Goal: Task Accomplishment & Management: Complete application form

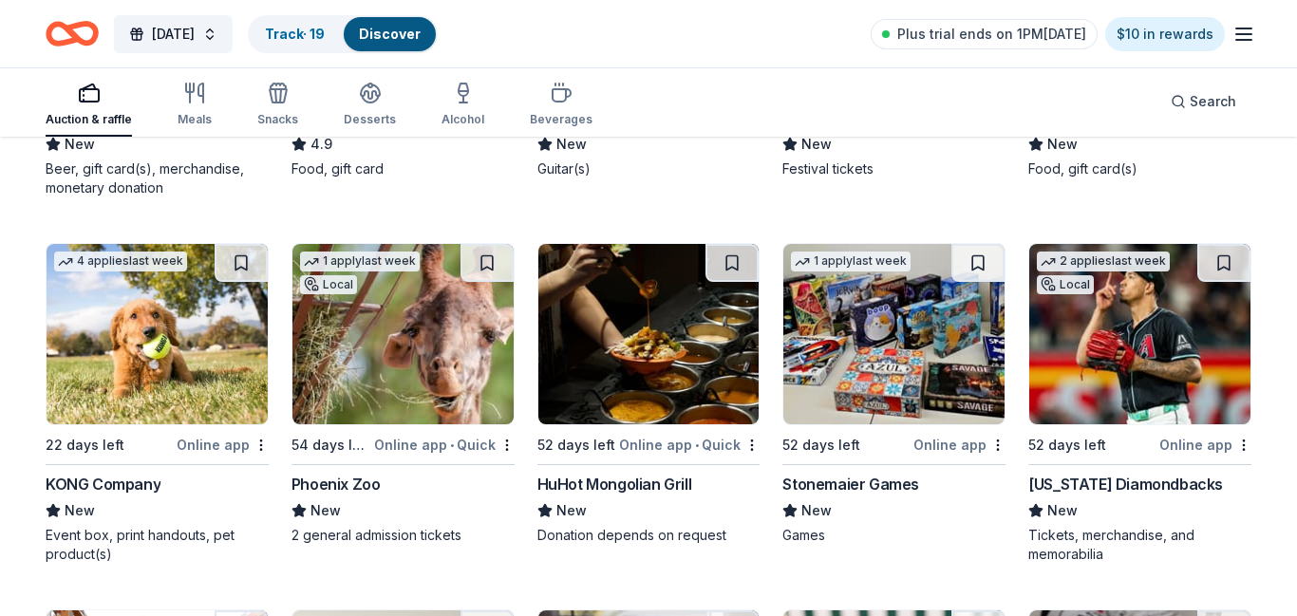
scroll to position [6658, 0]
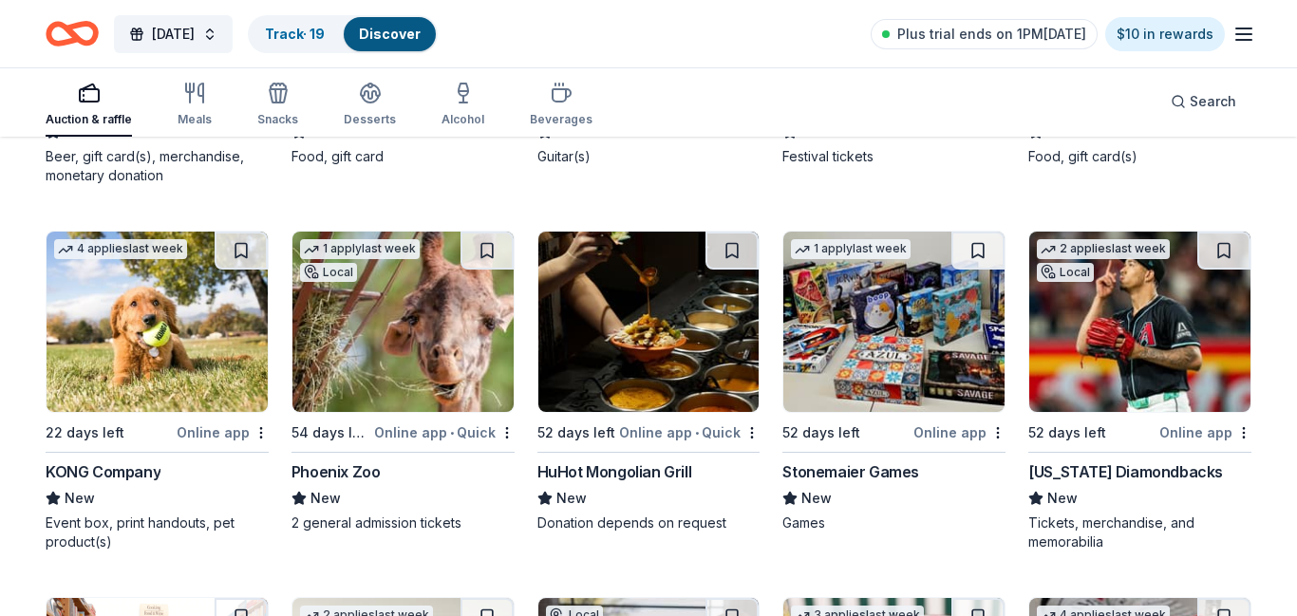
click at [657, 312] on img at bounding box center [648, 322] width 221 height 180
click at [155, 346] on img at bounding box center [157, 322] width 221 height 180
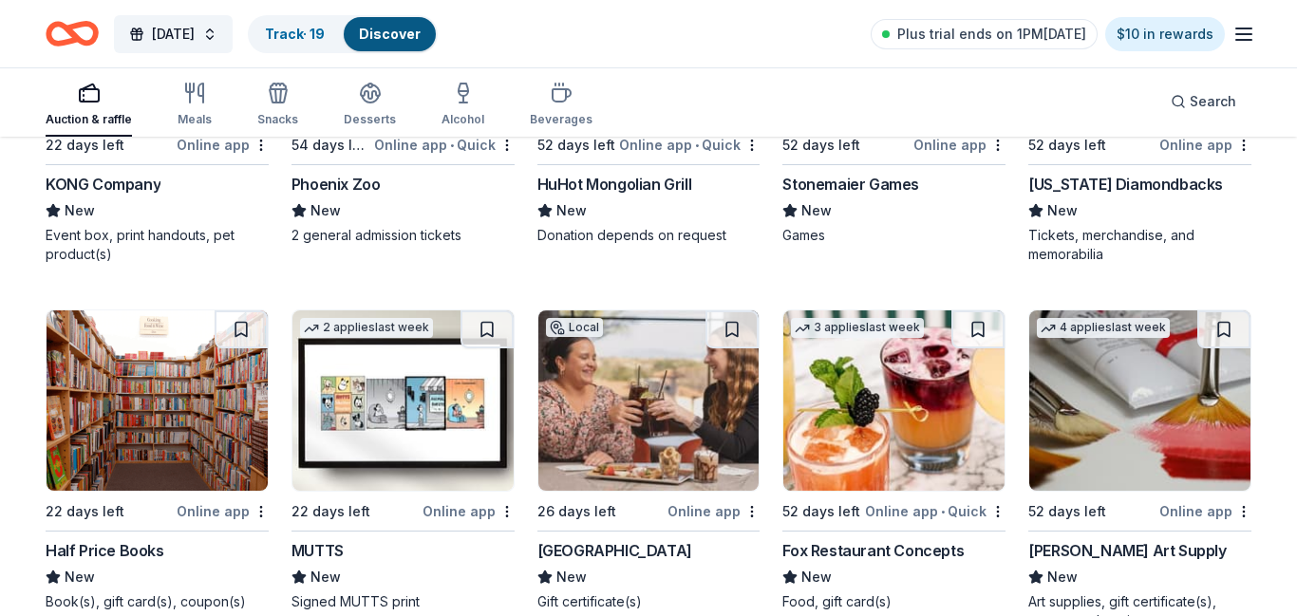
scroll to position [7049, 0]
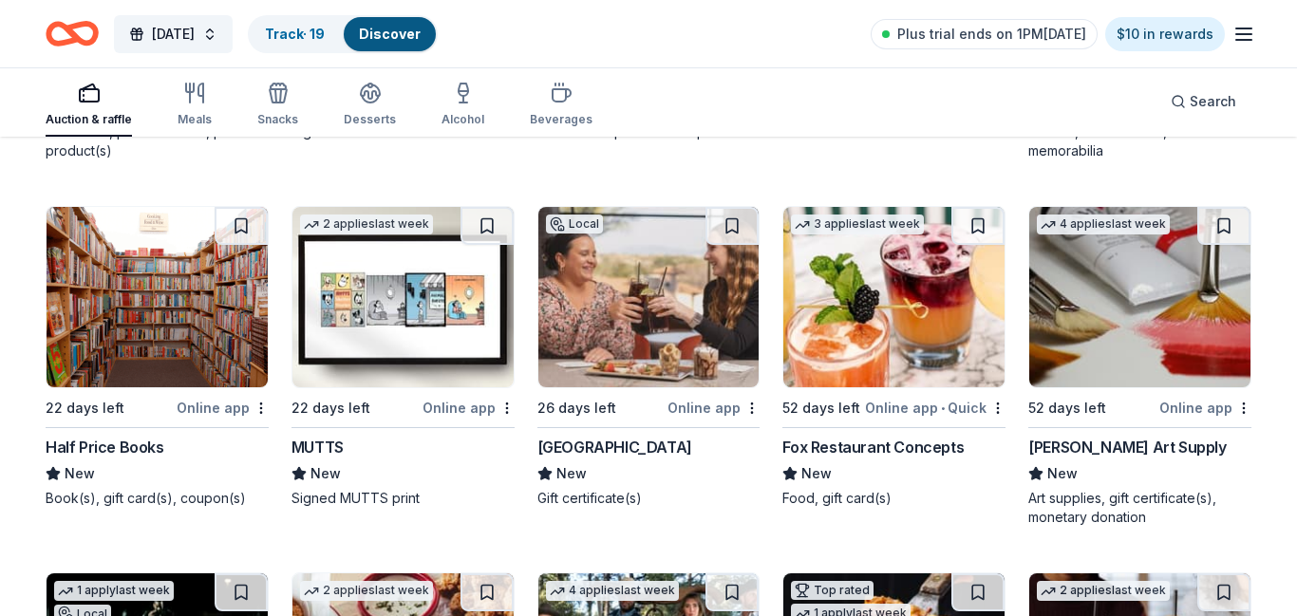
click at [181, 303] on img at bounding box center [157, 297] width 221 height 180
click at [245, 226] on button at bounding box center [241, 226] width 53 height 38
click at [689, 404] on div "Online app" at bounding box center [713, 408] width 92 height 24
click at [980, 225] on button at bounding box center [977, 226] width 53 height 38
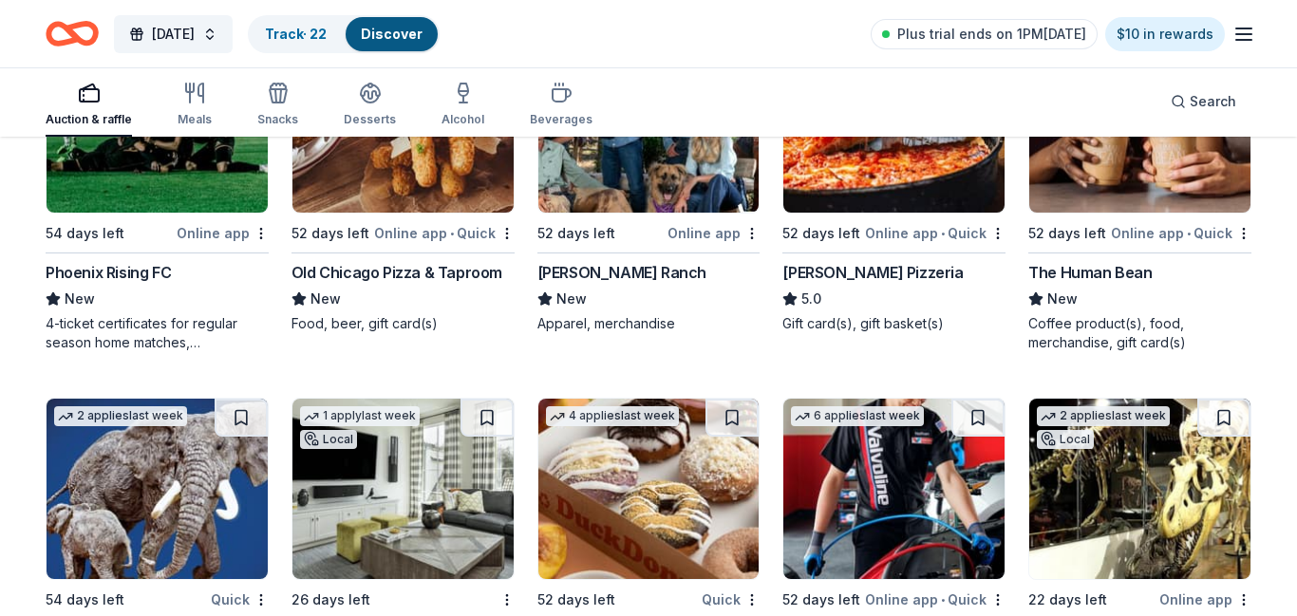
scroll to position [7461, 0]
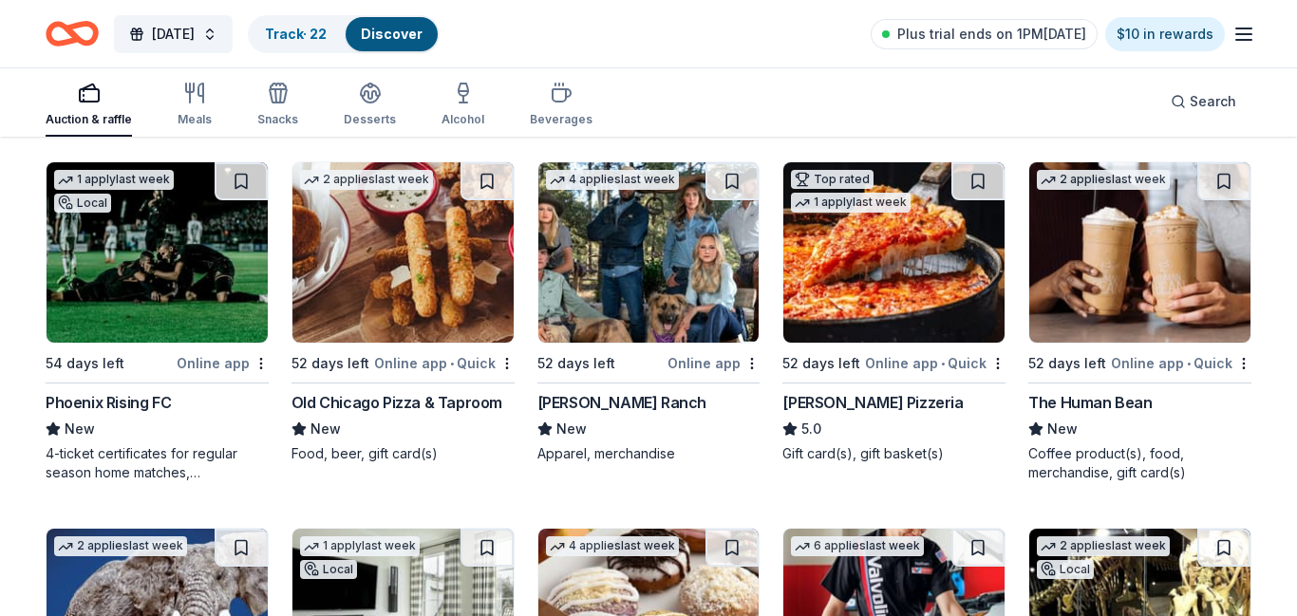
click at [379, 246] on img at bounding box center [402, 252] width 221 height 180
click at [701, 276] on img at bounding box center [648, 252] width 221 height 180
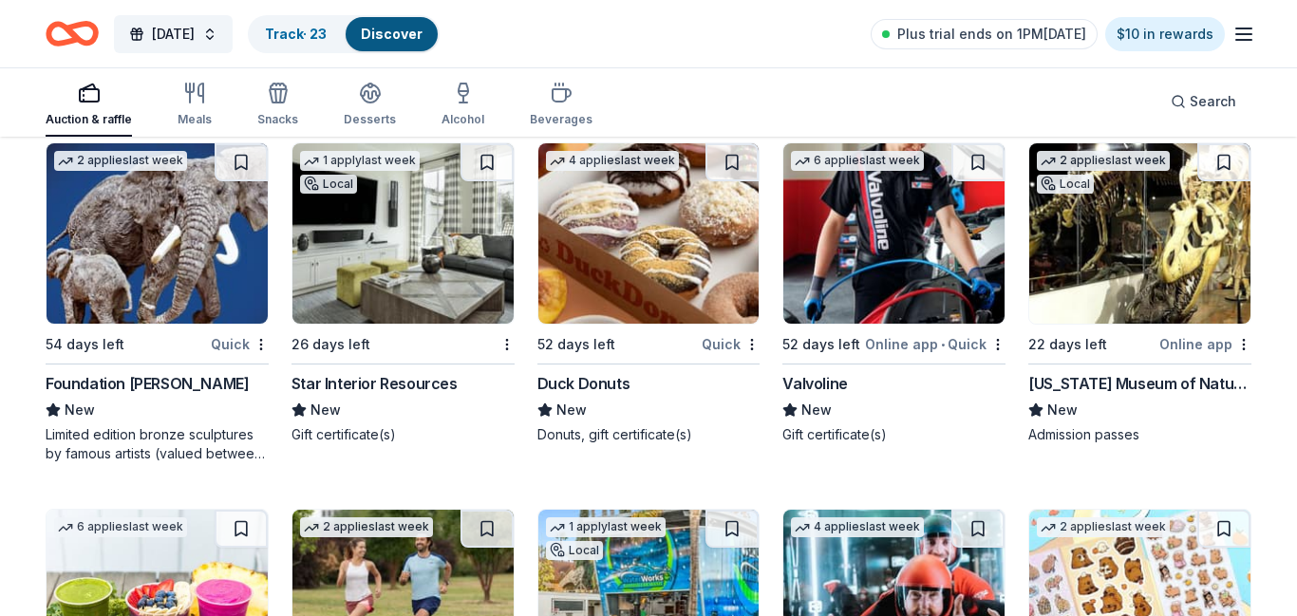
scroll to position [7847, 0]
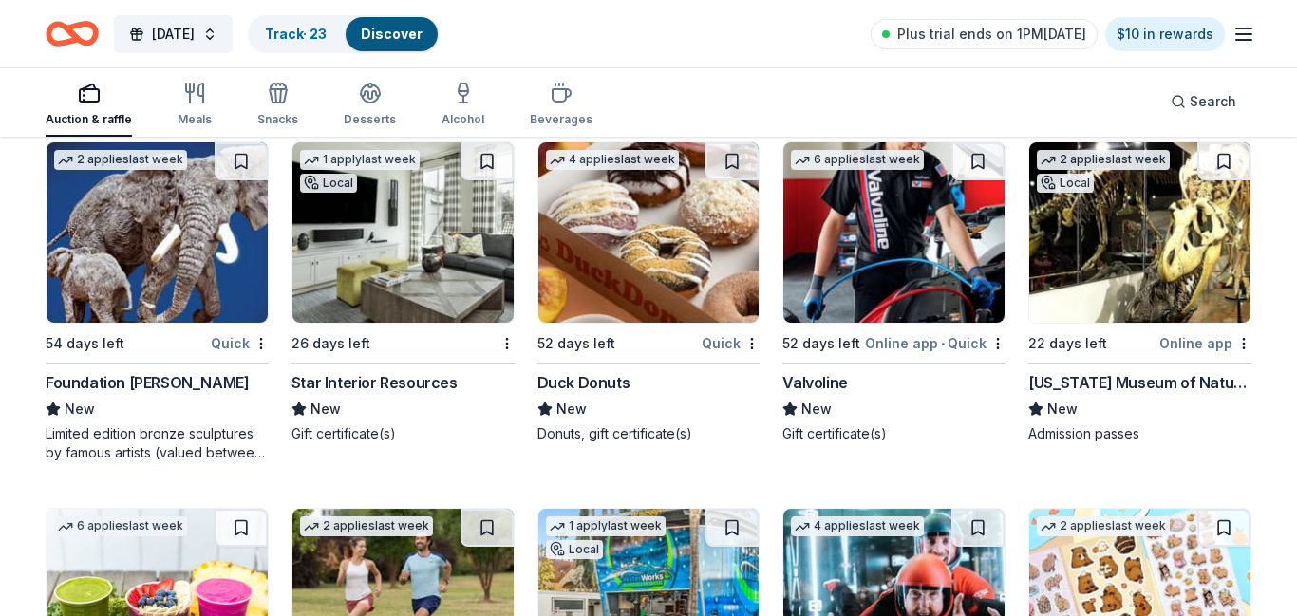
click at [948, 343] on div "Online app • Quick" at bounding box center [935, 343] width 141 height 24
click at [1136, 253] on img at bounding box center [1139, 232] width 221 height 180
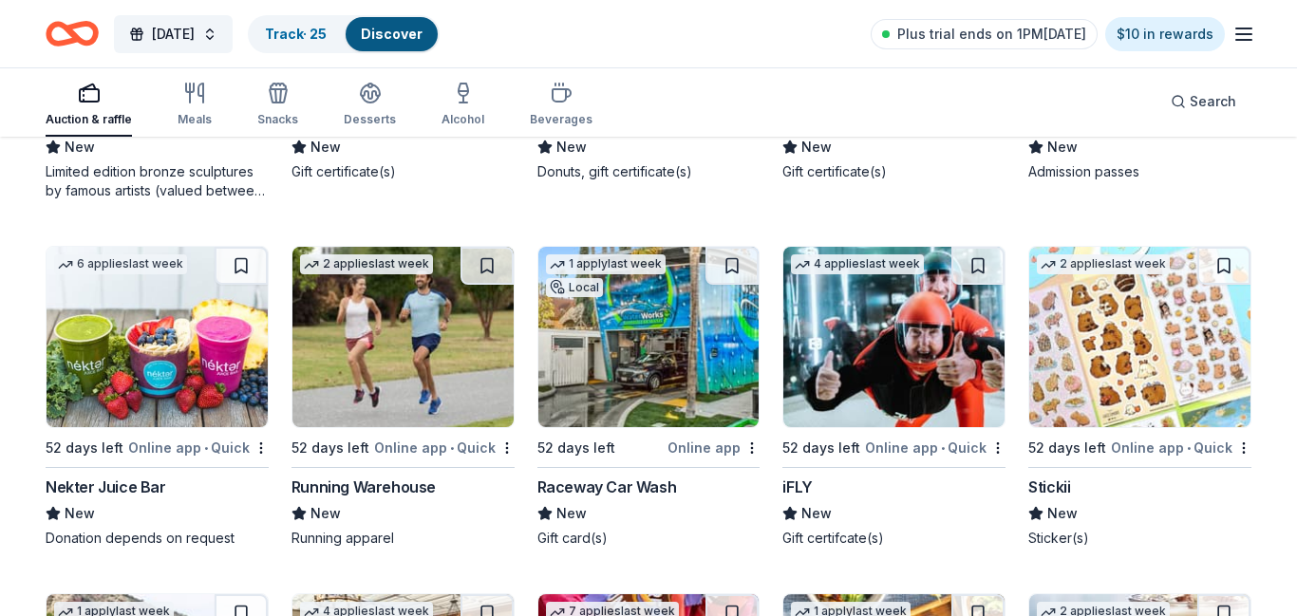
click at [468, 445] on div "Online app • Quick" at bounding box center [444, 448] width 141 height 24
click at [965, 436] on div "Online app • Quick" at bounding box center [935, 448] width 141 height 24
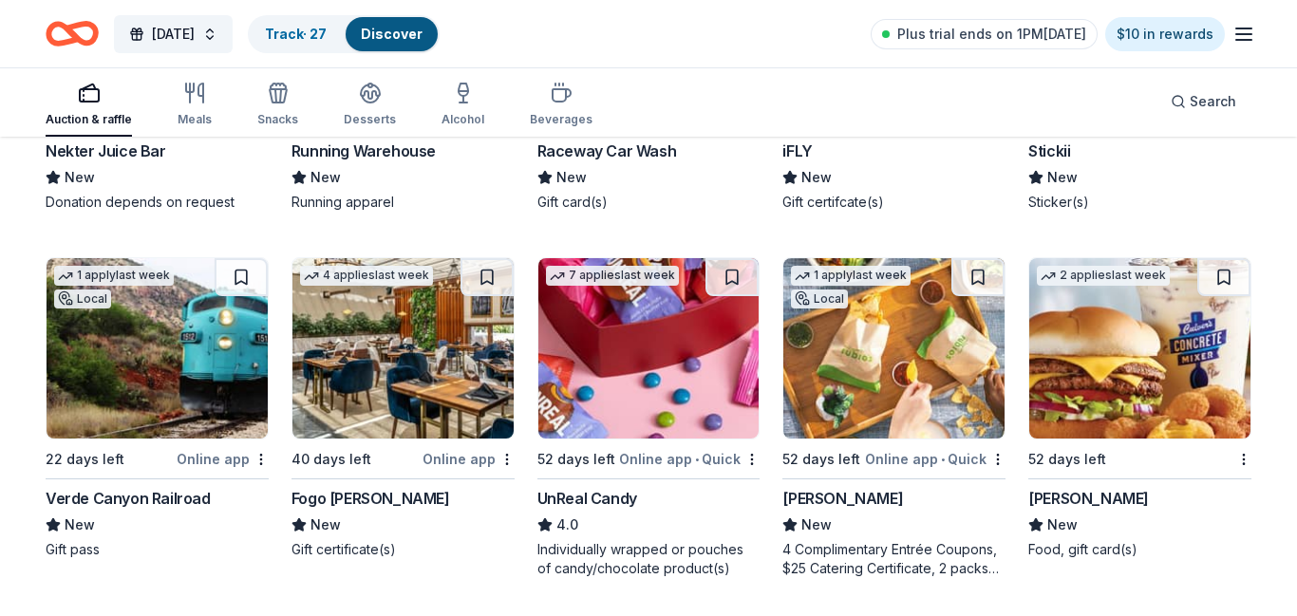
click at [673, 382] on img at bounding box center [648, 348] width 221 height 180
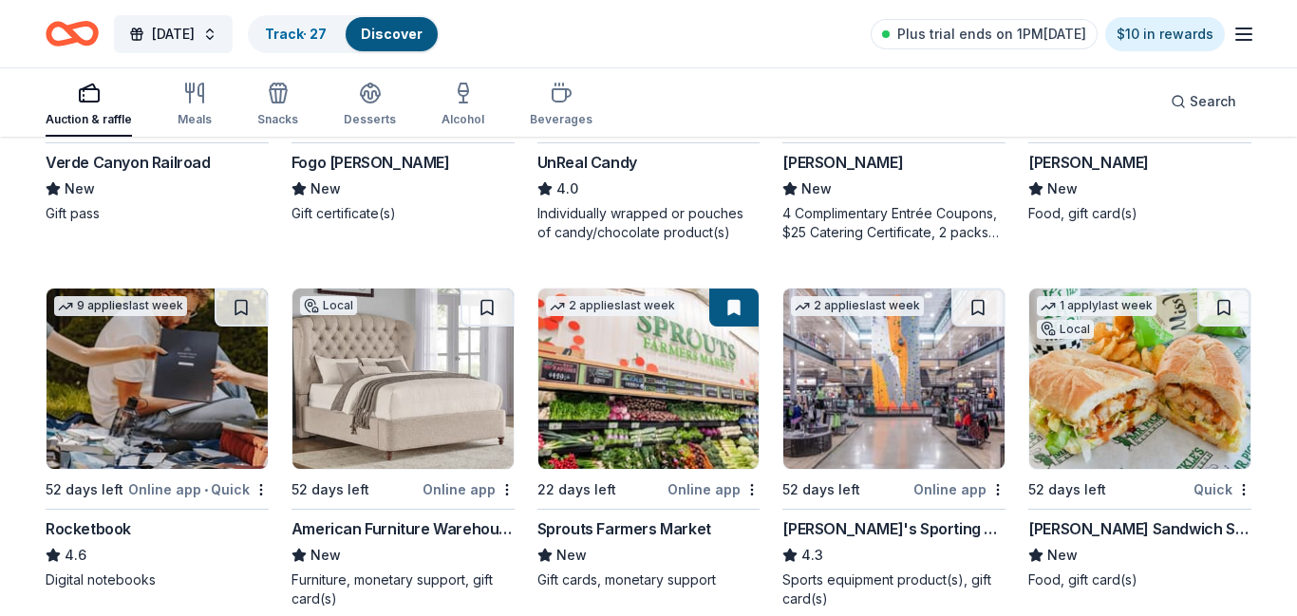
click at [913, 421] on img at bounding box center [893, 379] width 221 height 180
click at [250, 389] on img at bounding box center [157, 379] width 221 height 180
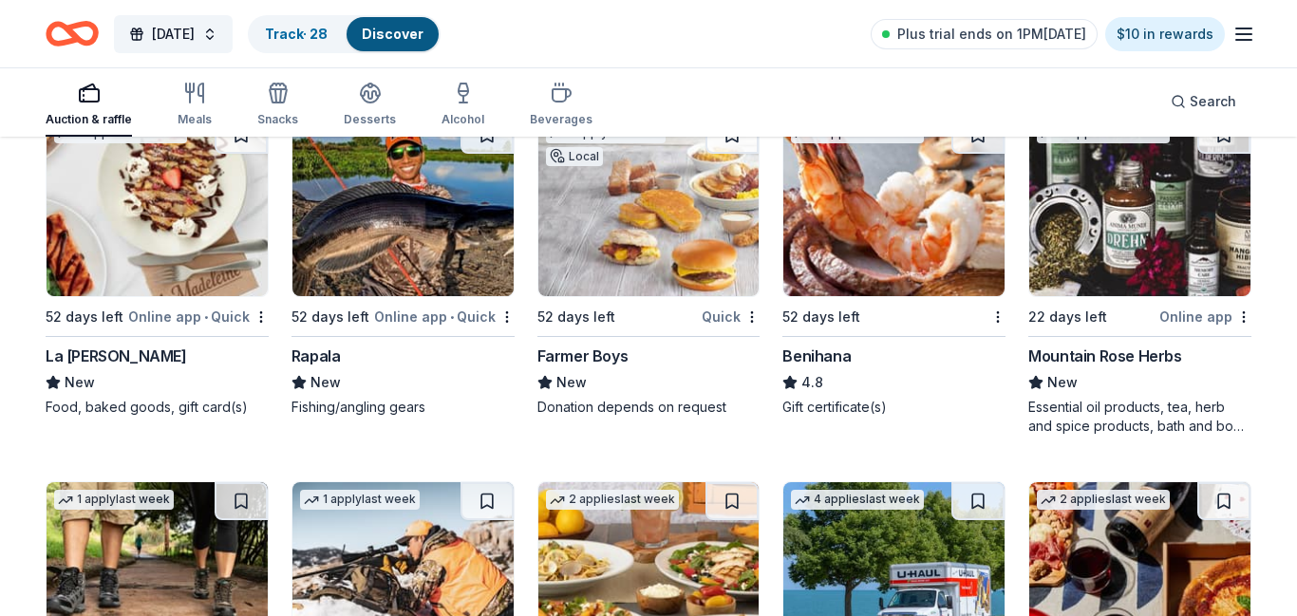
scroll to position [9331, 0]
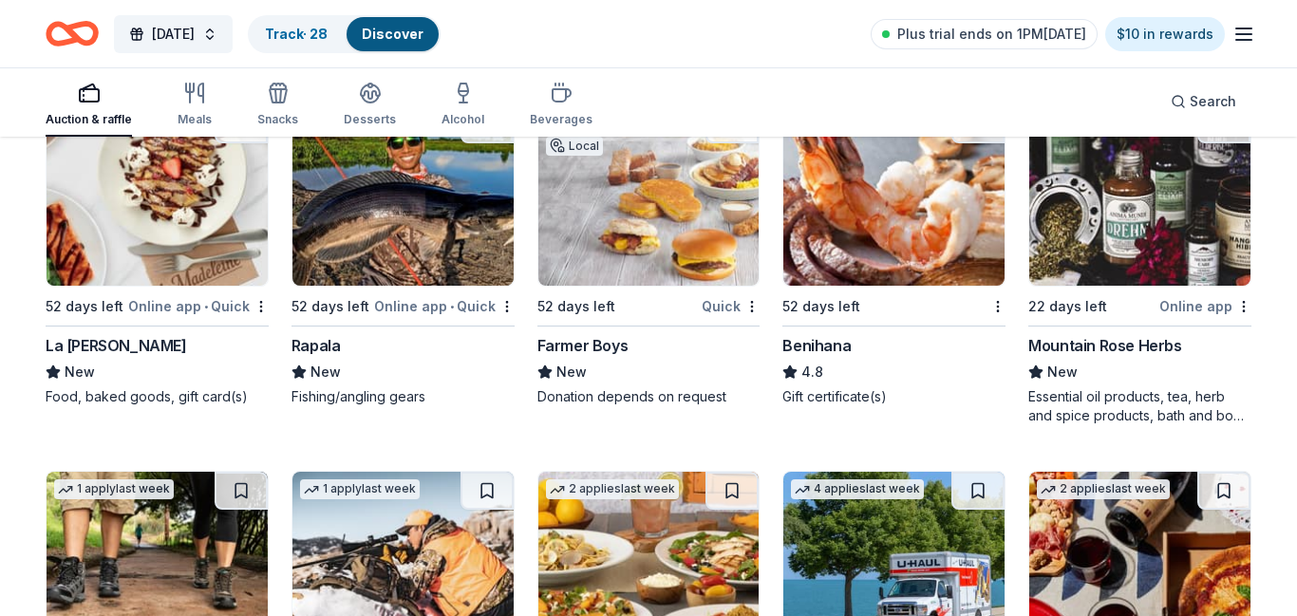
click at [925, 198] on img at bounding box center [893, 195] width 221 height 180
click at [1113, 219] on img at bounding box center [1139, 195] width 221 height 180
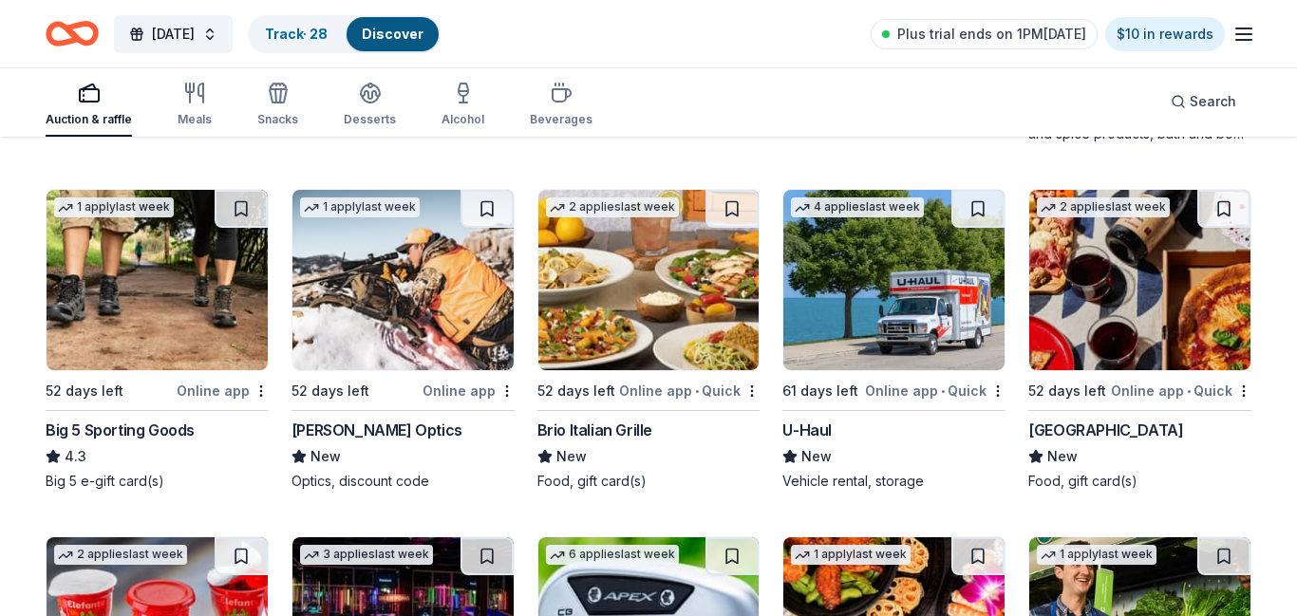
click at [926, 353] on img at bounding box center [893, 280] width 221 height 180
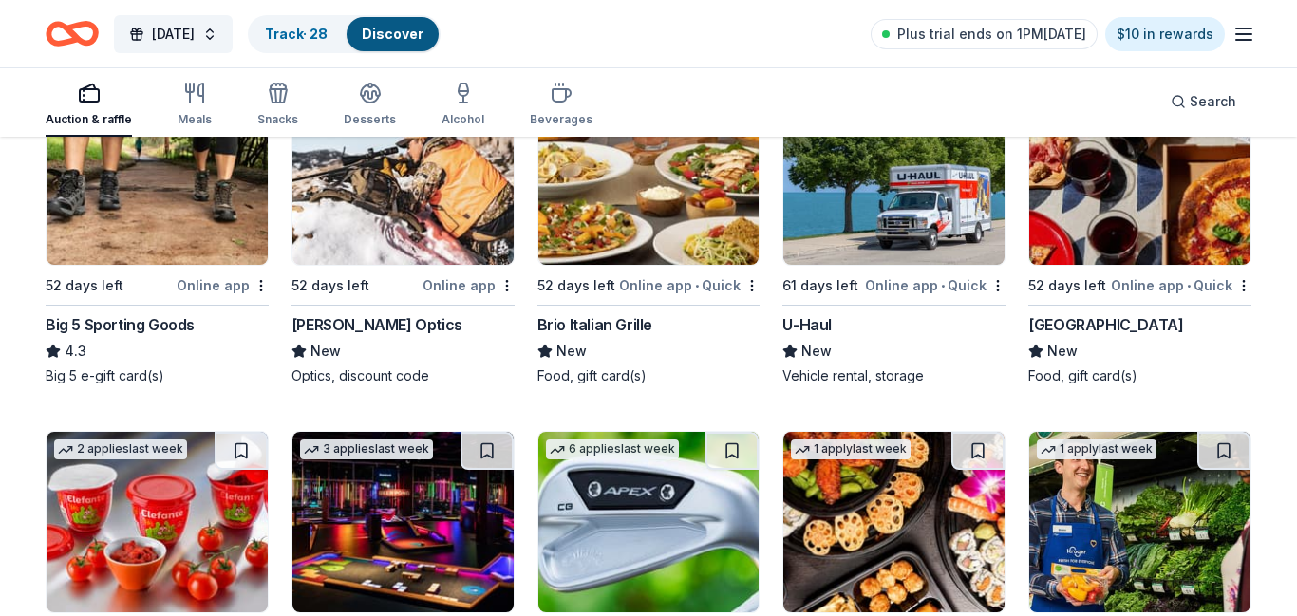
scroll to position [10016, 0]
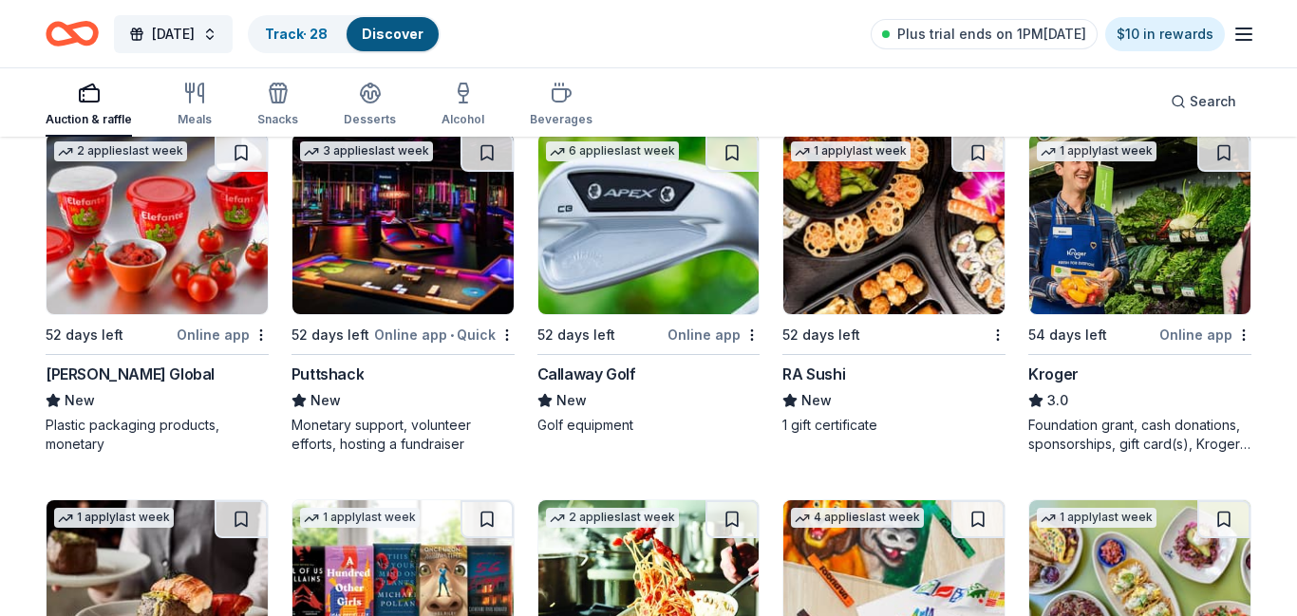
click at [710, 253] on img at bounding box center [648, 224] width 221 height 180
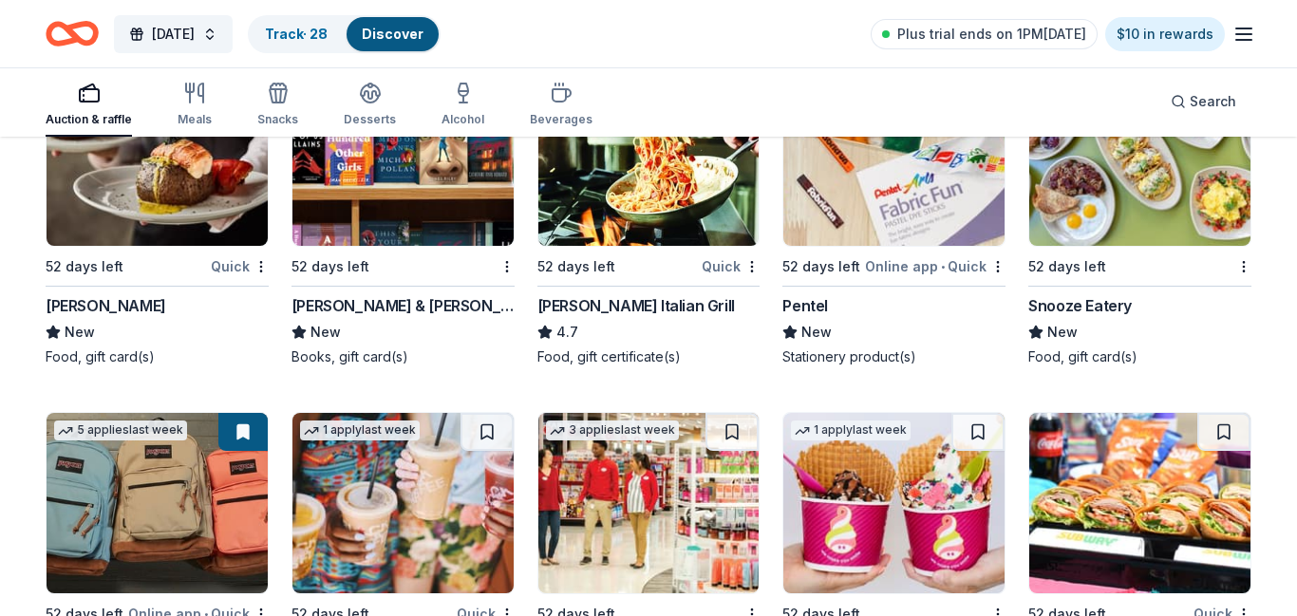
scroll to position [10310, 0]
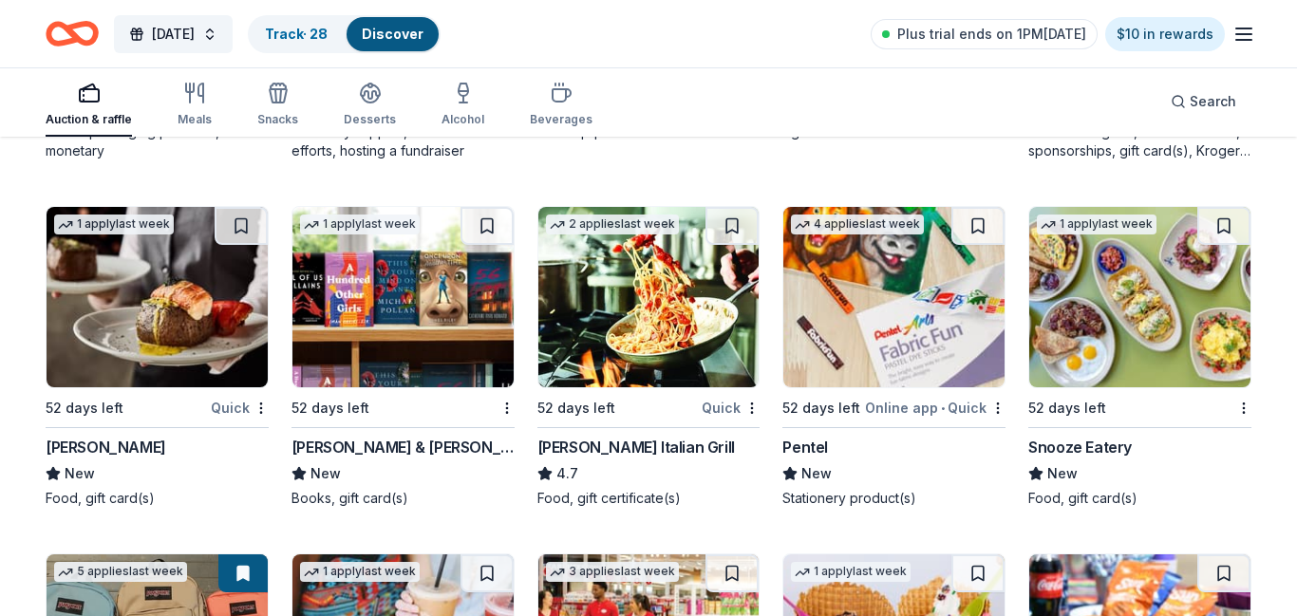
click at [417, 339] on img at bounding box center [402, 297] width 221 height 180
click at [915, 436] on div "Pentel New Stationery product(s)" at bounding box center [893, 472] width 223 height 72
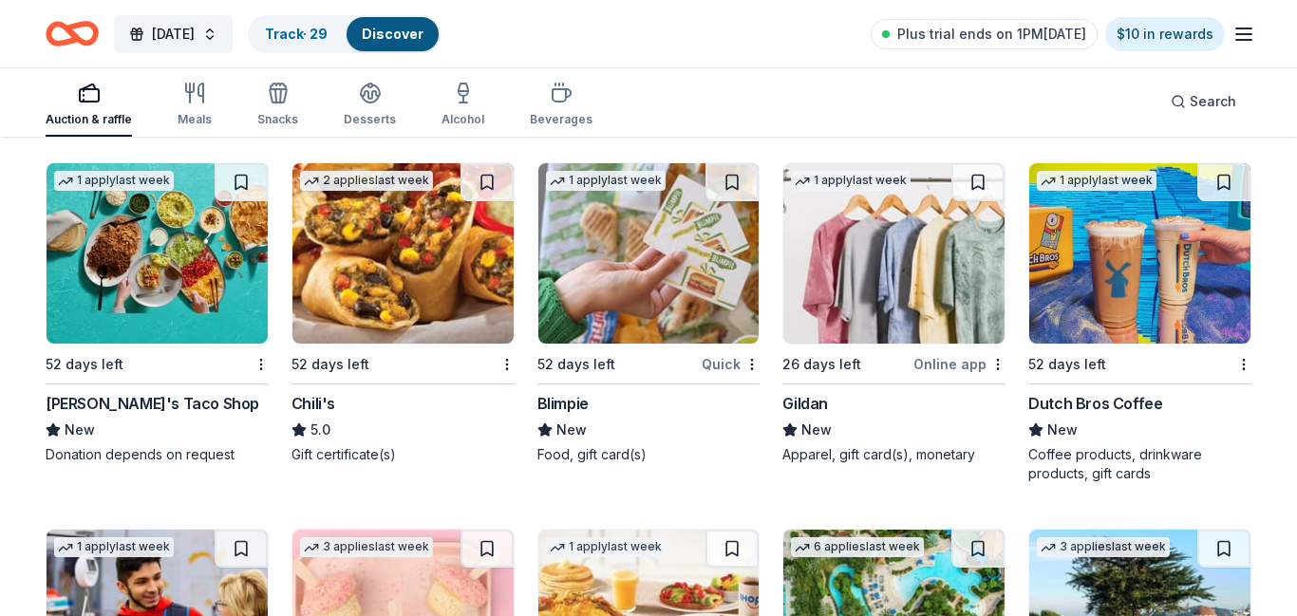
scroll to position [11071, 0]
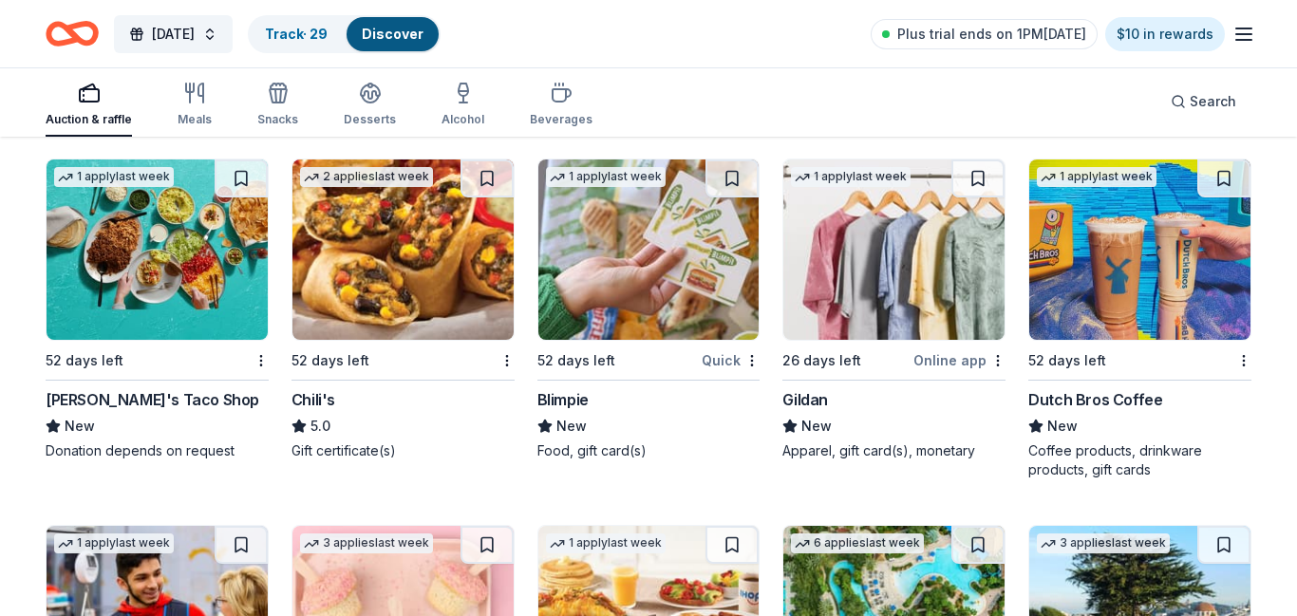
click at [924, 279] on img at bounding box center [893, 250] width 221 height 180
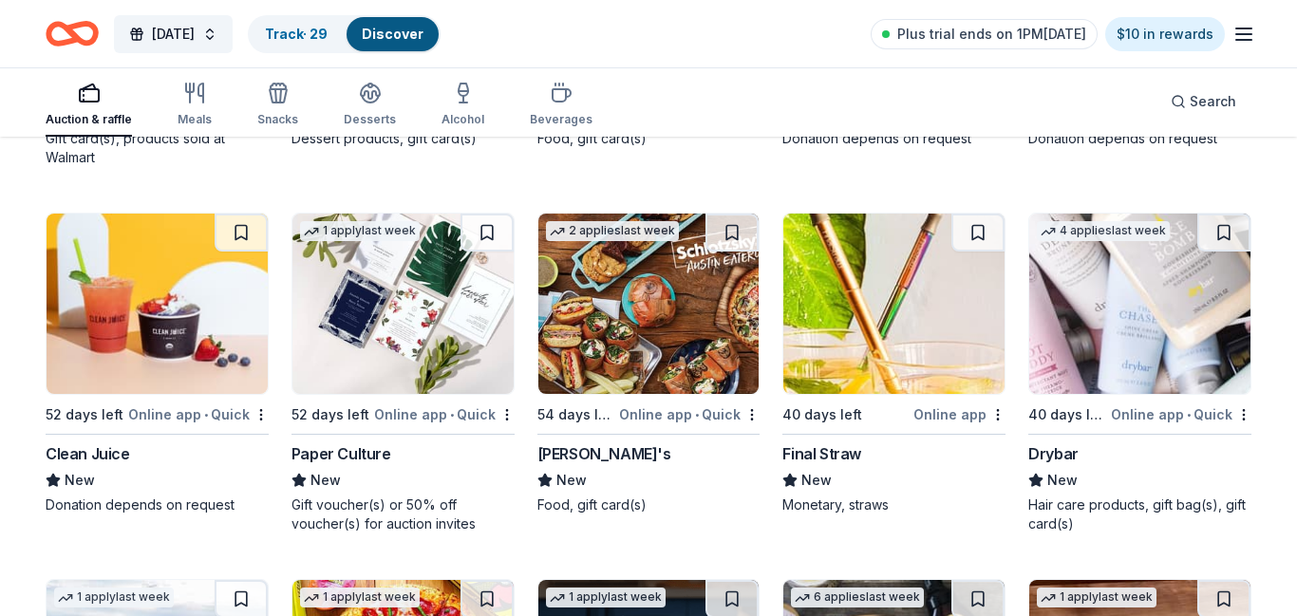
scroll to position [11756, 0]
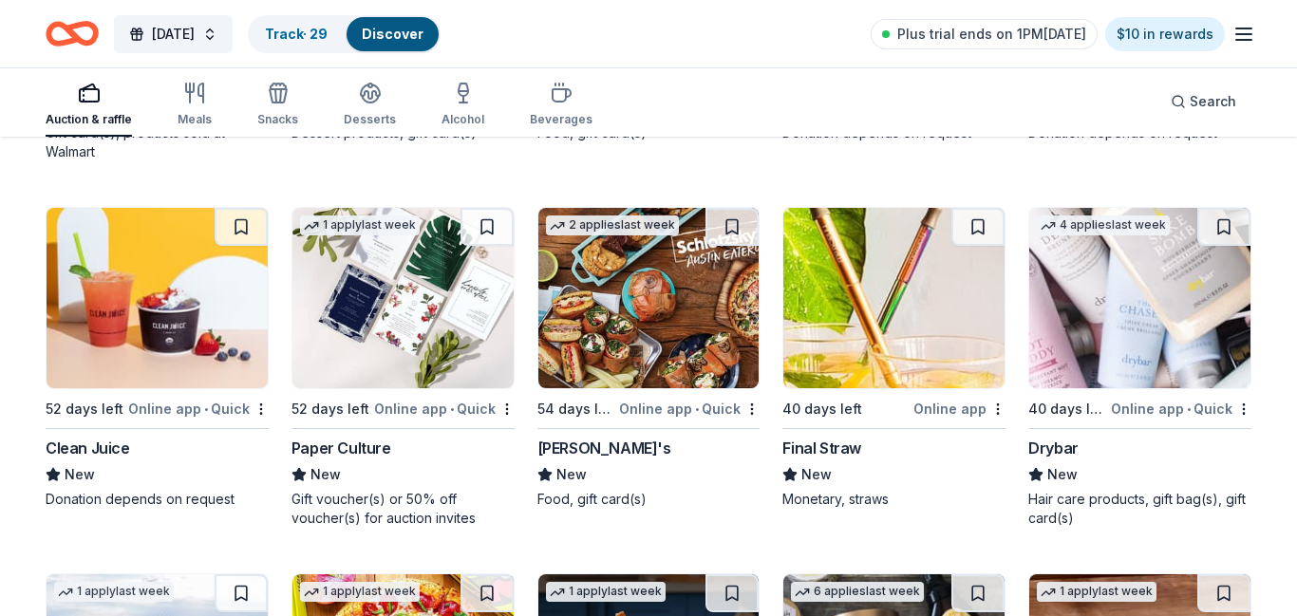
click at [1161, 347] on img at bounding box center [1139, 298] width 221 height 180
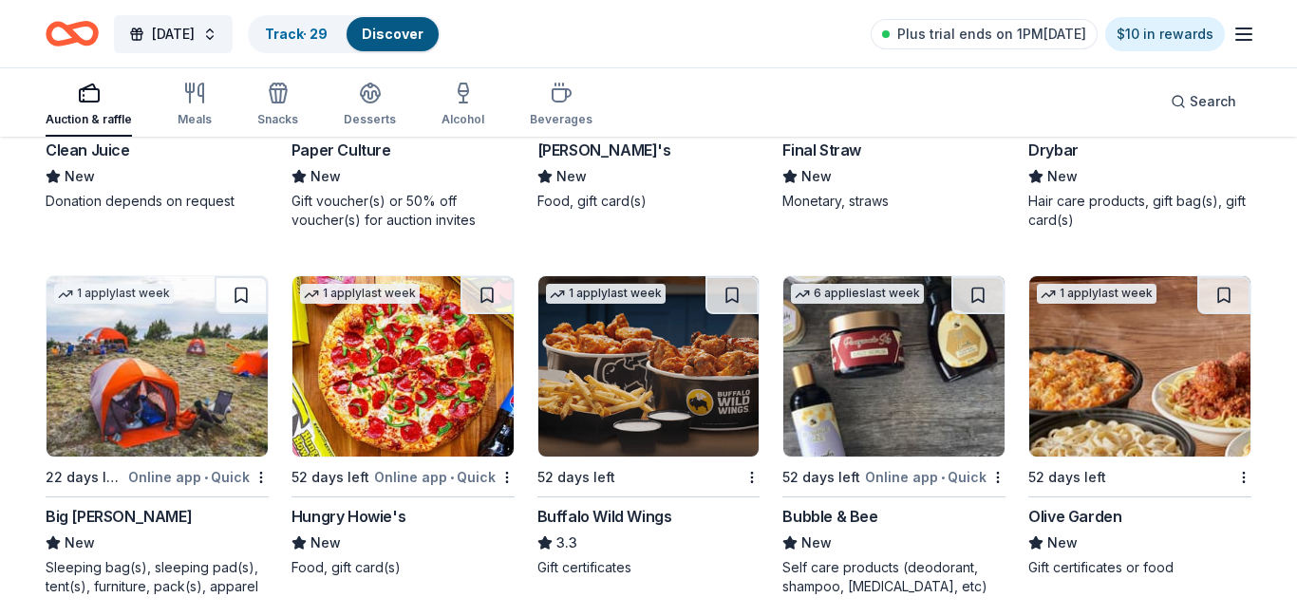
scroll to position [12091, 0]
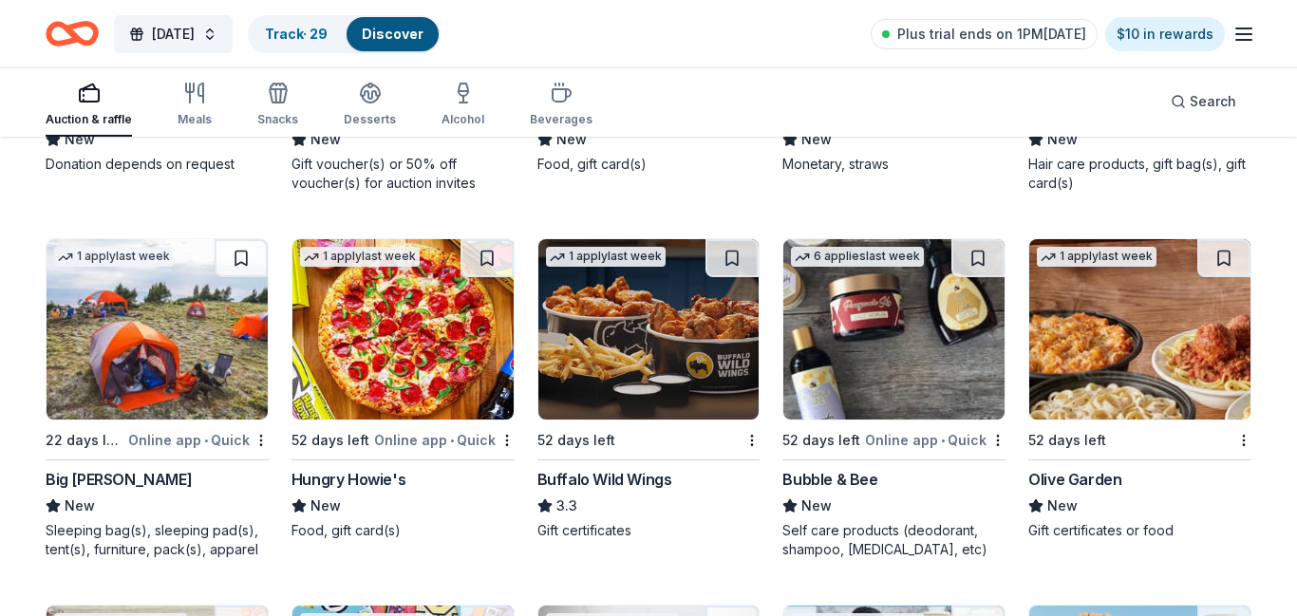
click at [953, 394] on img at bounding box center [893, 329] width 221 height 180
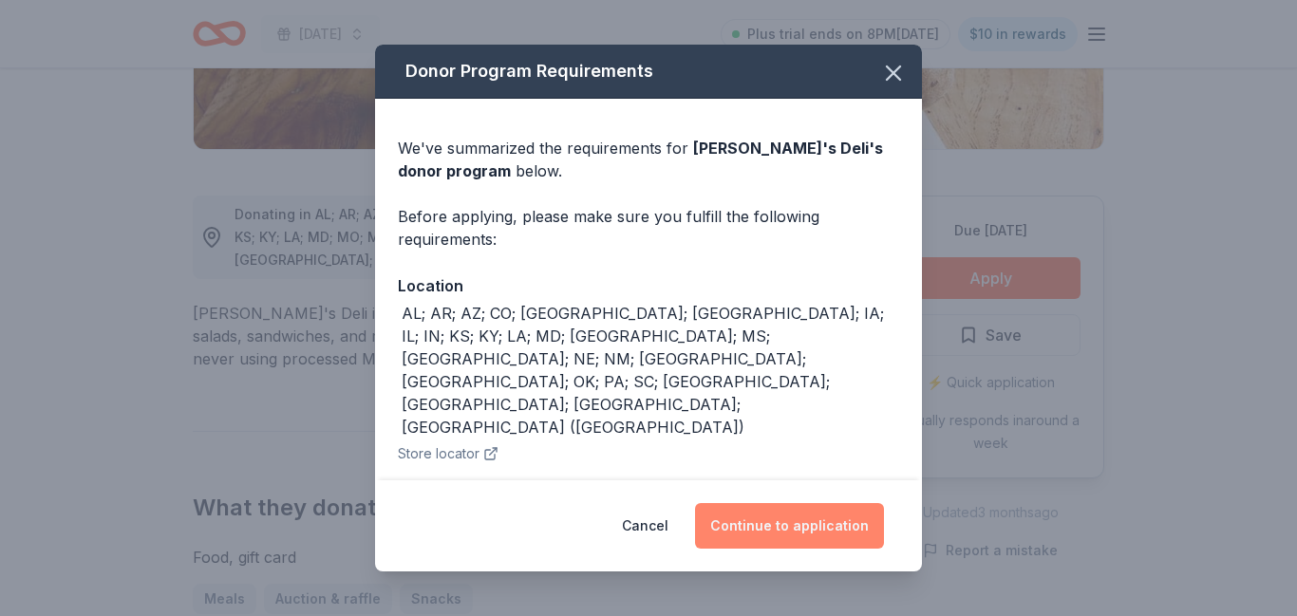
click at [859, 534] on button "Continue to application" at bounding box center [789, 526] width 189 height 46
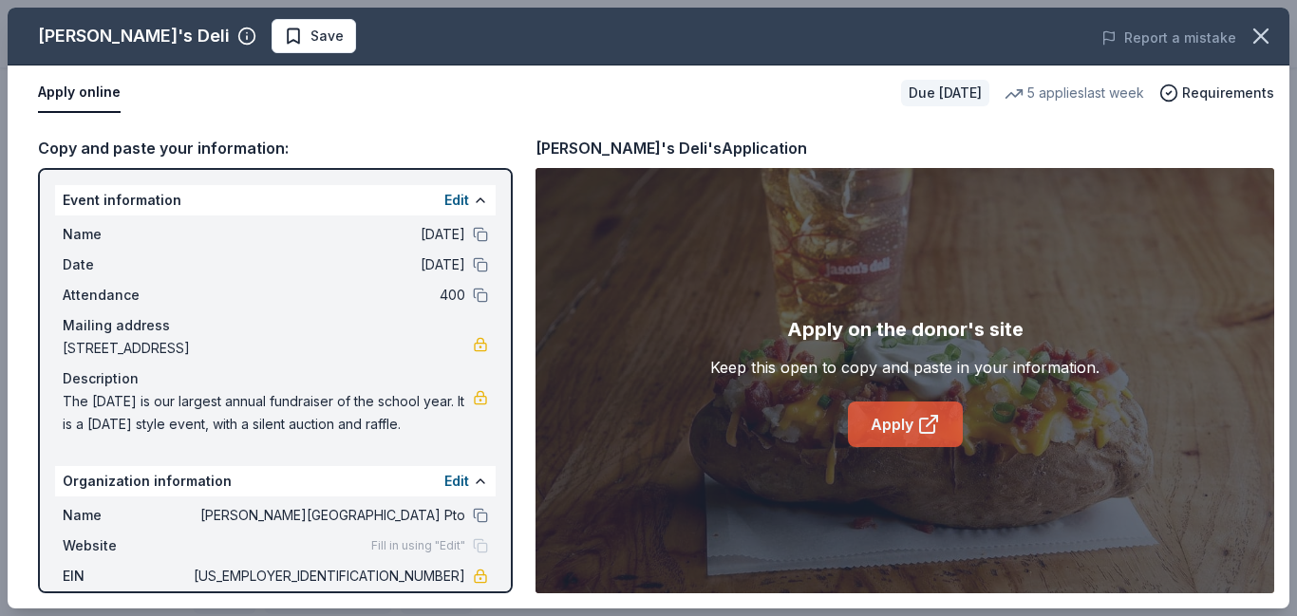
click at [898, 415] on link "Apply" at bounding box center [905, 425] width 115 height 46
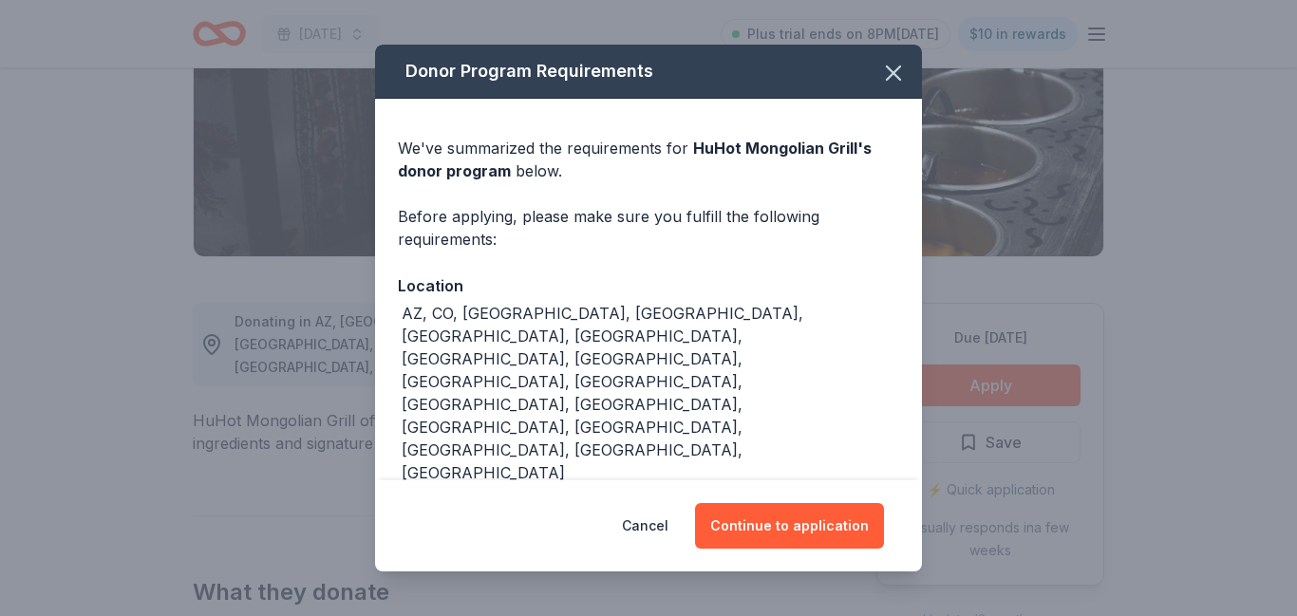
scroll to position [320, 0]
click at [795, 506] on button "Continue to application" at bounding box center [789, 526] width 189 height 46
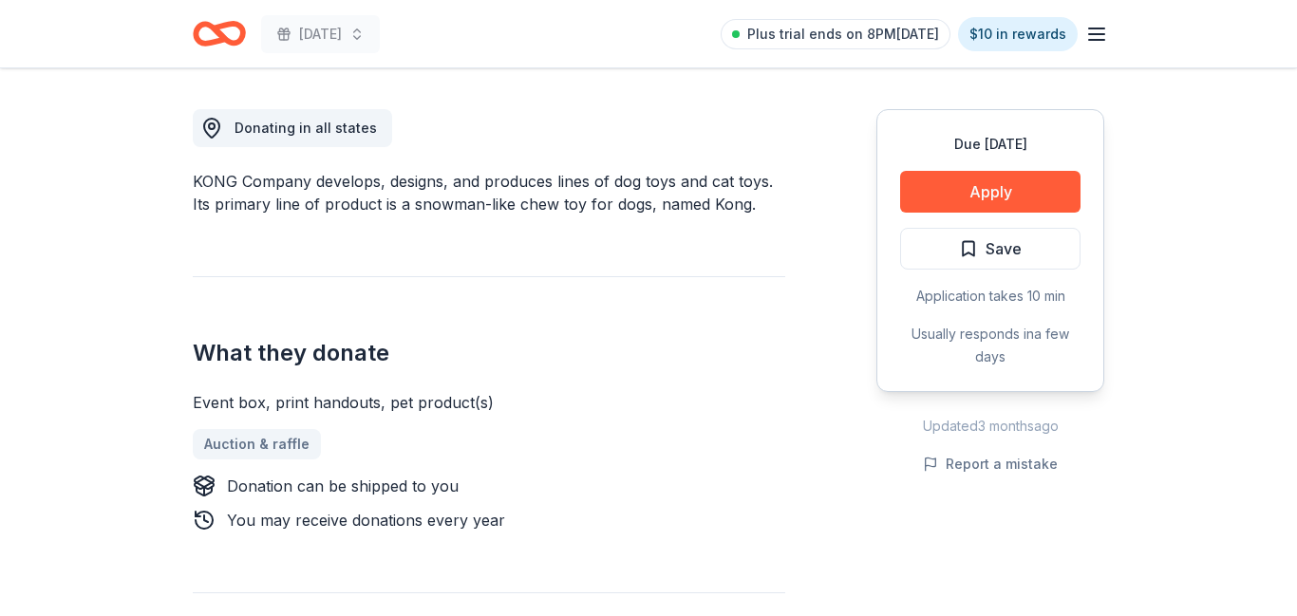
scroll to position [514, 0]
click at [1024, 184] on button "Apply" at bounding box center [990, 192] width 180 height 42
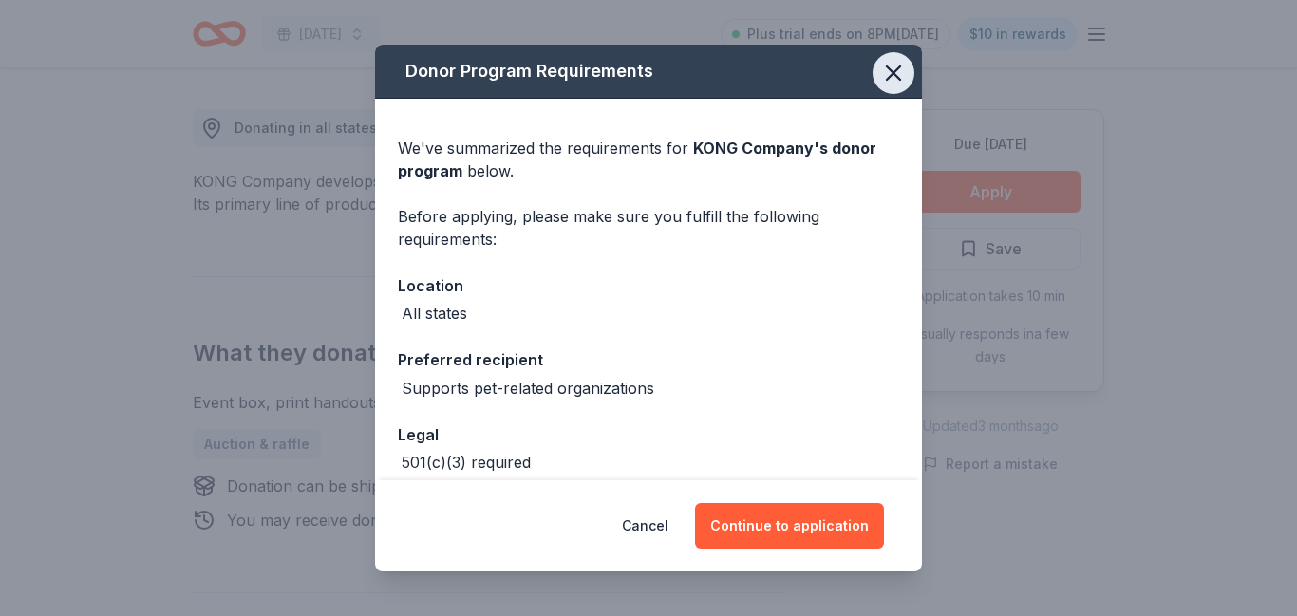
click at [888, 73] on icon "button" at bounding box center [893, 73] width 27 height 27
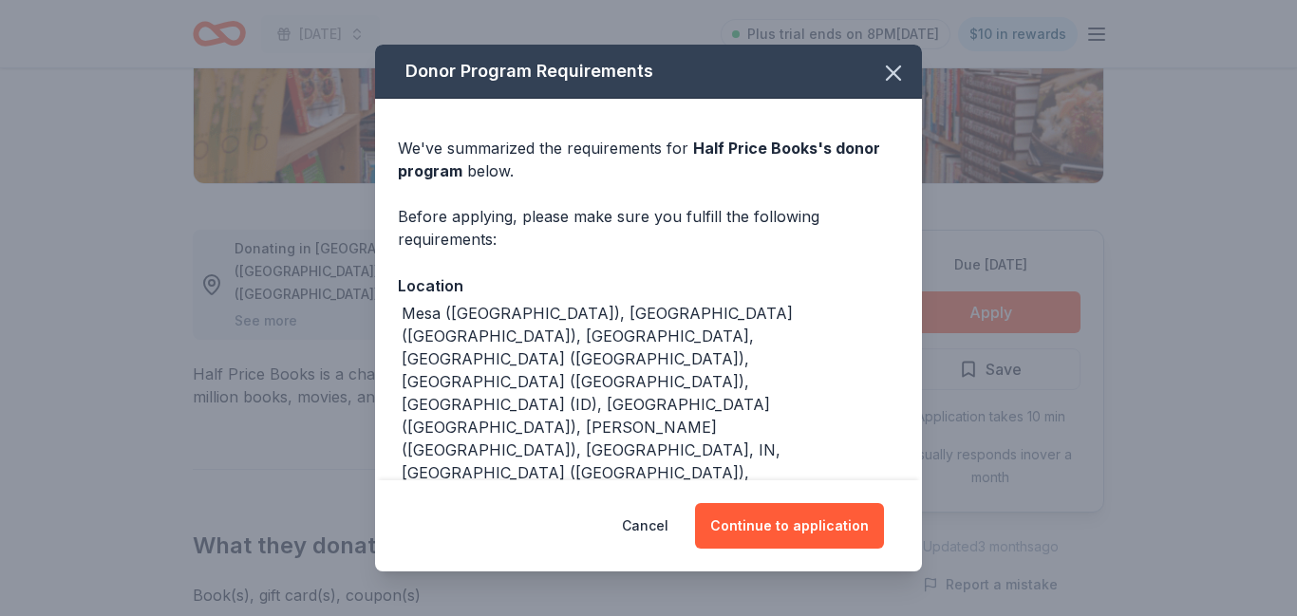
scroll to position [393, 0]
click at [767, 513] on button "Continue to application" at bounding box center [789, 526] width 189 height 46
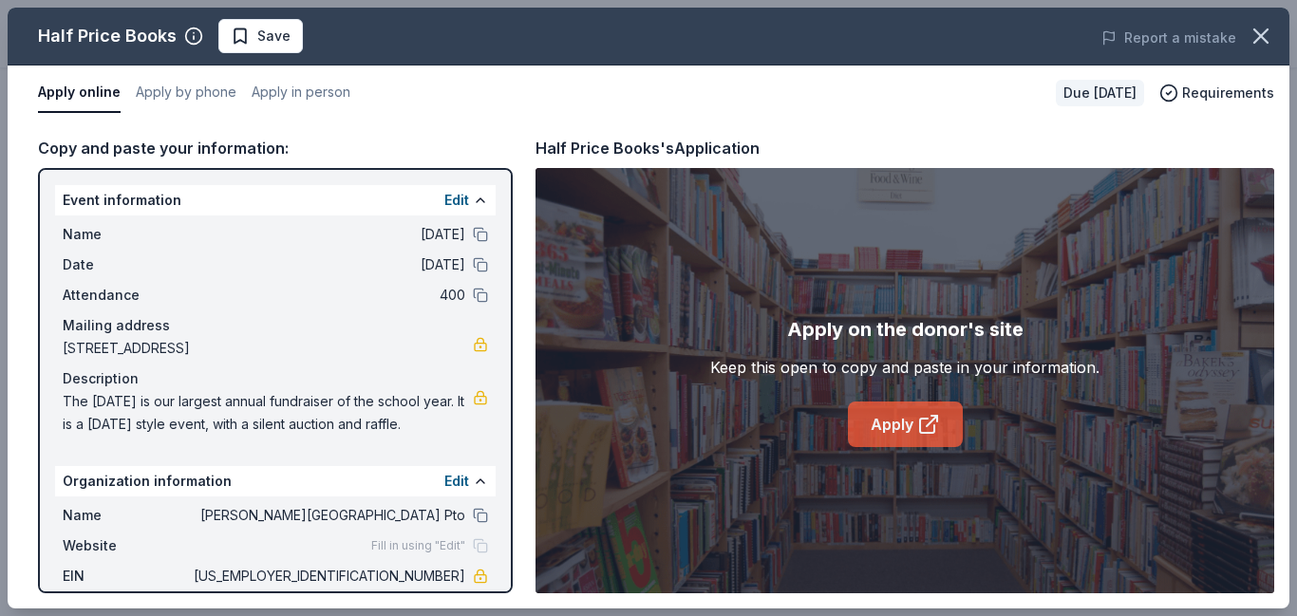
click at [884, 431] on link "Apply" at bounding box center [905, 425] width 115 height 46
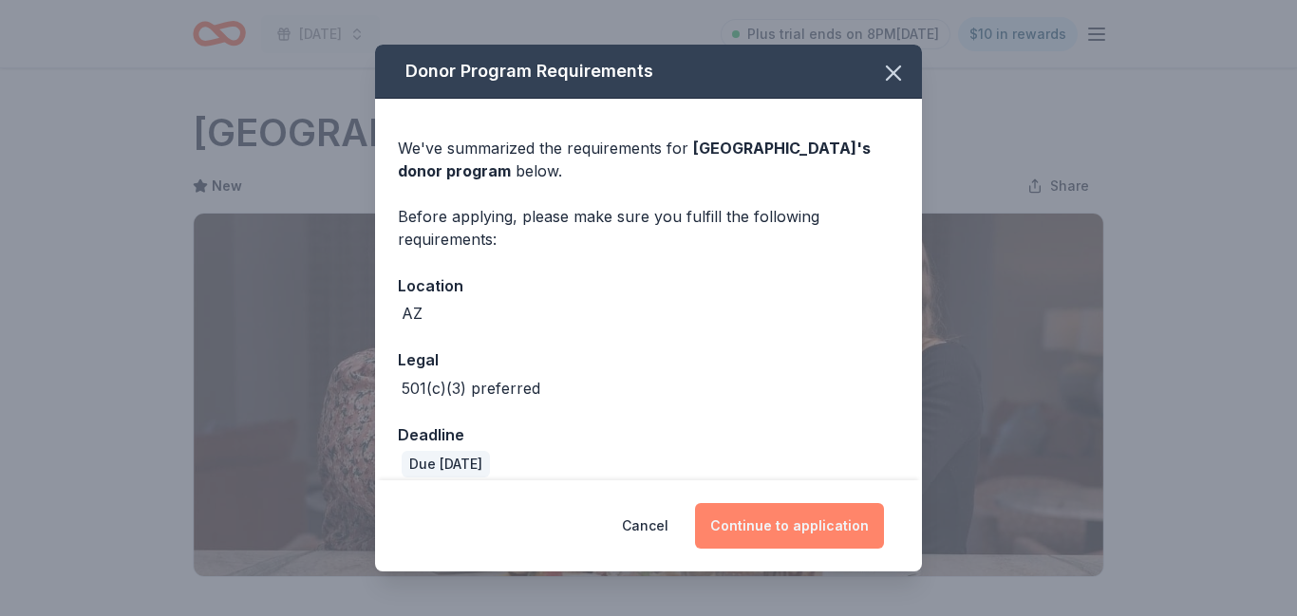
scroll to position [404, 0]
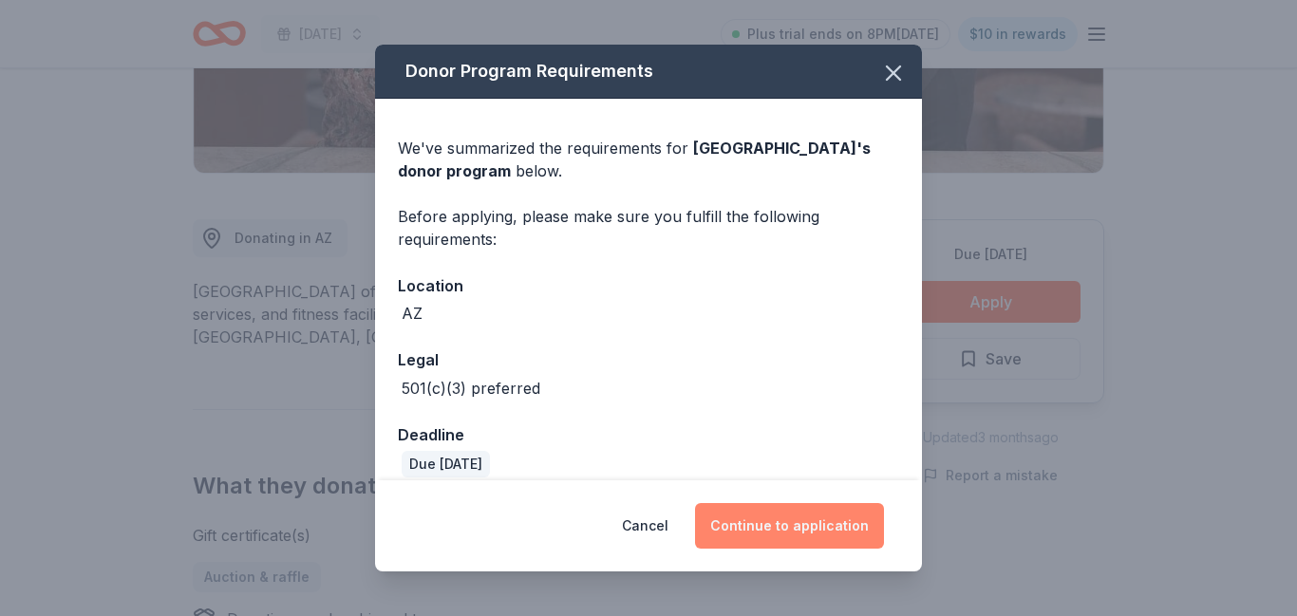
click at [821, 529] on button "Continue to application" at bounding box center [789, 526] width 189 height 46
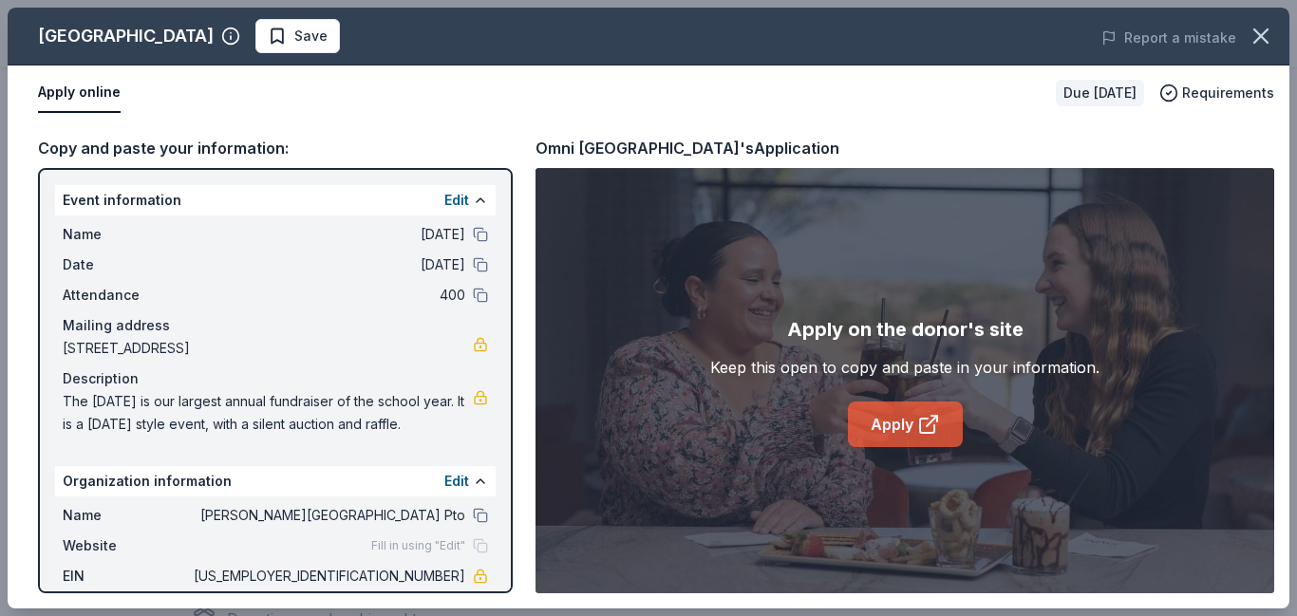
click at [888, 414] on link "Apply" at bounding box center [905, 425] width 115 height 46
click at [328, 43] on span "Save" at bounding box center [310, 36] width 33 height 23
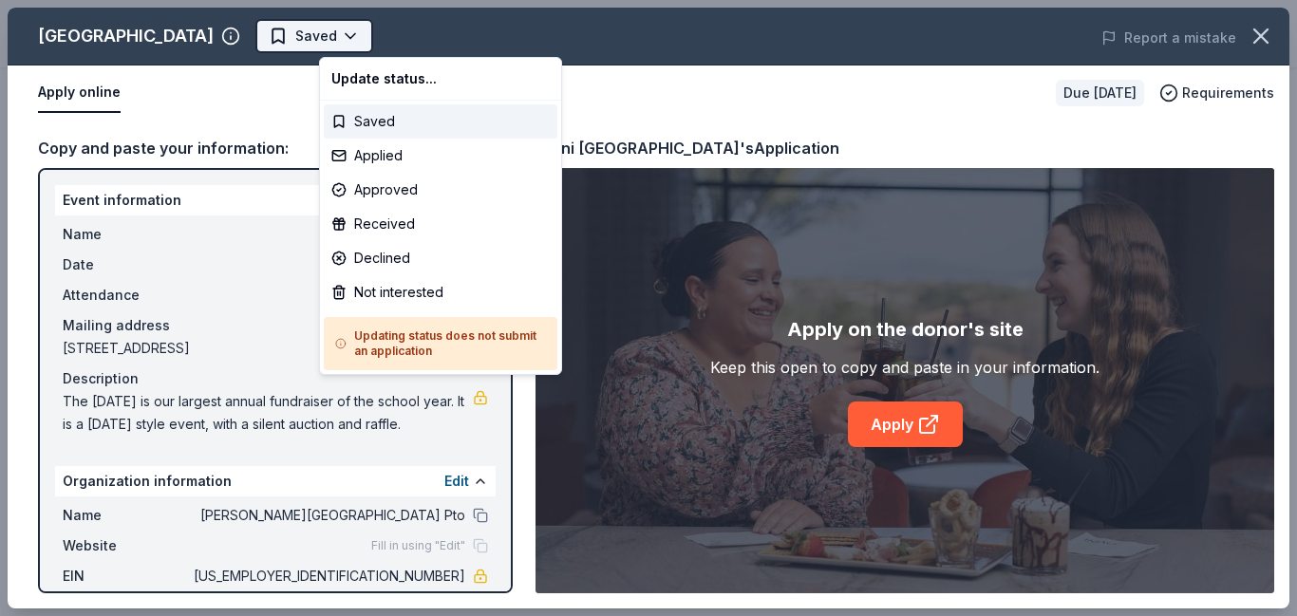
scroll to position [0, 0]
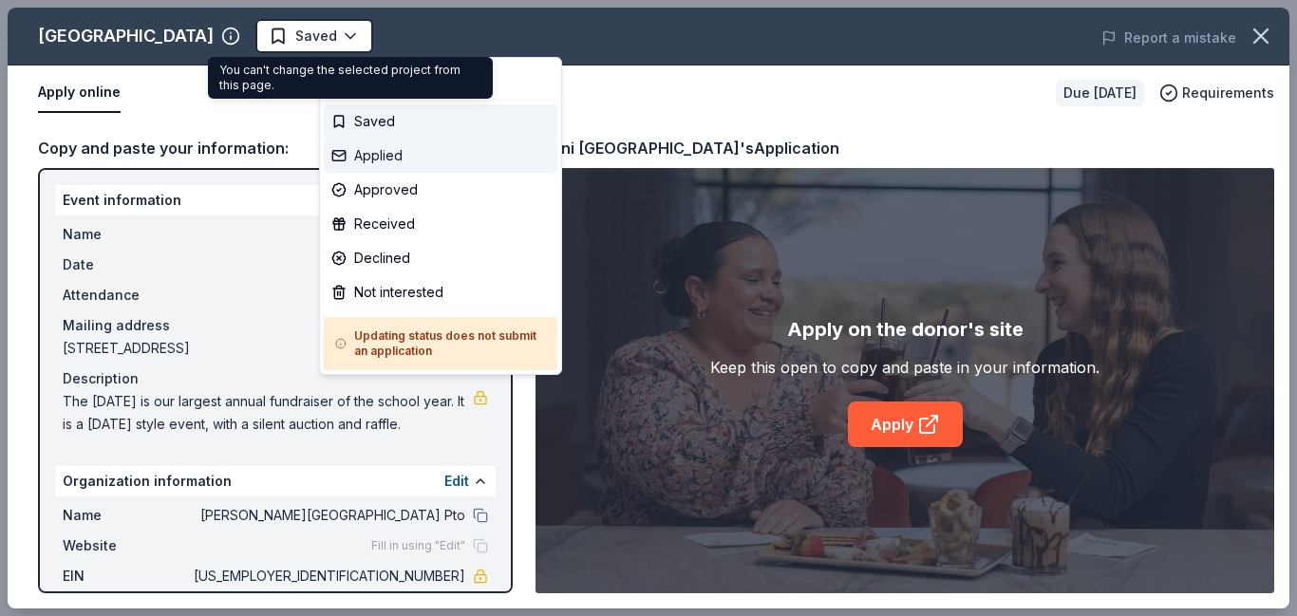
click at [402, 155] on div "Applied" at bounding box center [441, 156] width 234 height 34
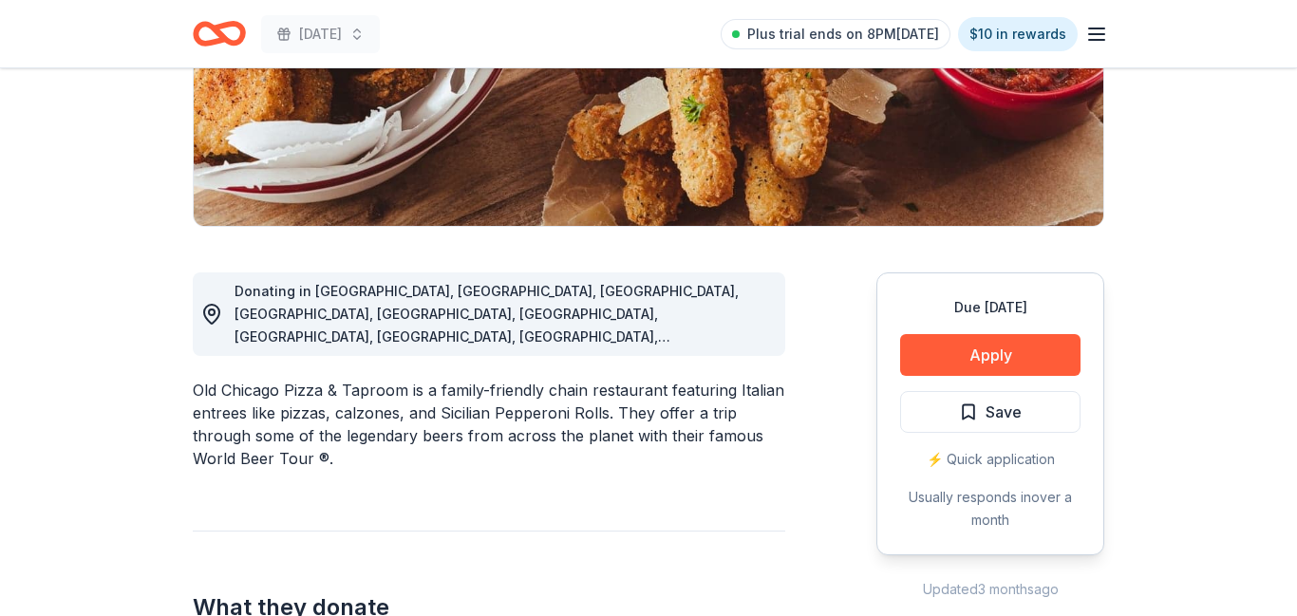
click at [976, 368] on button "Apply" at bounding box center [990, 355] width 180 height 42
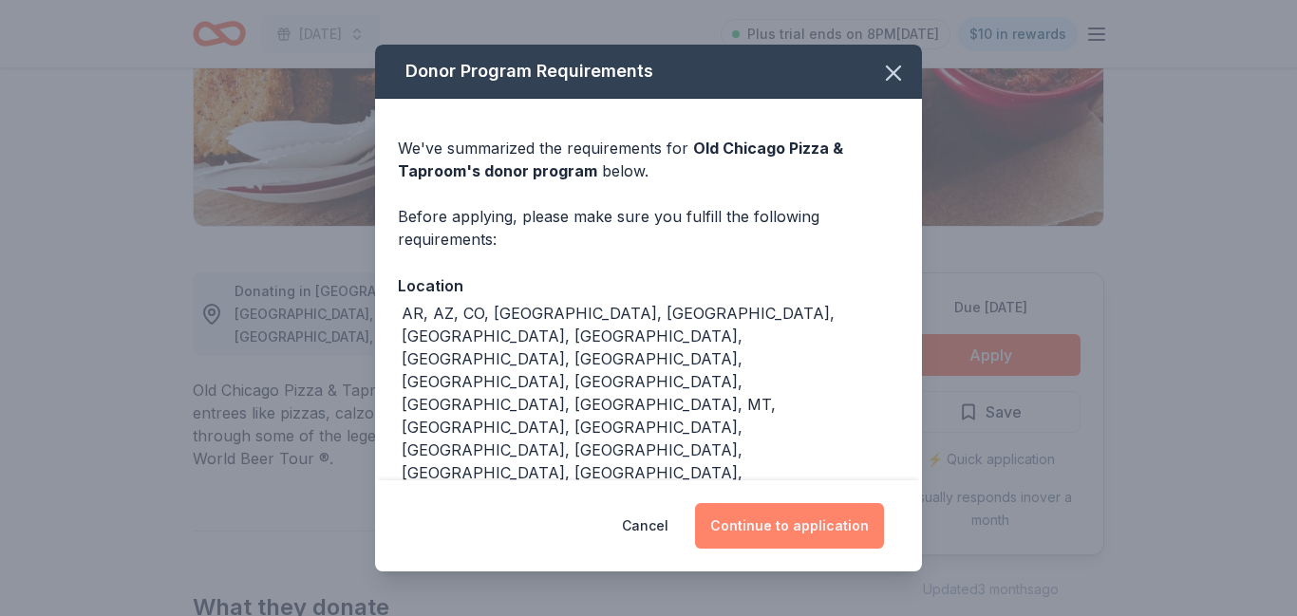
click at [815, 503] on button "Continue to application" at bounding box center [789, 526] width 189 height 46
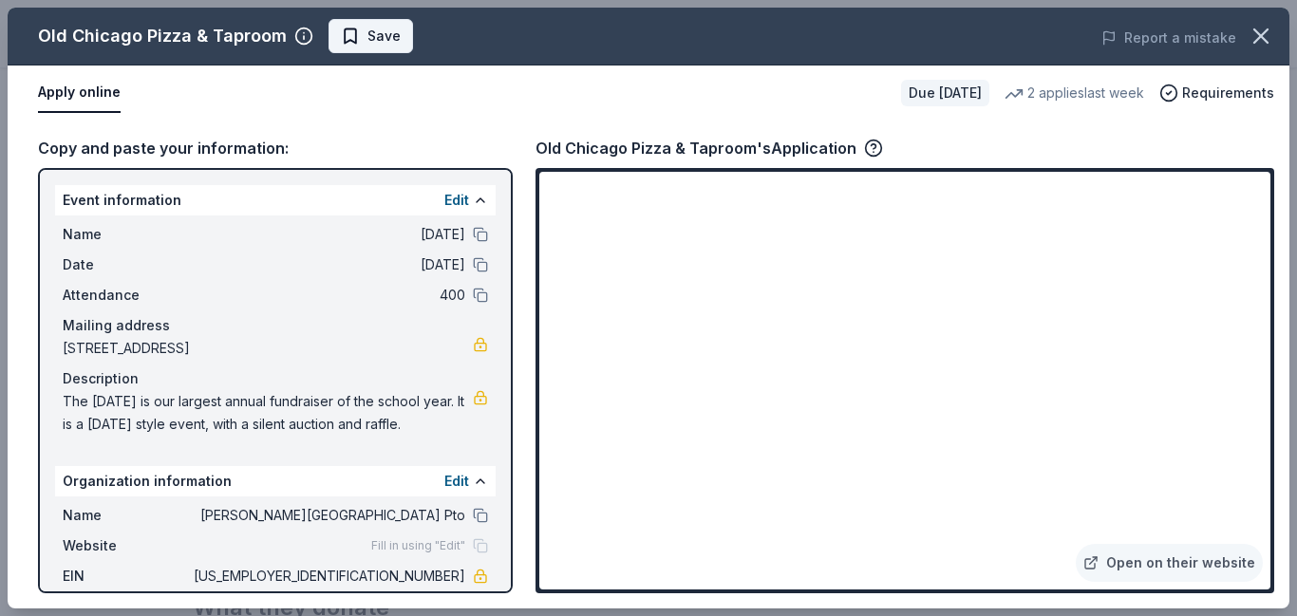
click at [392, 45] on span "Save" at bounding box center [383, 36] width 33 height 23
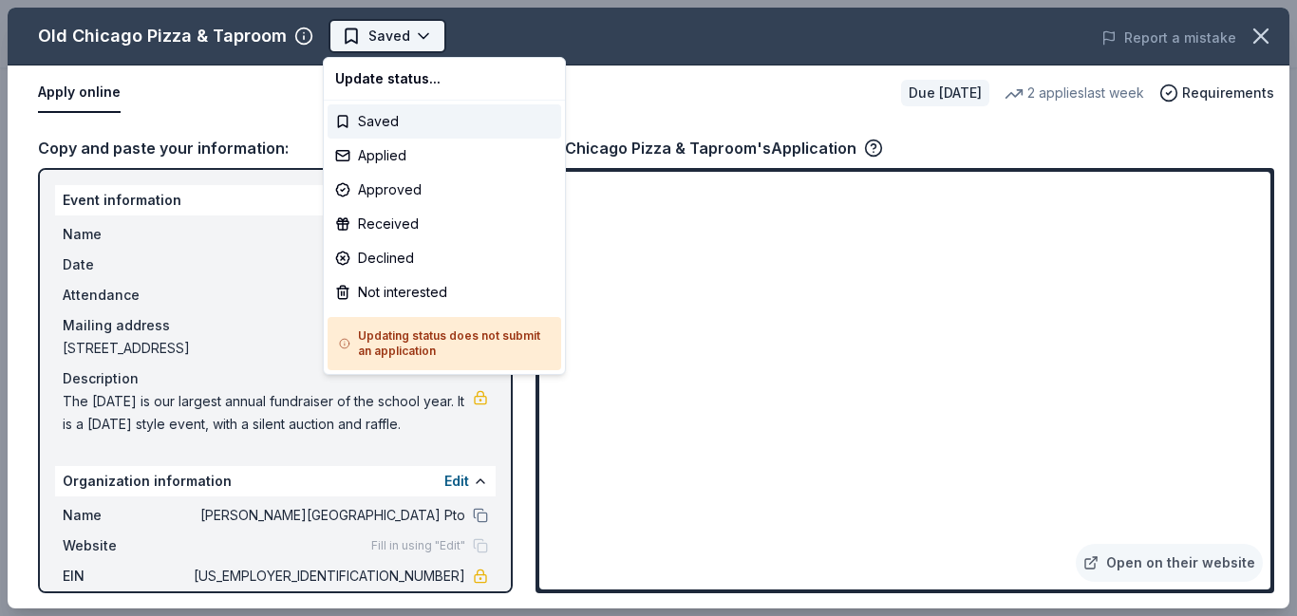
scroll to position [0, 0]
click at [399, 165] on div "Applied" at bounding box center [445, 156] width 234 height 34
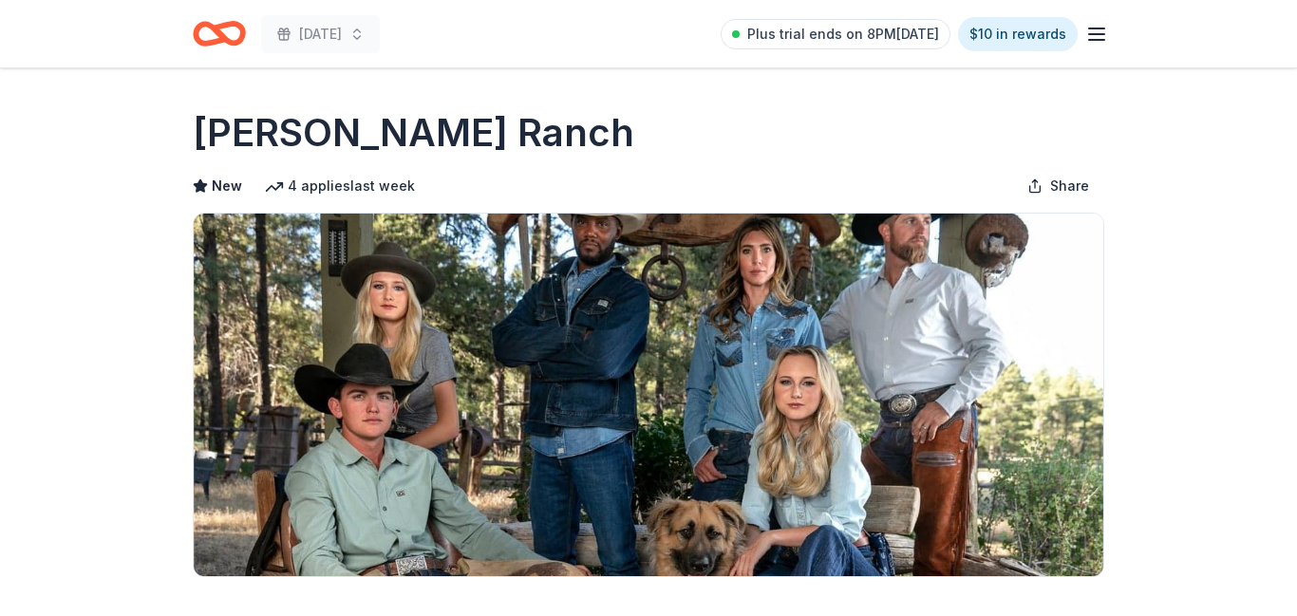
scroll to position [363, 0]
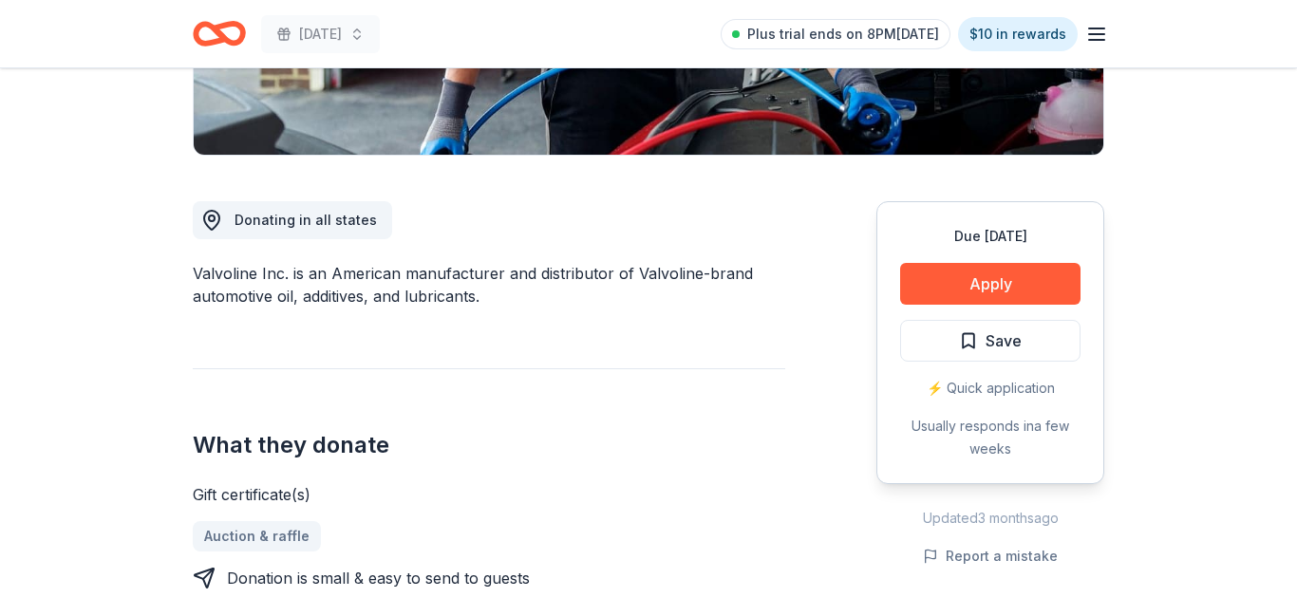
scroll to position [422, 0]
click at [982, 287] on button "Apply" at bounding box center [990, 284] width 180 height 42
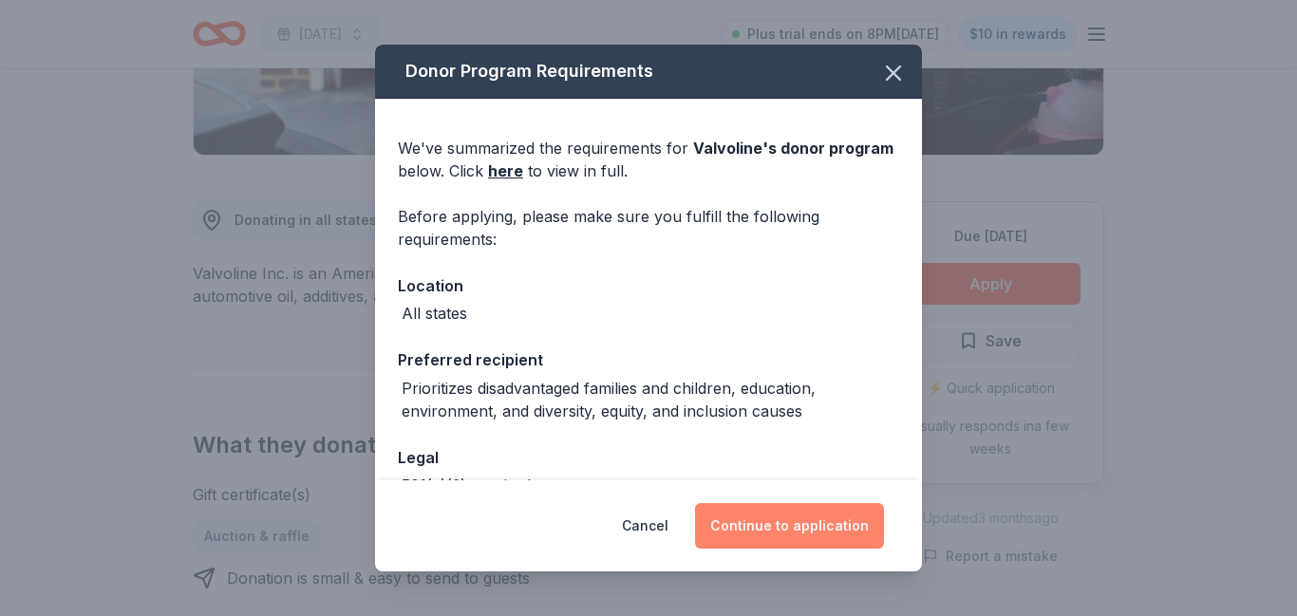
click at [776, 521] on button "Continue to application" at bounding box center [789, 526] width 189 height 46
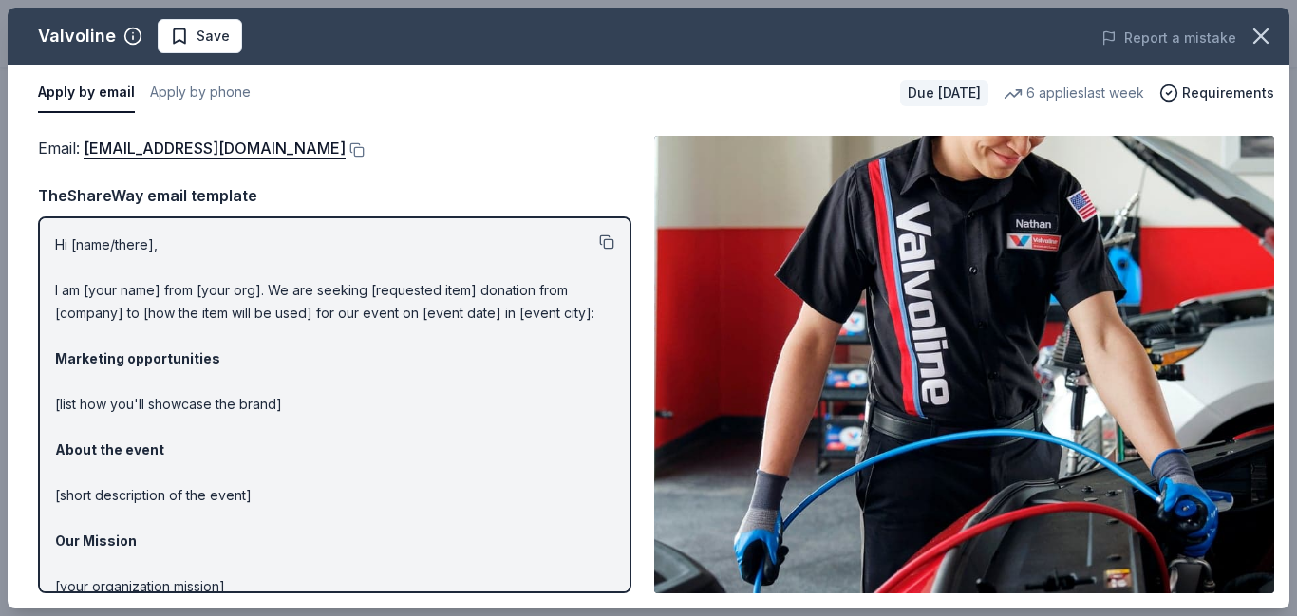
click at [599, 244] on button at bounding box center [606, 242] width 15 height 15
click at [346, 148] on button at bounding box center [355, 149] width 19 height 15
click at [218, 46] on span "Save" at bounding box center [213, 36] width 33 height 23
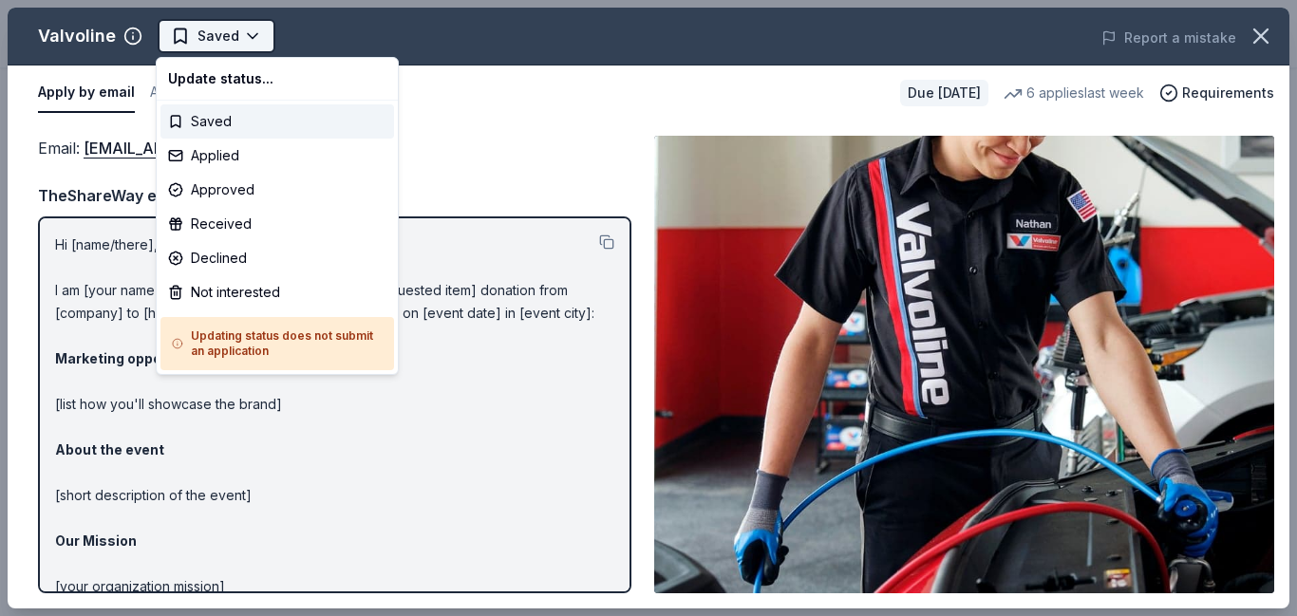
scroll to position [0, 0]
click at [232, 163] on div "Applied" at bounding box center [277, 156] width 234 height 34
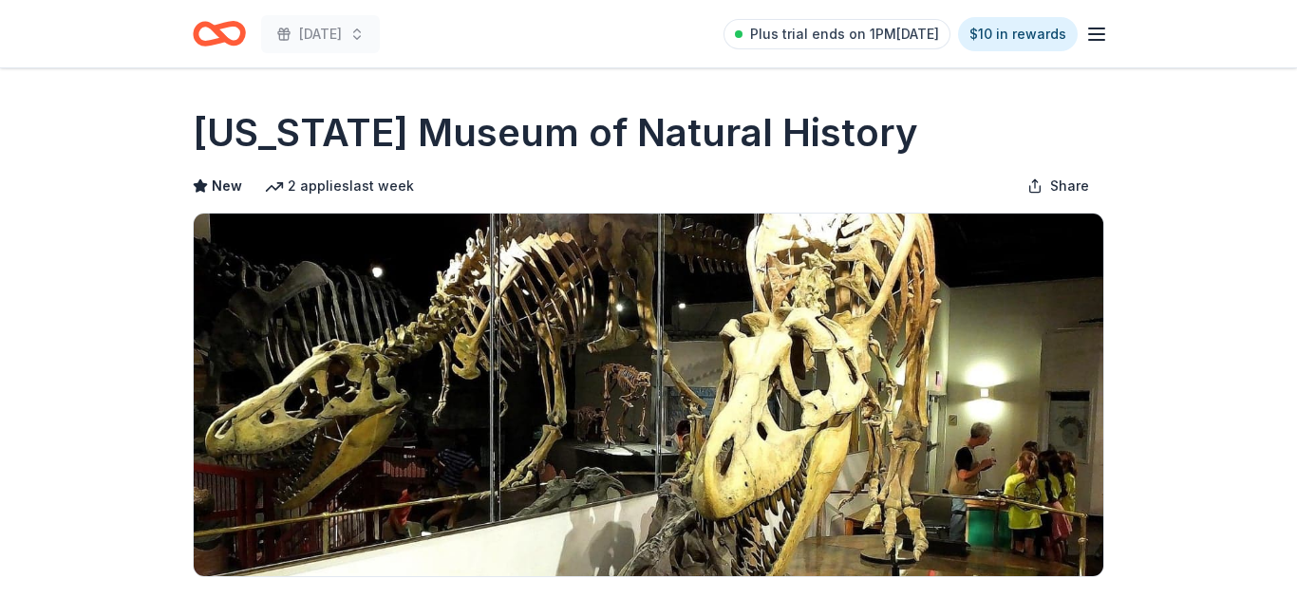
scroll to position [503, 0]
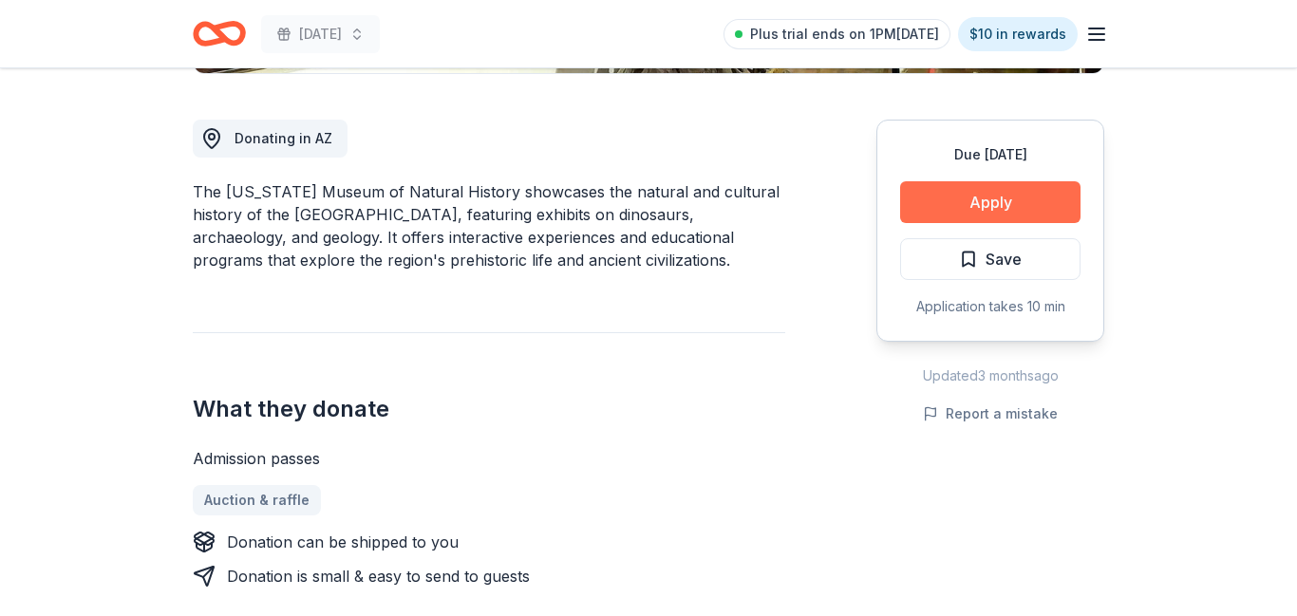
click at [963, 207] on button "Apply" at bounding box center [990, 202] width 180 height 42
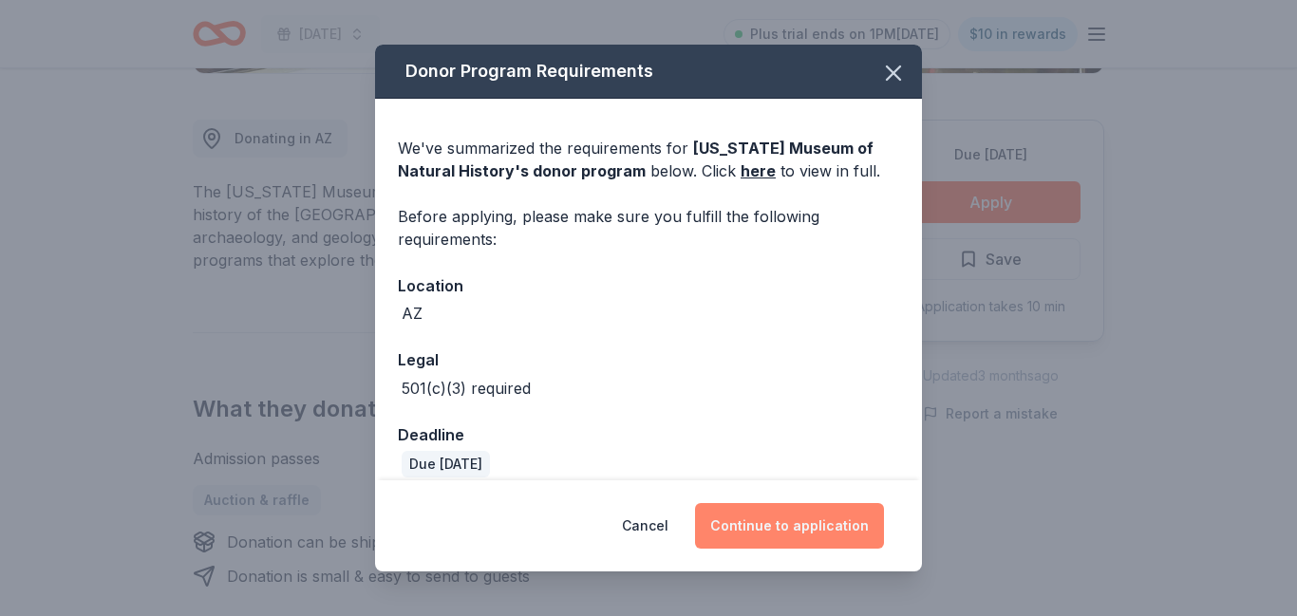
click at [764, 520] on button "Continue to application" at bounding box center [789, 526] width 189 height 46
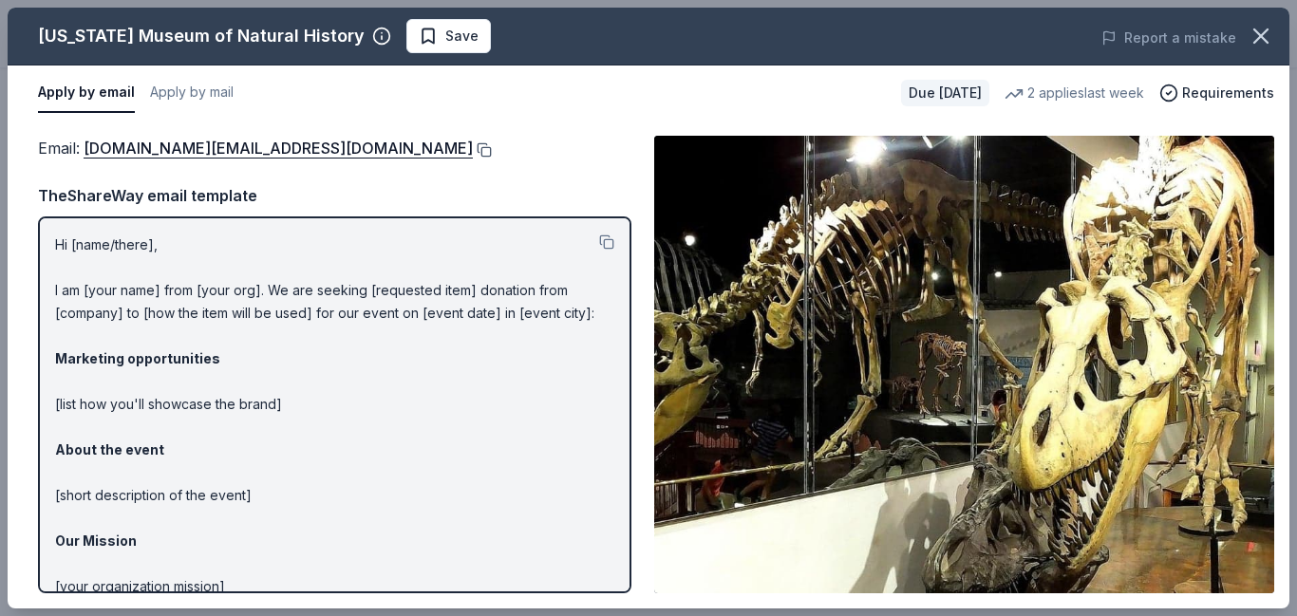
click at [473, 152] on button at bounding box center [482, 149] width 19 height 15
click at [599, 248] on button at bounding box center [606, 242] width 15 height 15
click at [445, 45] on span "Save" at bounding box center [461, 36] width 33 height 23
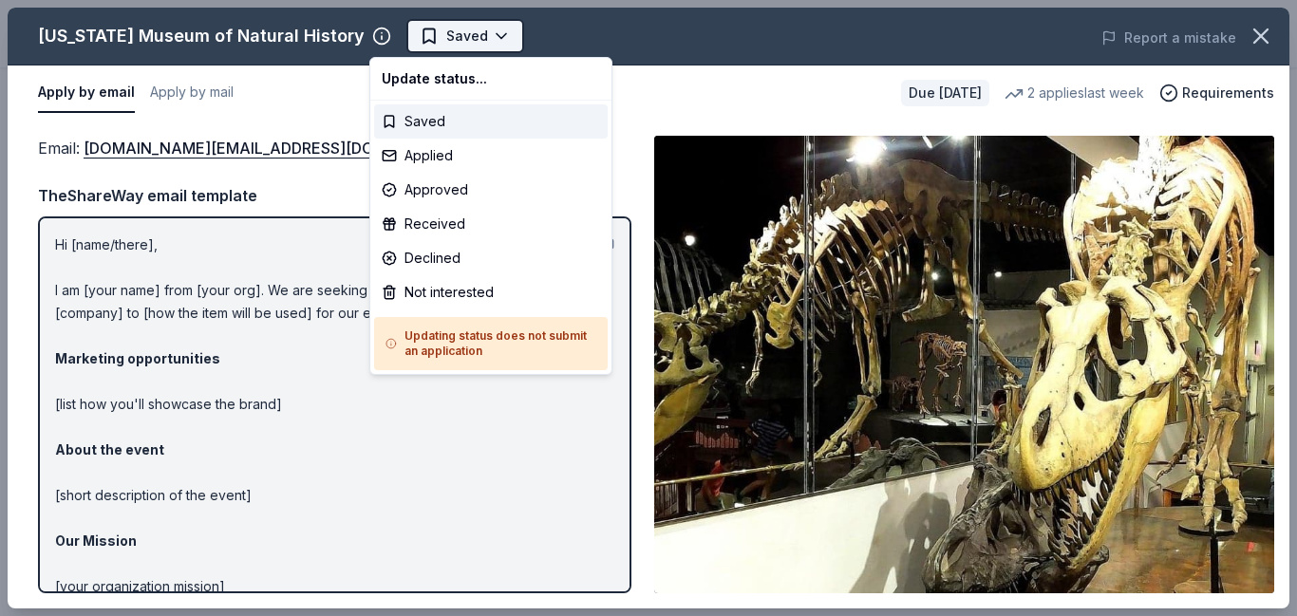
scroll to position [0, 0]
click at [445, 160] on div "Applied" at bounding box center [491, 156] width 234 height 34
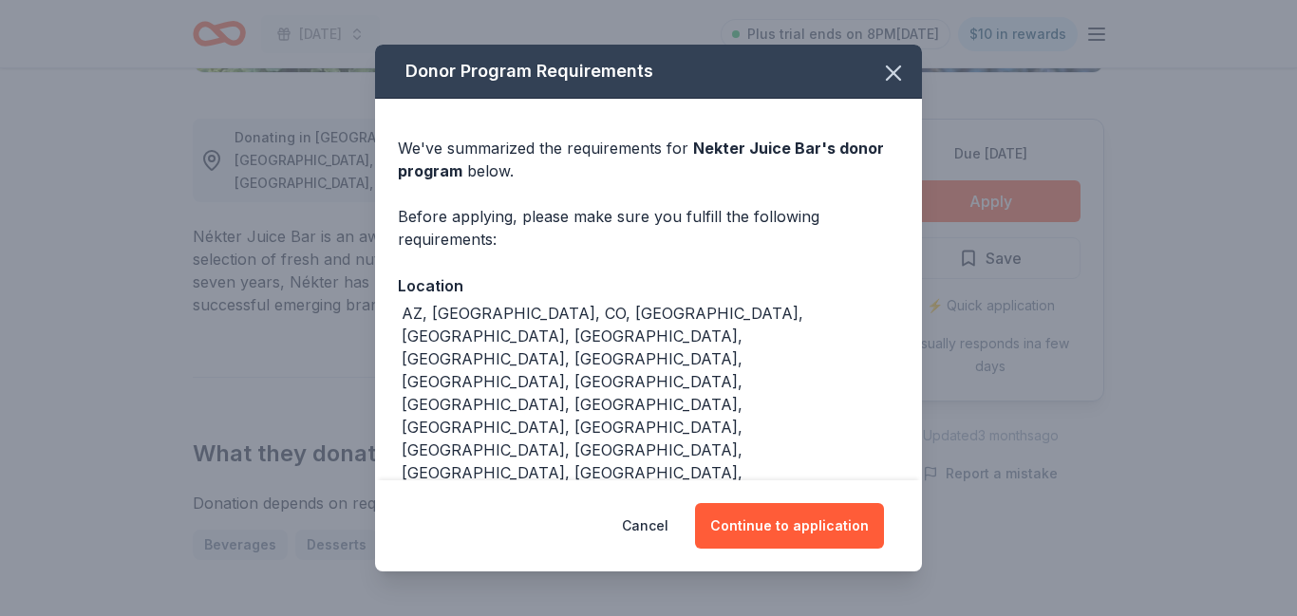
scroll to position [504, 0]
click at [756, 515] on button "Continue to application" at bounding box center [789, 526] width 189 height 46
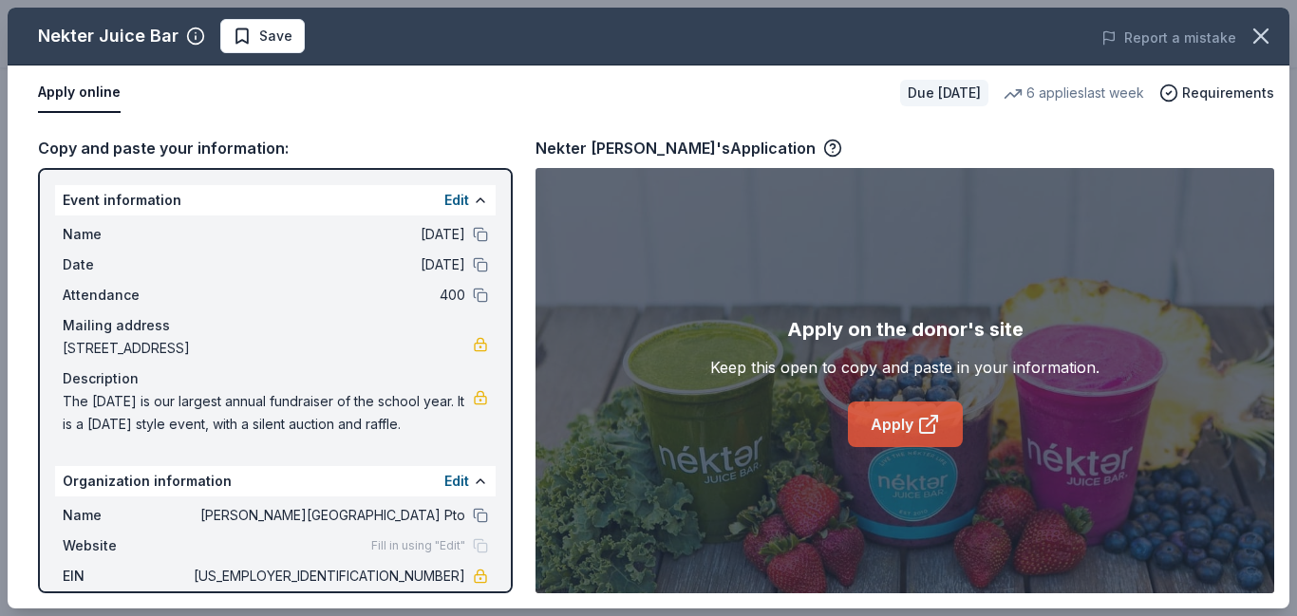
click at [871, 426] on link "Apply" at bounding box center [905, 425] width 115 height 46
click at [282, 46] on span "Save" at bounding box center [275, 36] width 33 height 23
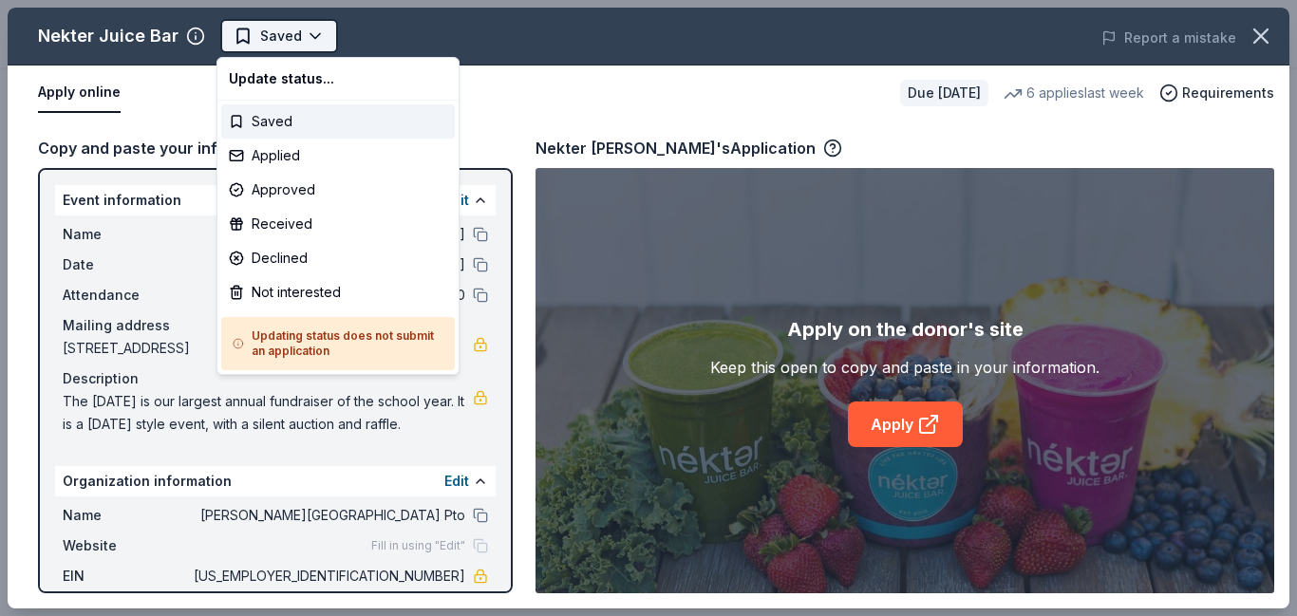
scroll to position [0, 0]
click at [289, 152] on div "Applied" at bounding box center [338, 156] width 234 height 34
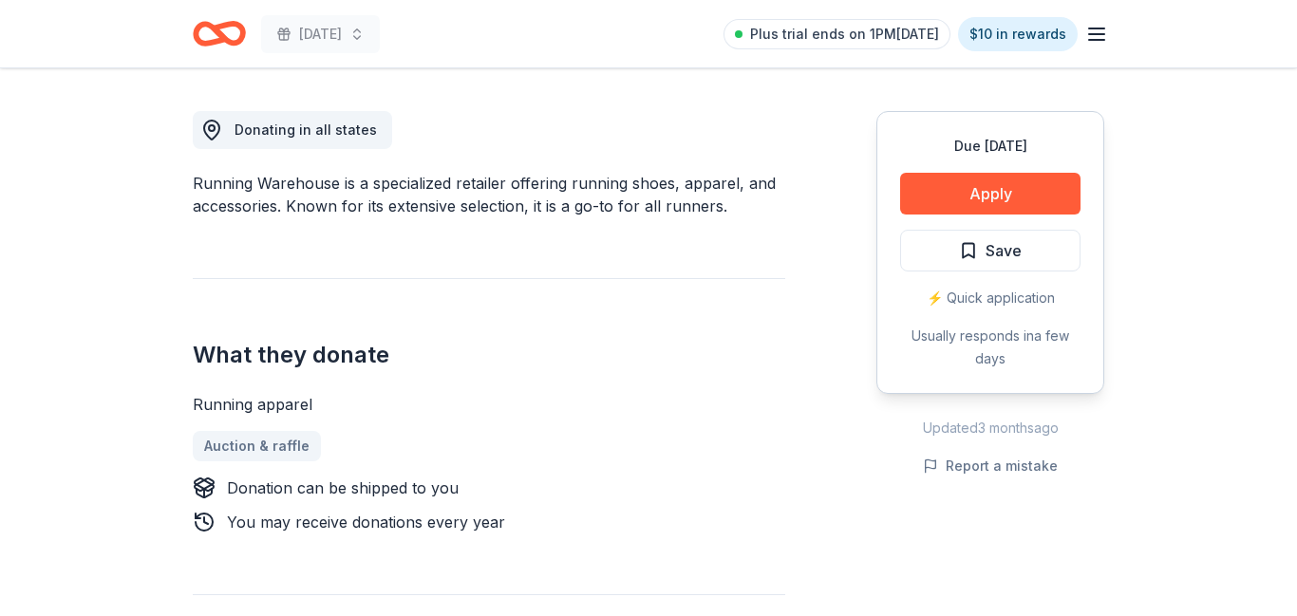
scroll to position [508, 0]
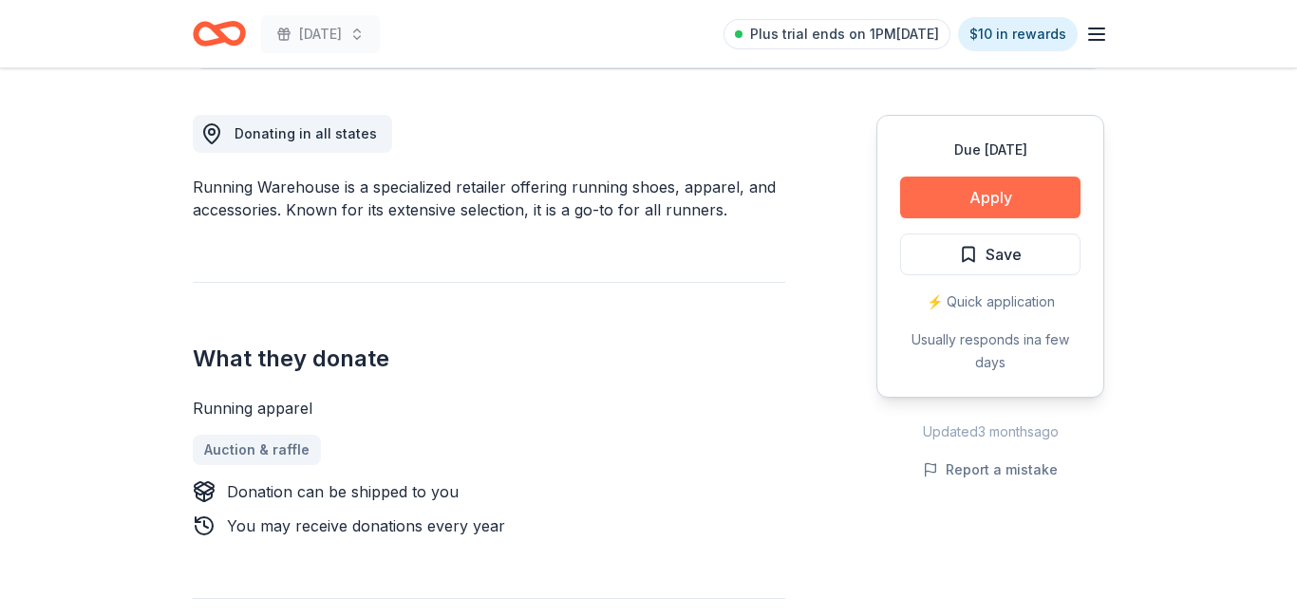
click at [969, 196] on button "Apply" at bounding box center [990, 198] width 180 height 42
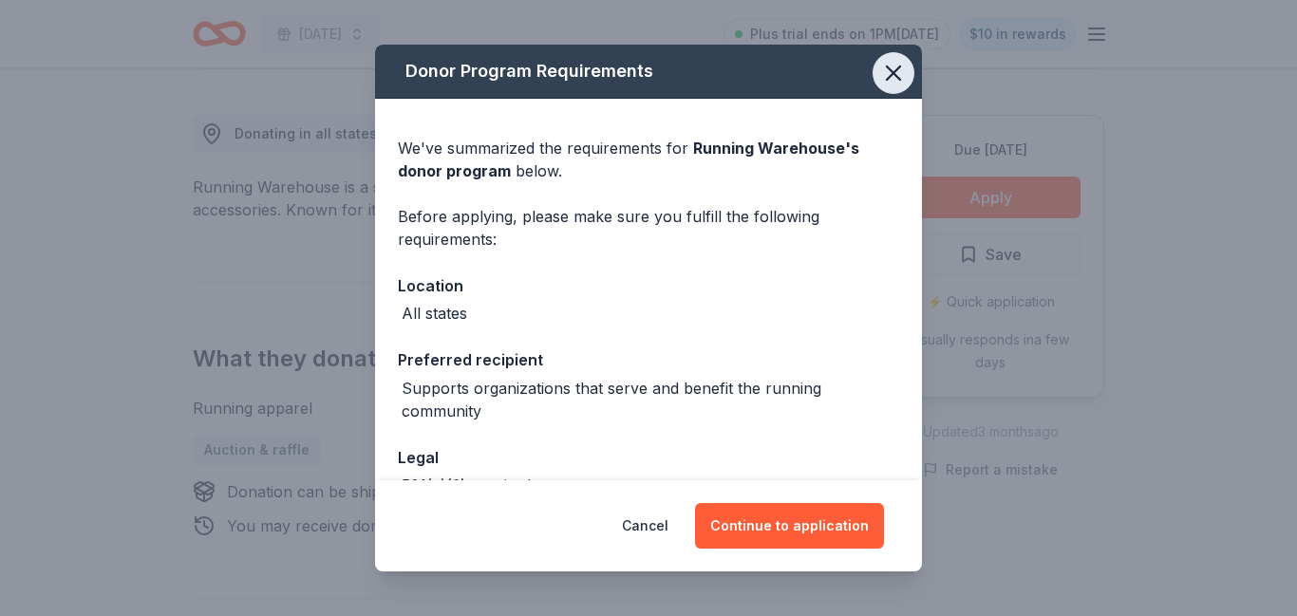
click at [900, 75] on icon "button" at bounding box center [893, 73] width 27 height 27
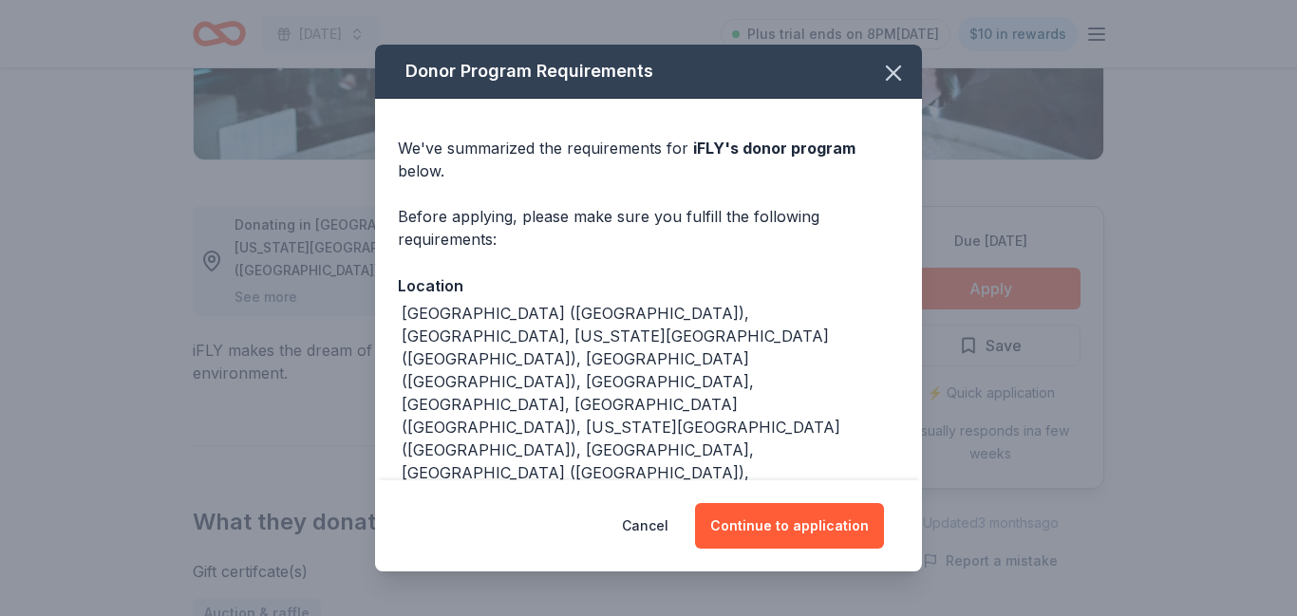
scroll to position [417, 0]
click at [803, 524] on button "Continue to application" at bounding box center [789, 526] width 189 height 46
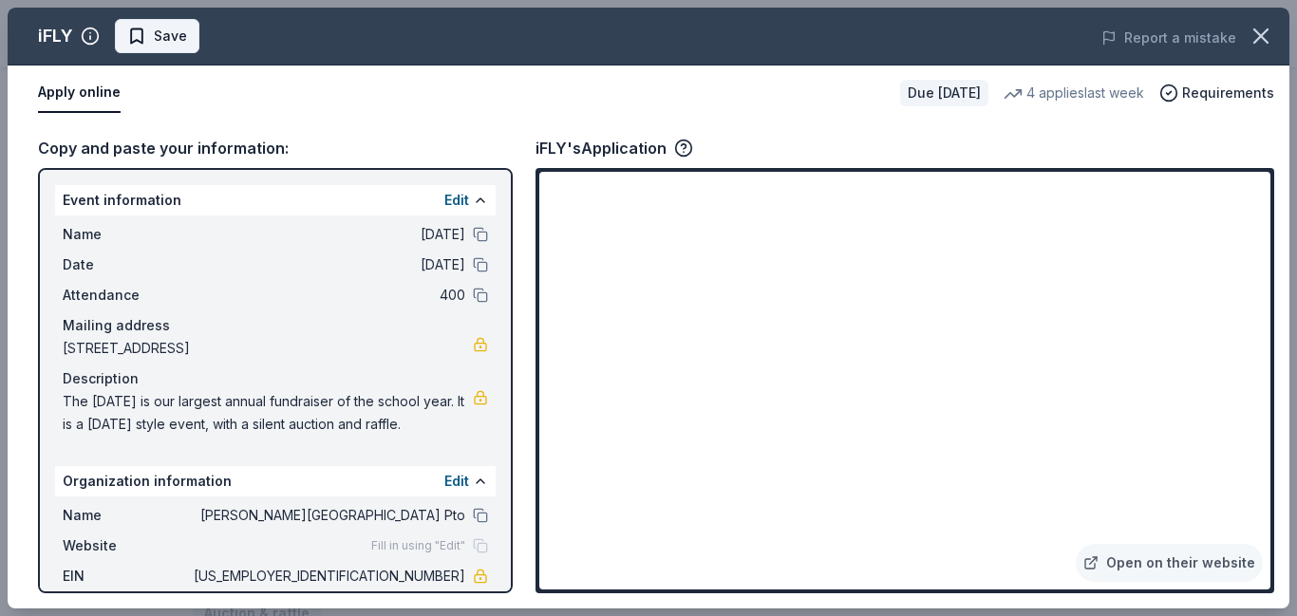
click at [154, 37] on span "Save" at bounding box center [170, 36] width 33 height 23
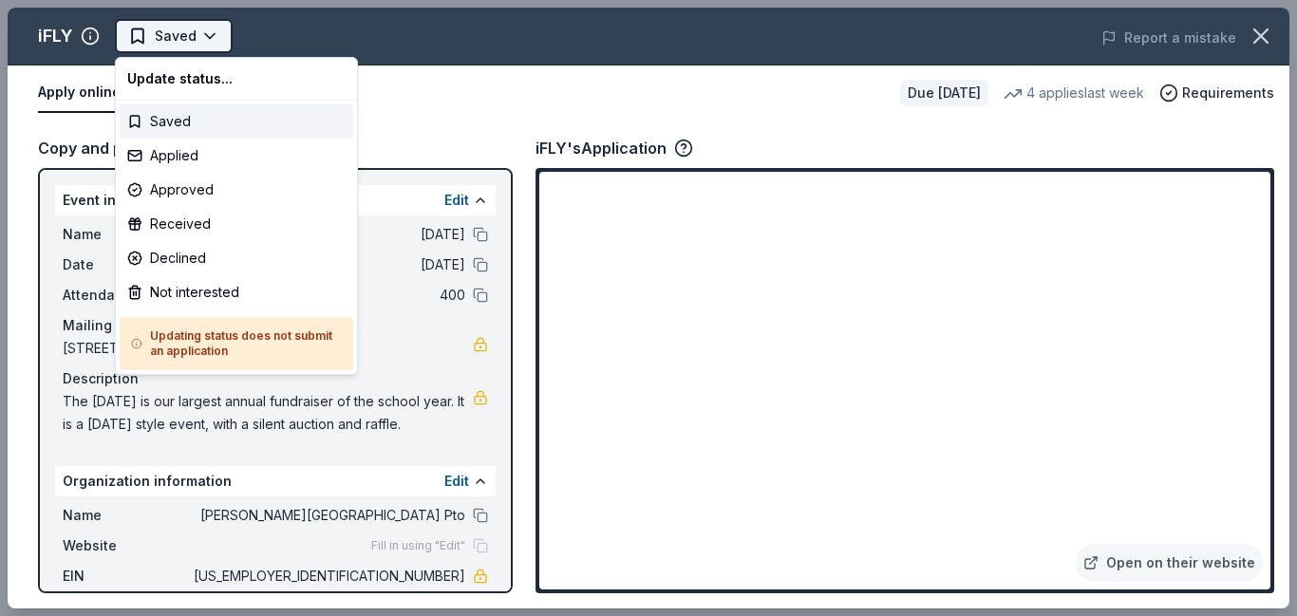
scroll to position [0, 0]
click at [199, 161] on div "Applied" at bounding box center [237, 156] width 234 height 34
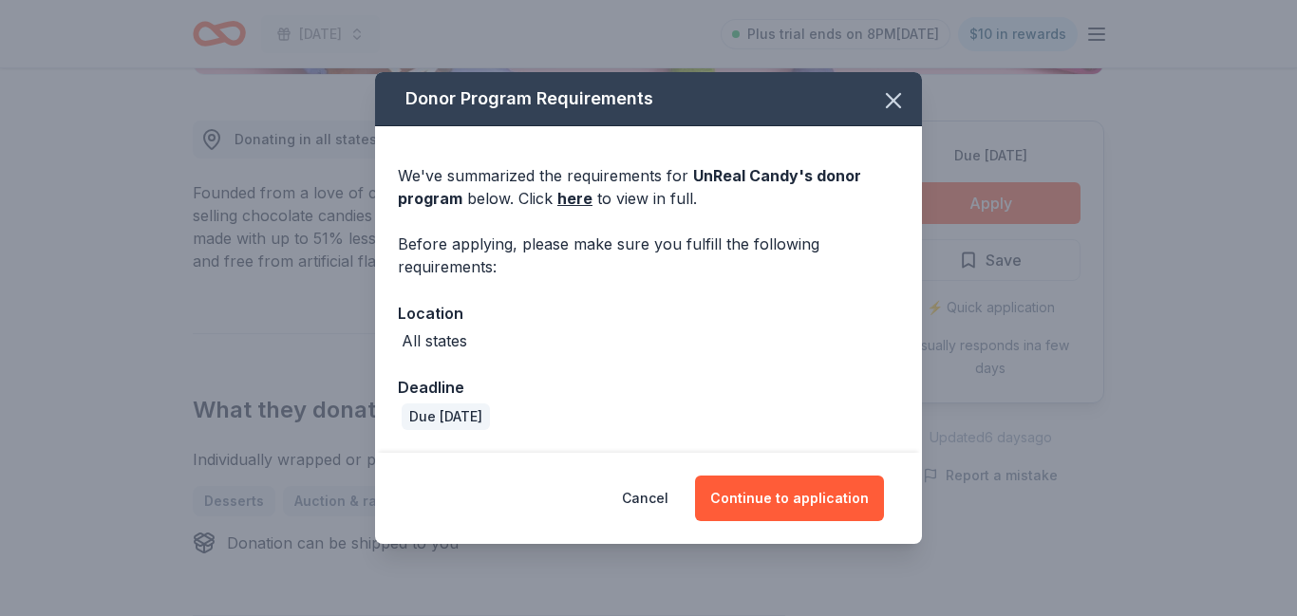
scroll to position [502, 0]
click at [771, 486] on button "Continue to application" at bounding box center [789, 499] width 189 height 46
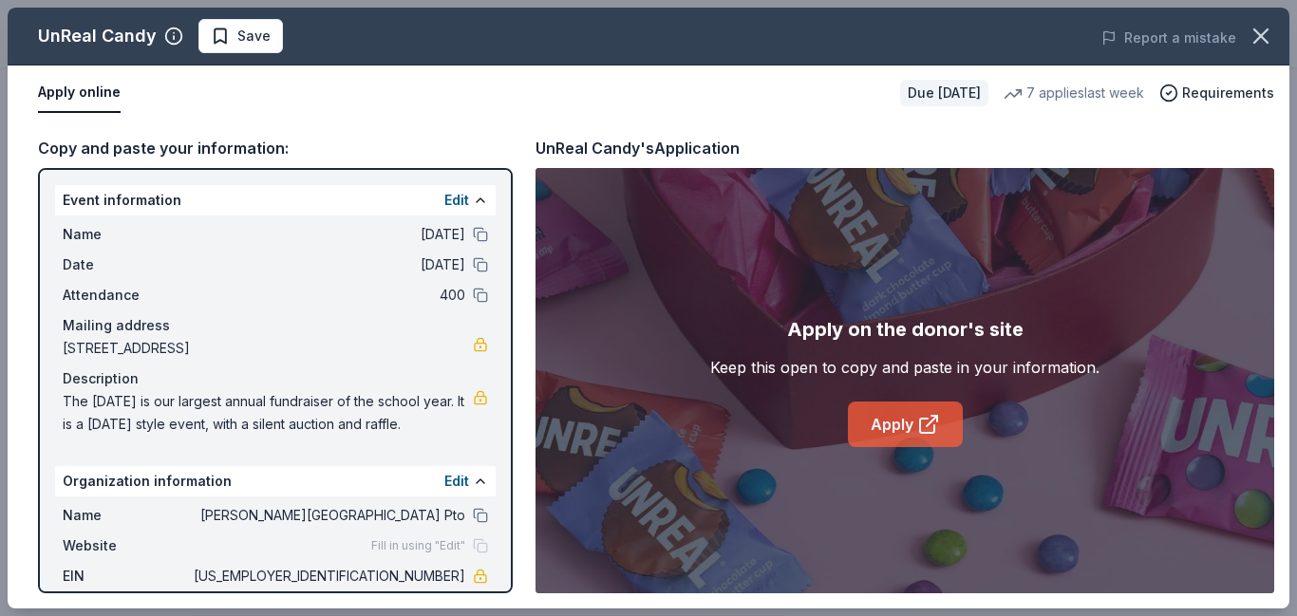
click at [889, 418] on link "Apply" at bounding box center [905, 425] width 115 height 46
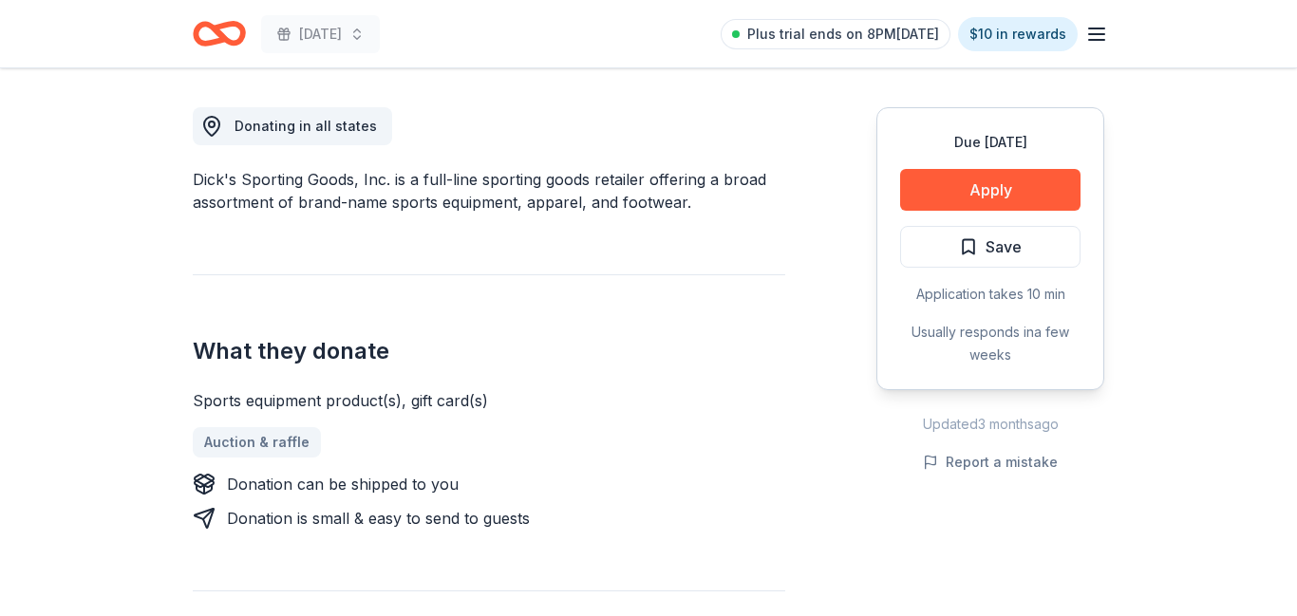
scroll to position [516, 0]
click at [1004, 197] on button "Apply" at bounding box center [990, 190] width 180 height 42
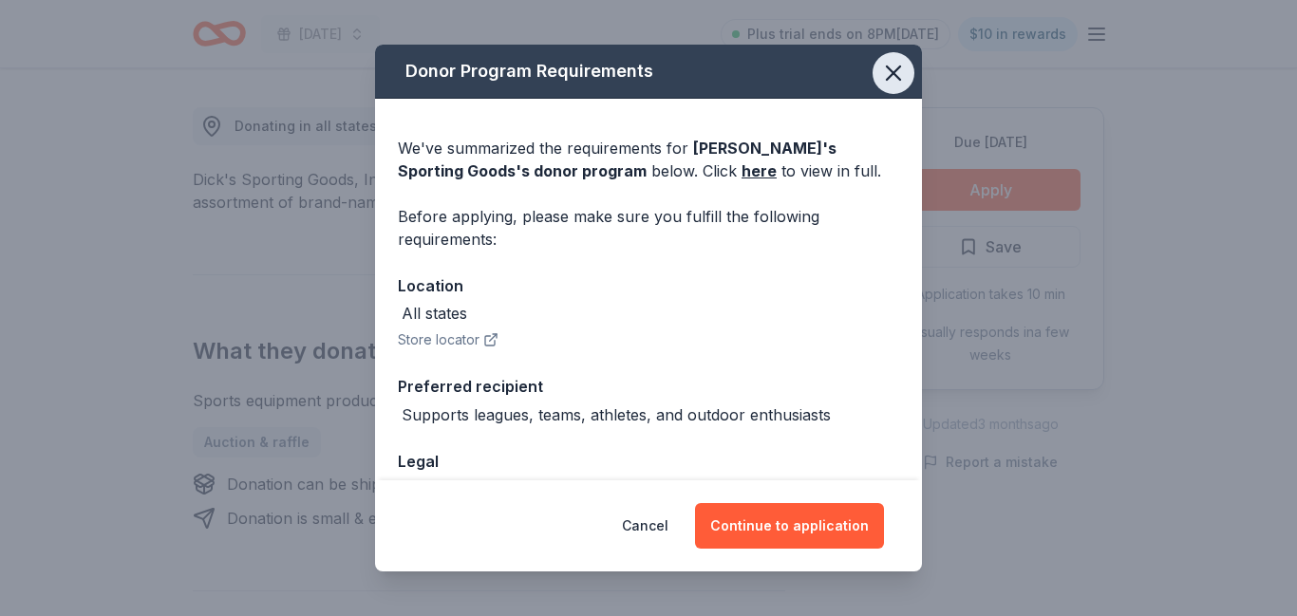
click at [892, 71] on icon "button" at bounding box center [893, 72] width 13 height 13
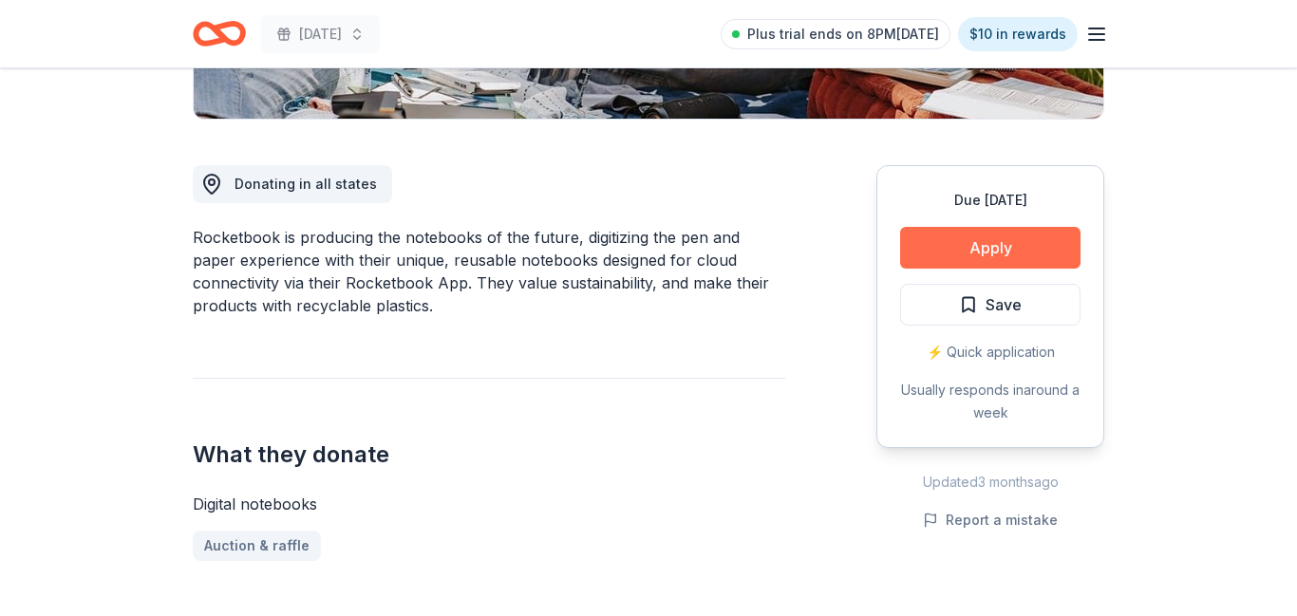
click at [1006, 239] on button "Apply" at bounding box center [990, 248] width 180 height 42
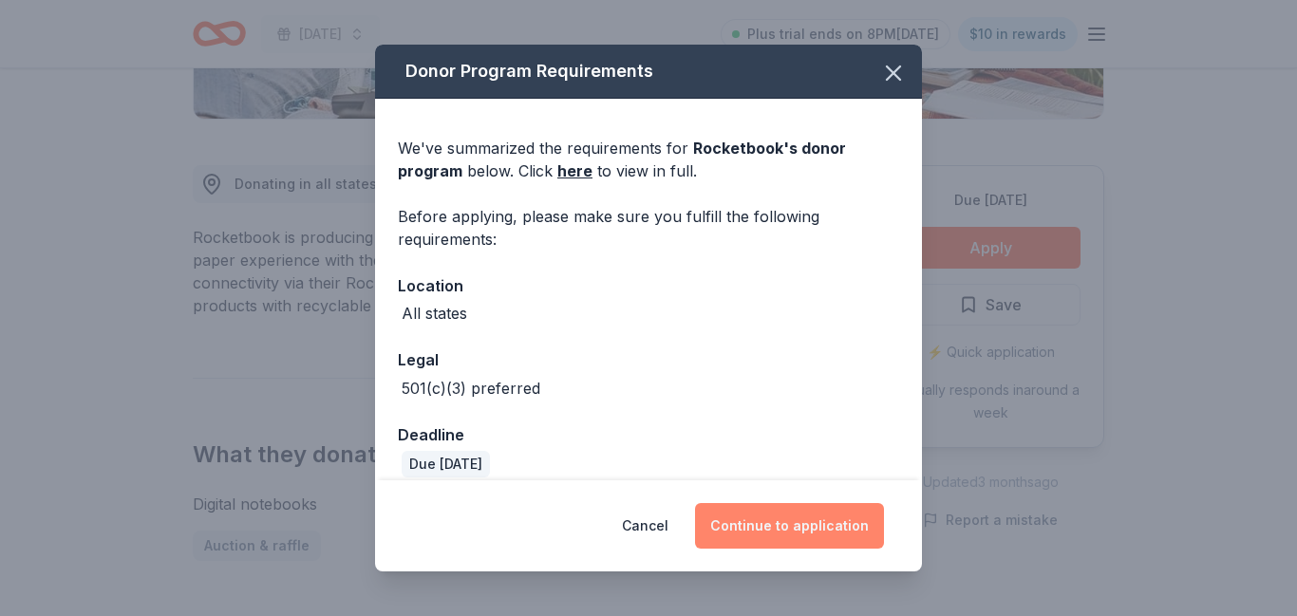
click at [768, 523] on button "Continue to application" at bounding box center [789, 526] width 189 height 46
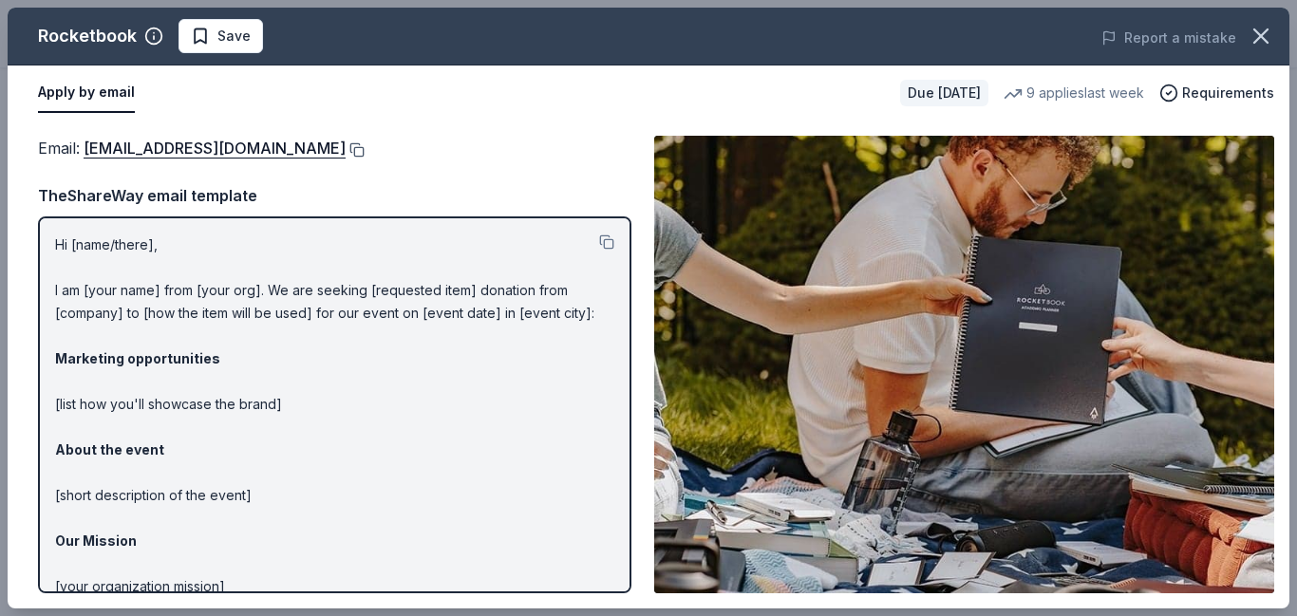
click at [365, 149] on button at bounding box center [355, 149] width 19 height 15
click at [241, 29] on span "Save" at bounding box center [233, 36] width 33 height 23
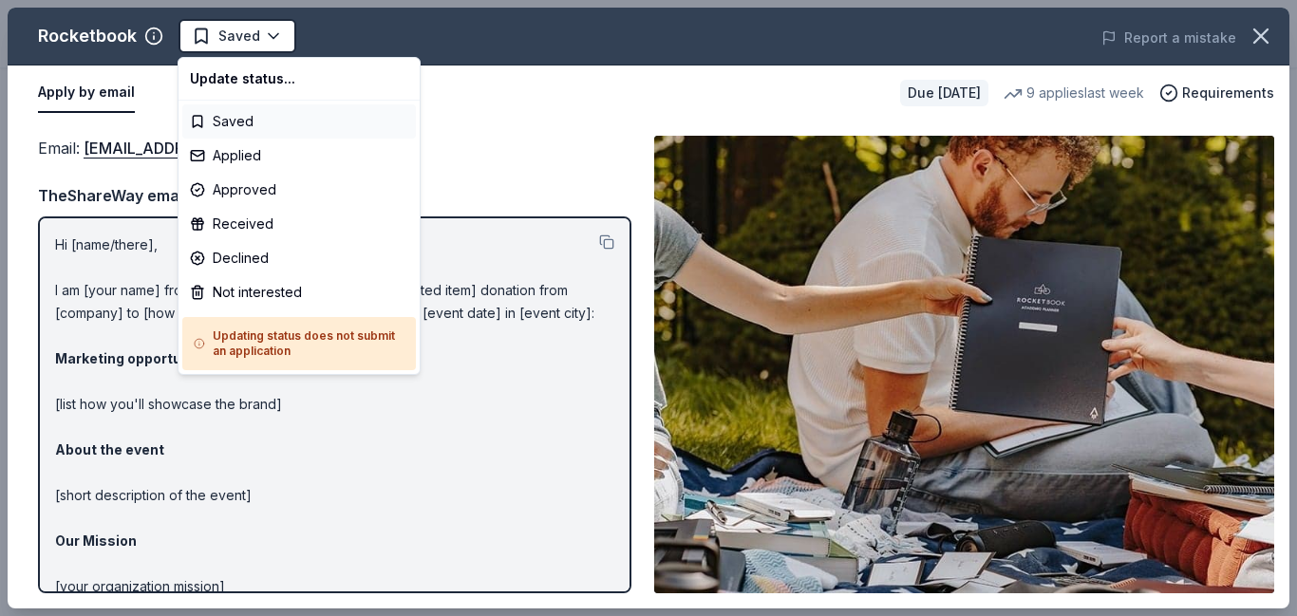
scroll to position [0, 0]
click at [274, 156] on div "Applied" at bounding box center [299, 156] width 234 height 34
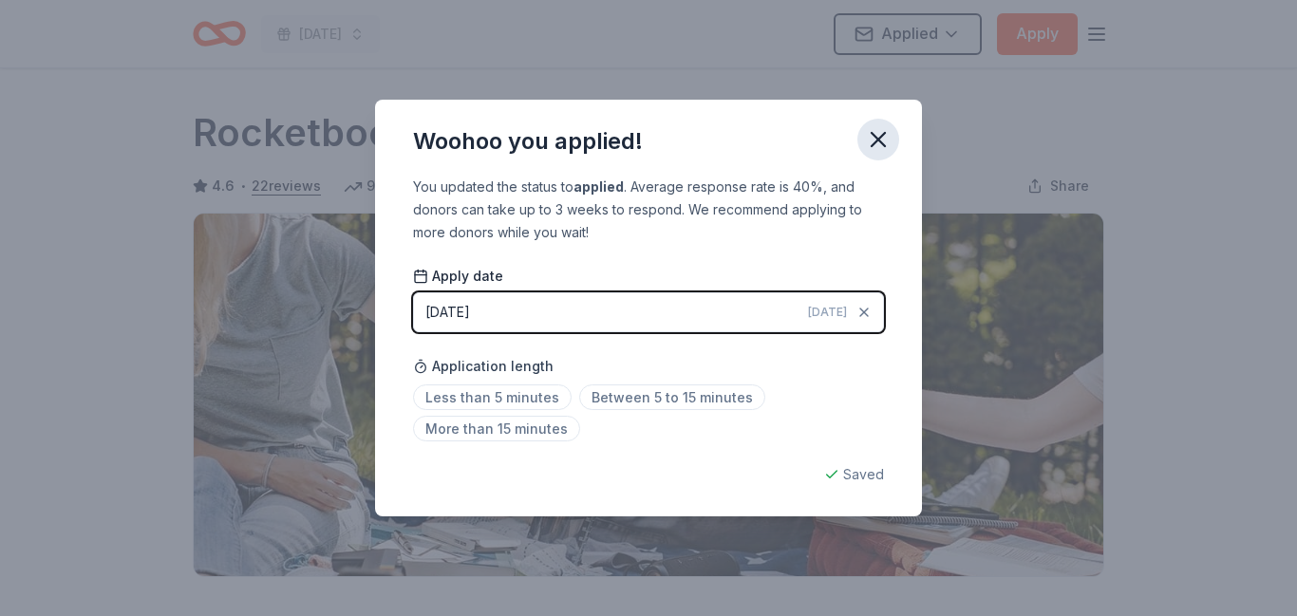
click at [874, 149] on icon "button" at bounding box center [878, 139] width 27 height 27
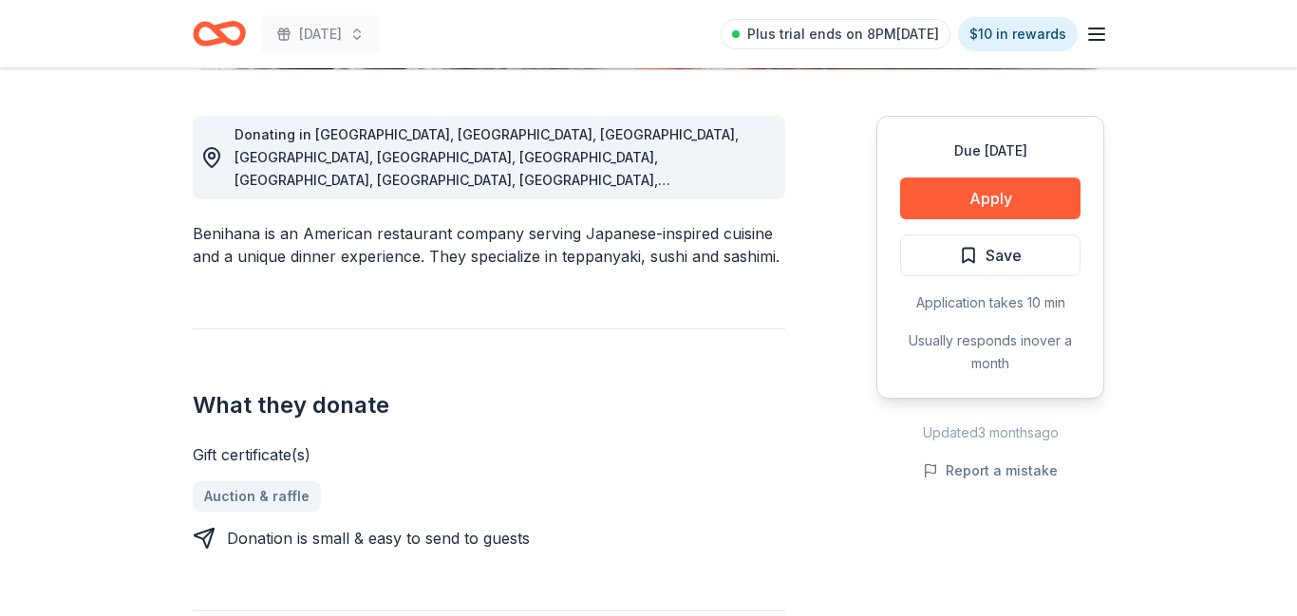
scroll to position [507, 0]
click at [925, 198] on button "Apply" at bounding box center [990, 199] width 180 height 42
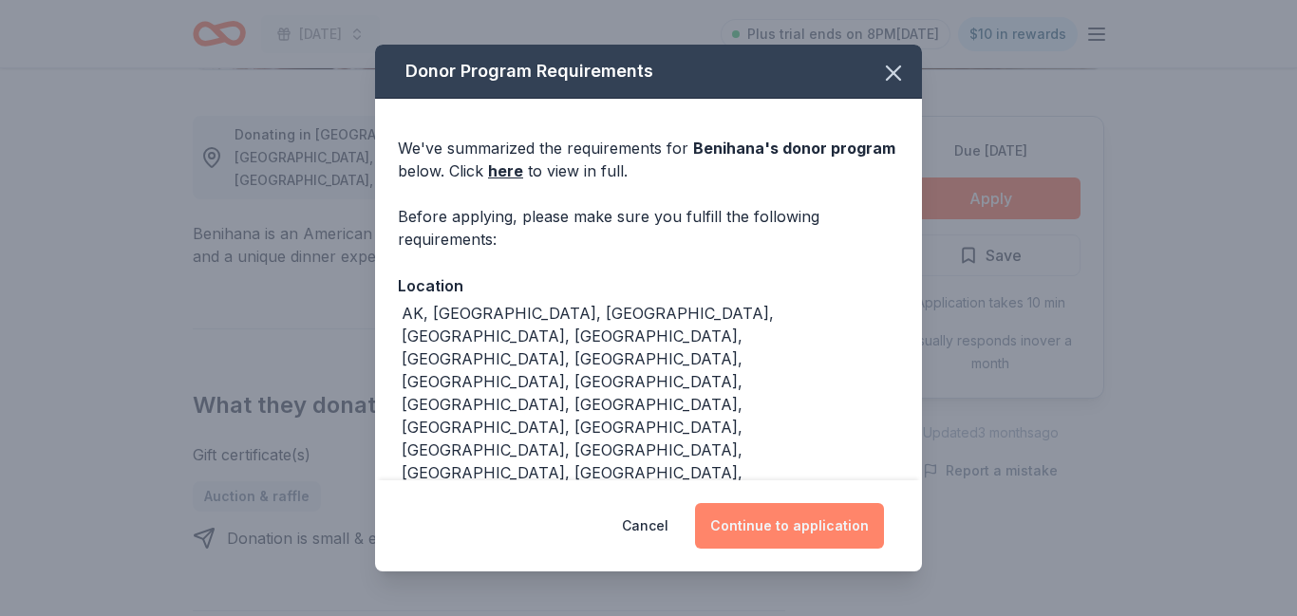
click at [838, 517] on button "Continue to application" at bounding box center [789, 526] width 189 height 46
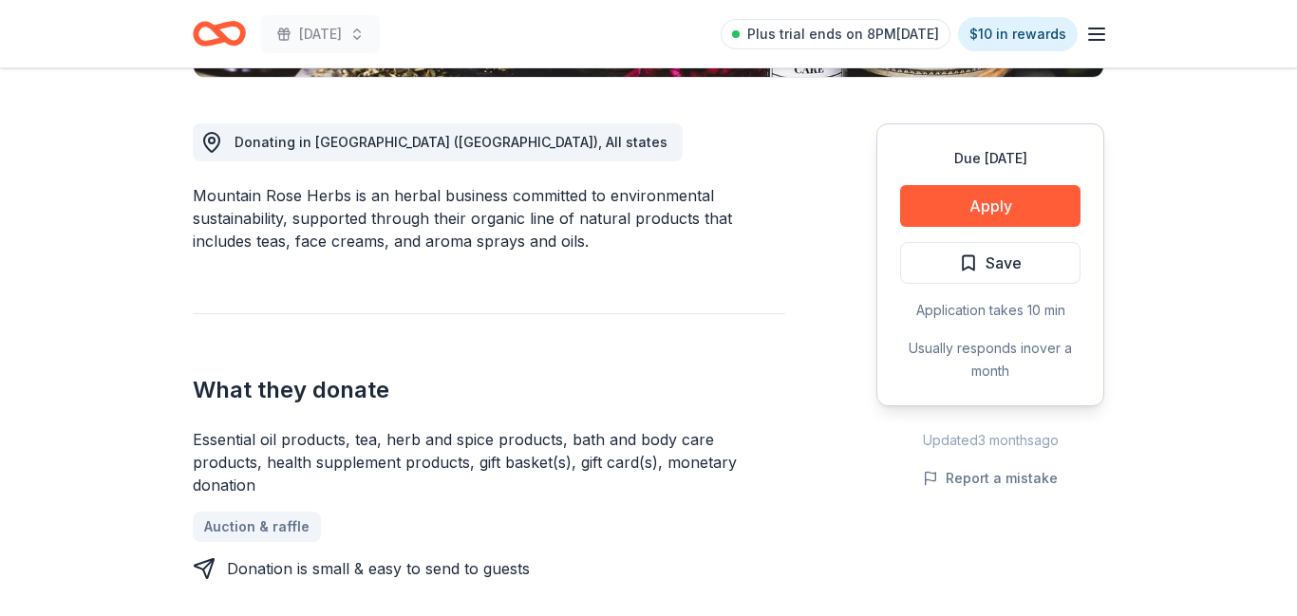
scroll to position [499, 0]
click at [989, 215] on button "Apply" at bounding box center [990, 206] width 180 height 42
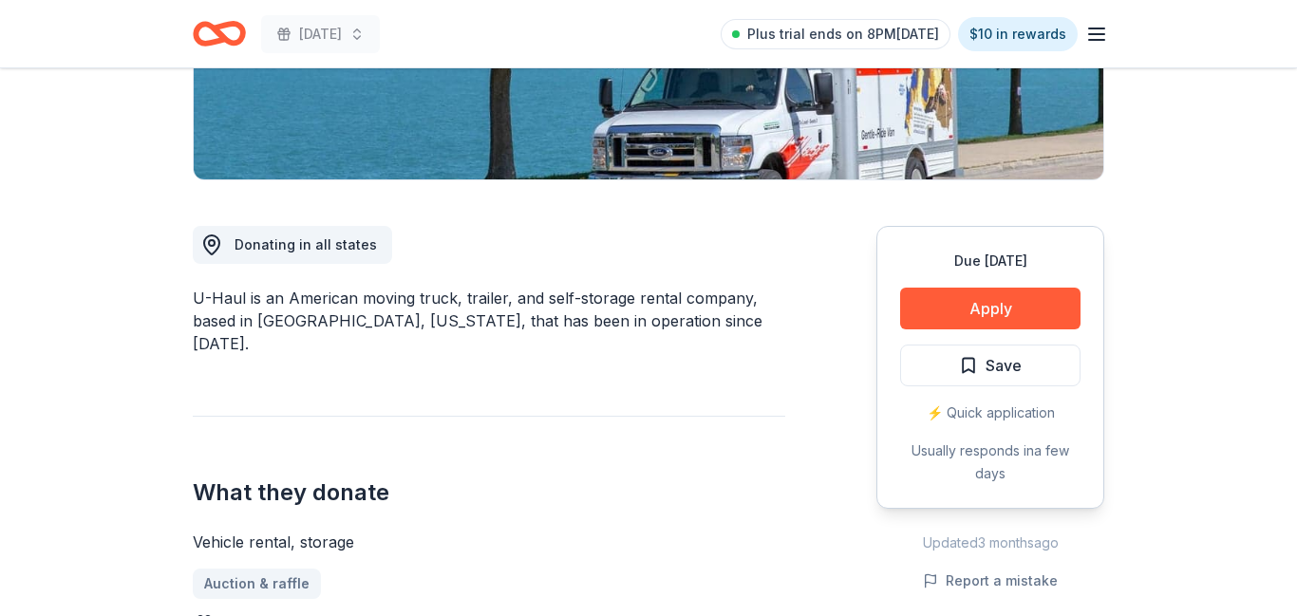
scroll to position [397, 0]
click at [964, 310] on button "Apply" at bounding box center [990, 309] width 180 height 42
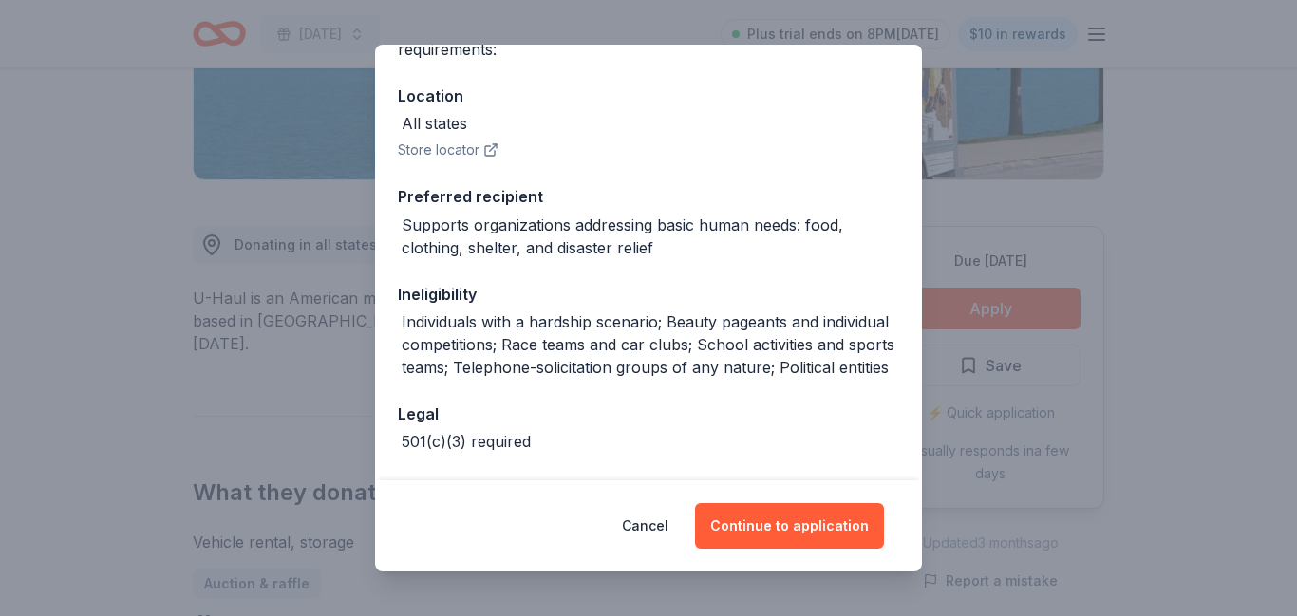
scroll to position [191, 0]
click at [755, 519] on button "Continue to application" at bounding box center [789, 526] width 189 height 46
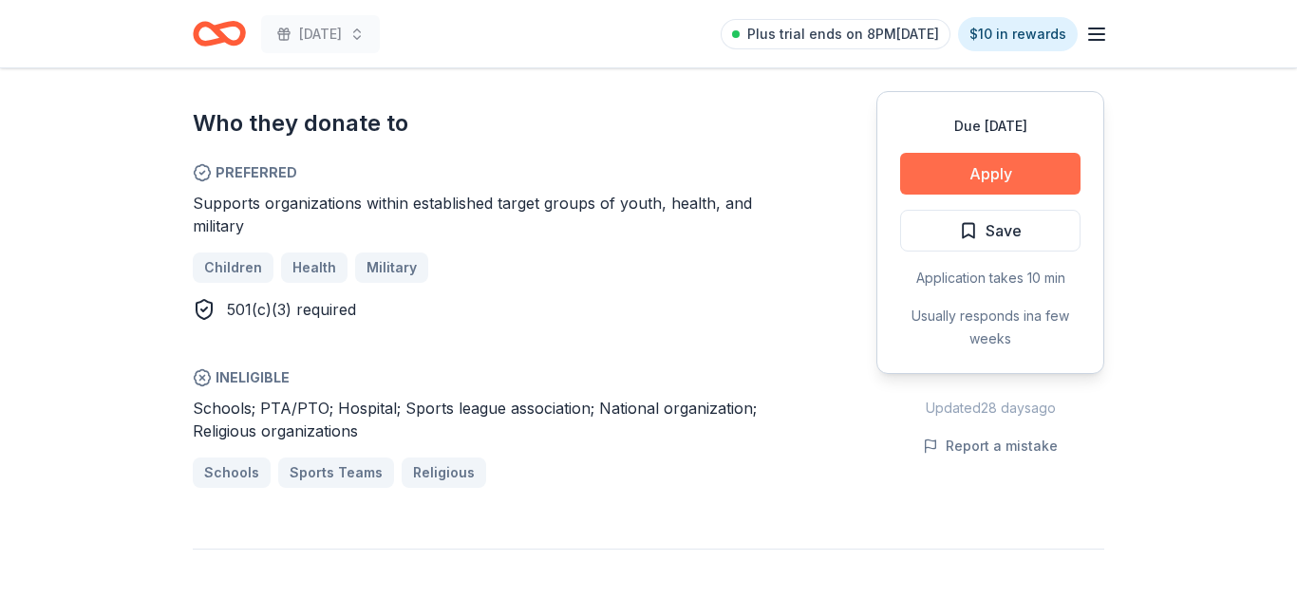
scroll to position [1012, 0]
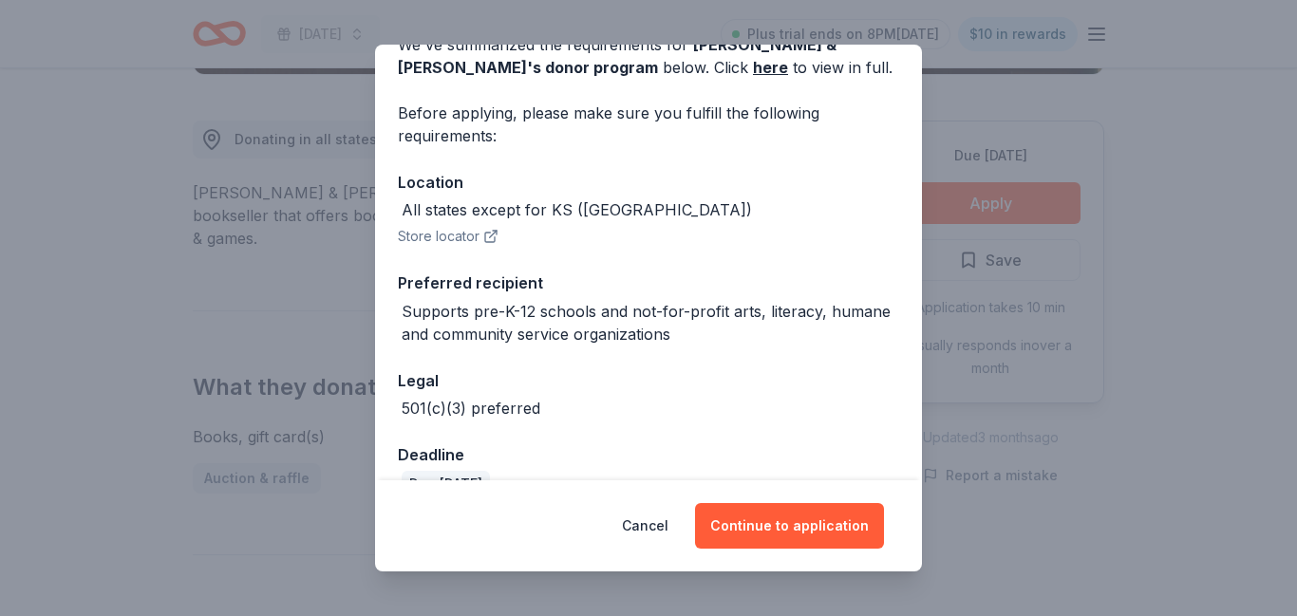
scroll to position [143, 0]
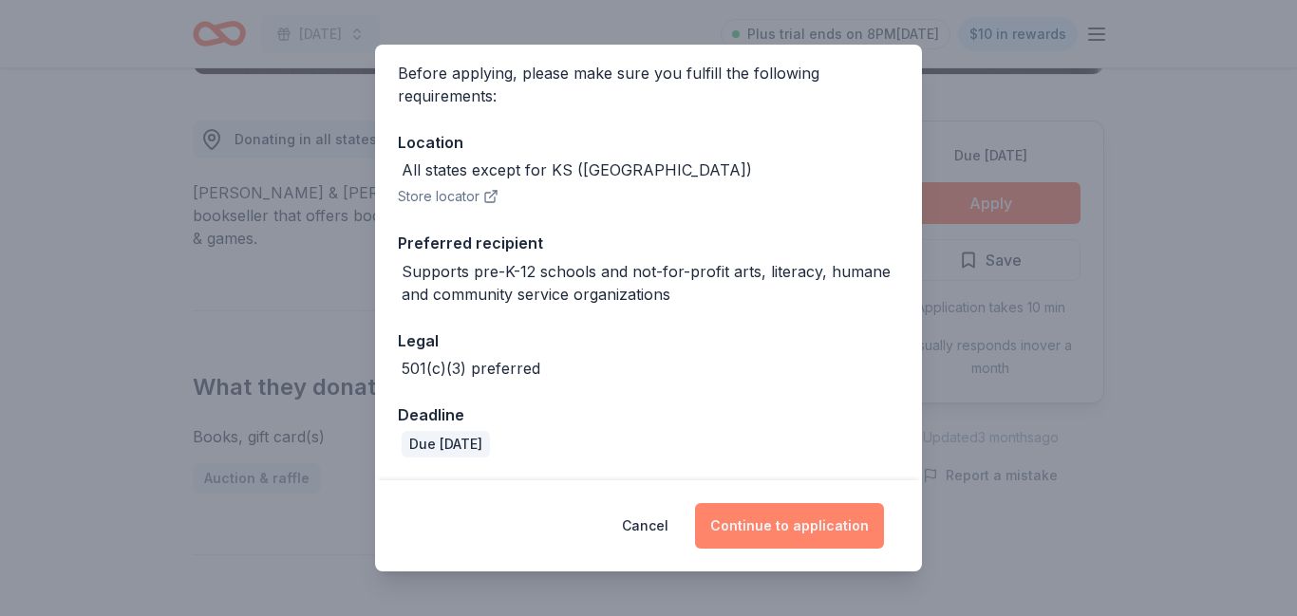
click at [807, 533] on button "Continue to application" at bounding box center [789, 526] width 189 height 46
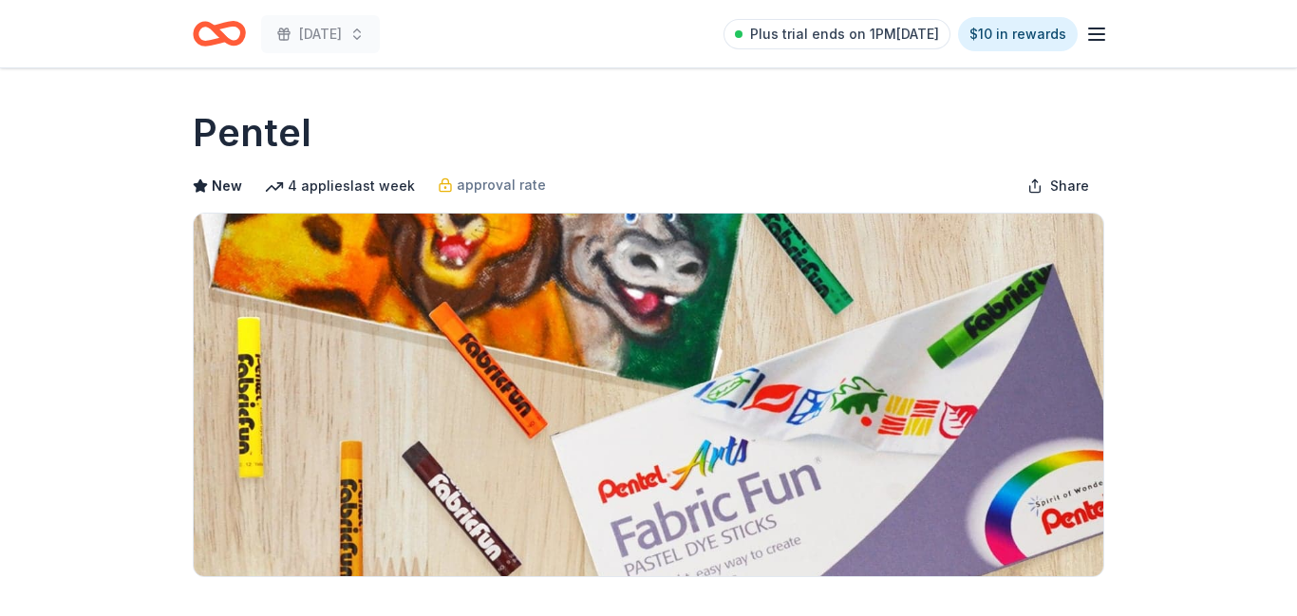
scroll to position [504, 0]
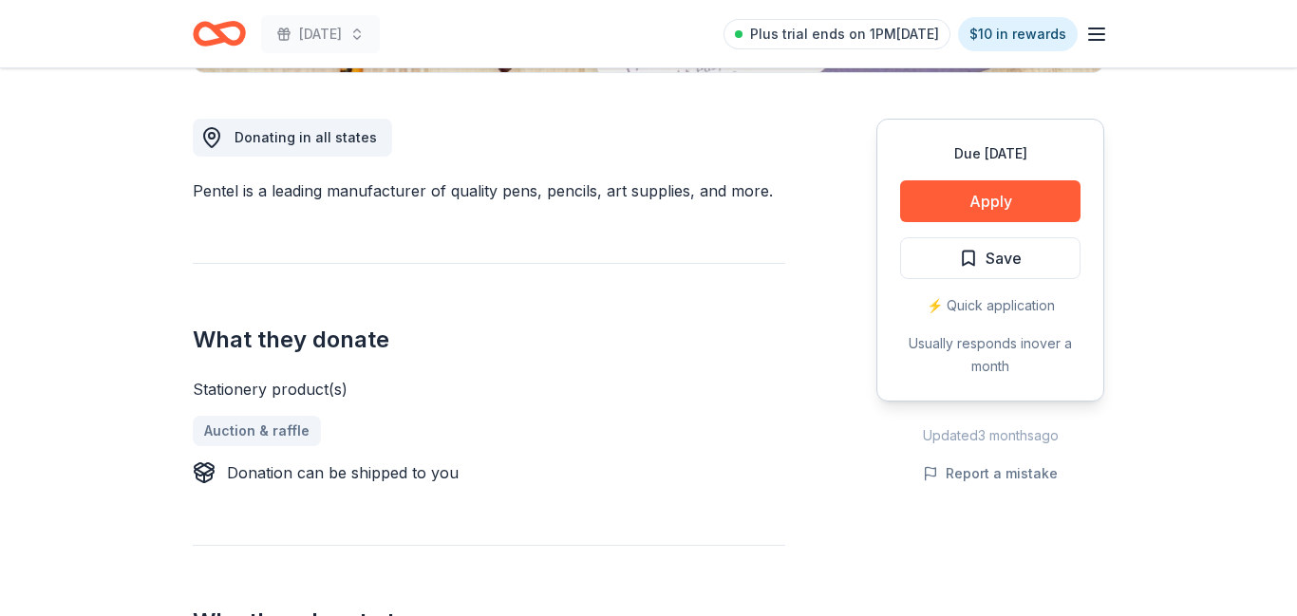
click at [1002, 206] on button "Apply" at bounding box center [990, 201] width 180 height 42
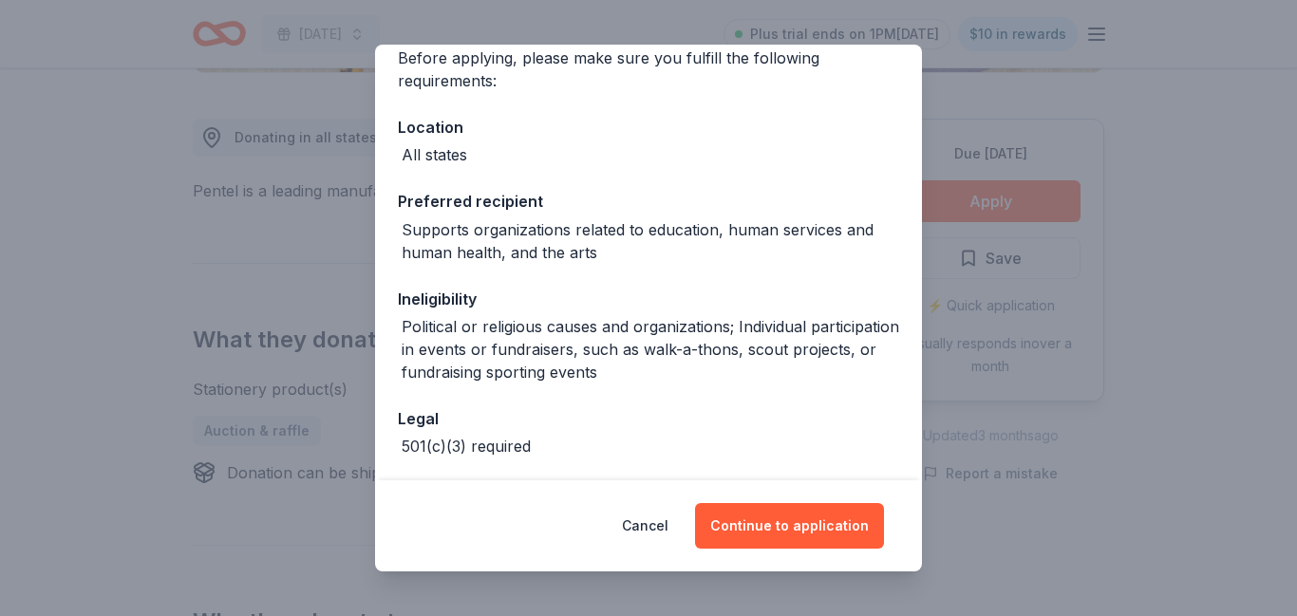
scroll to position [163, 0]
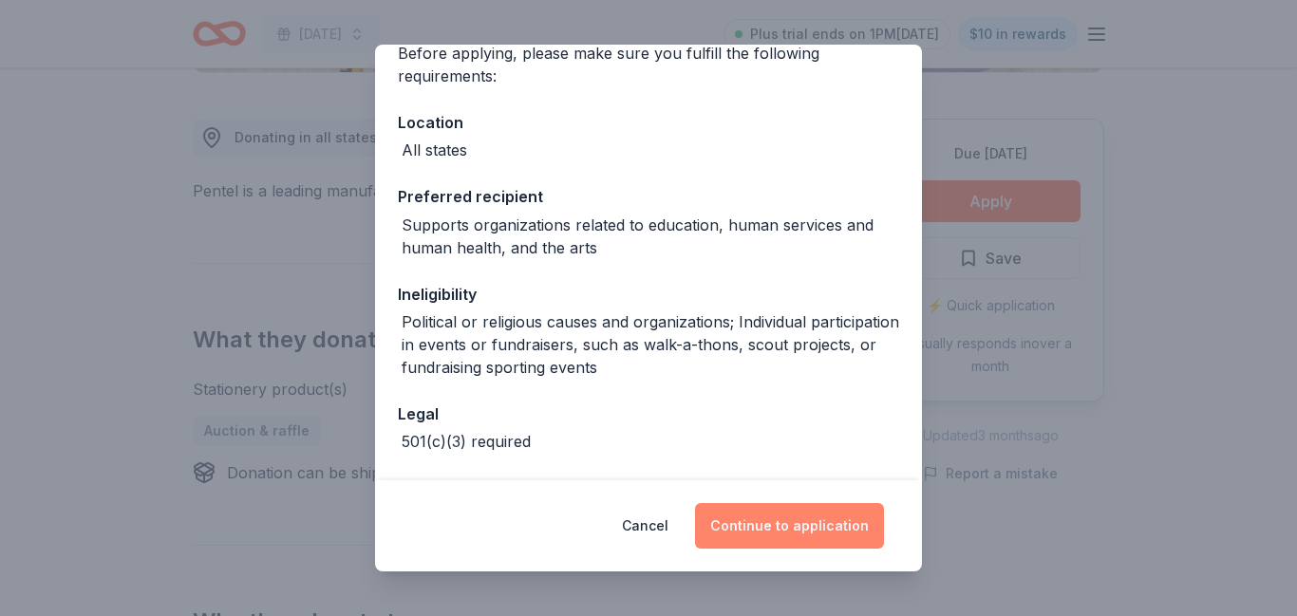
click at [812, 532] on button "Continue to application" at bounding box center [789, 526] width 189 height 46
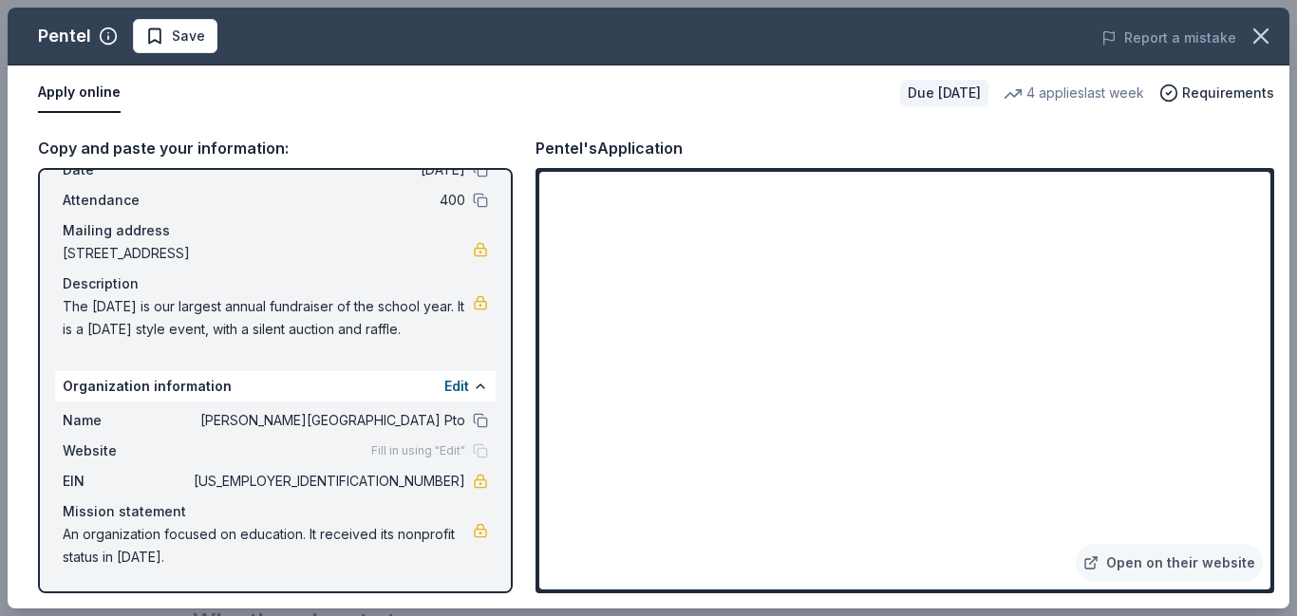
scroll to position [0, 0]
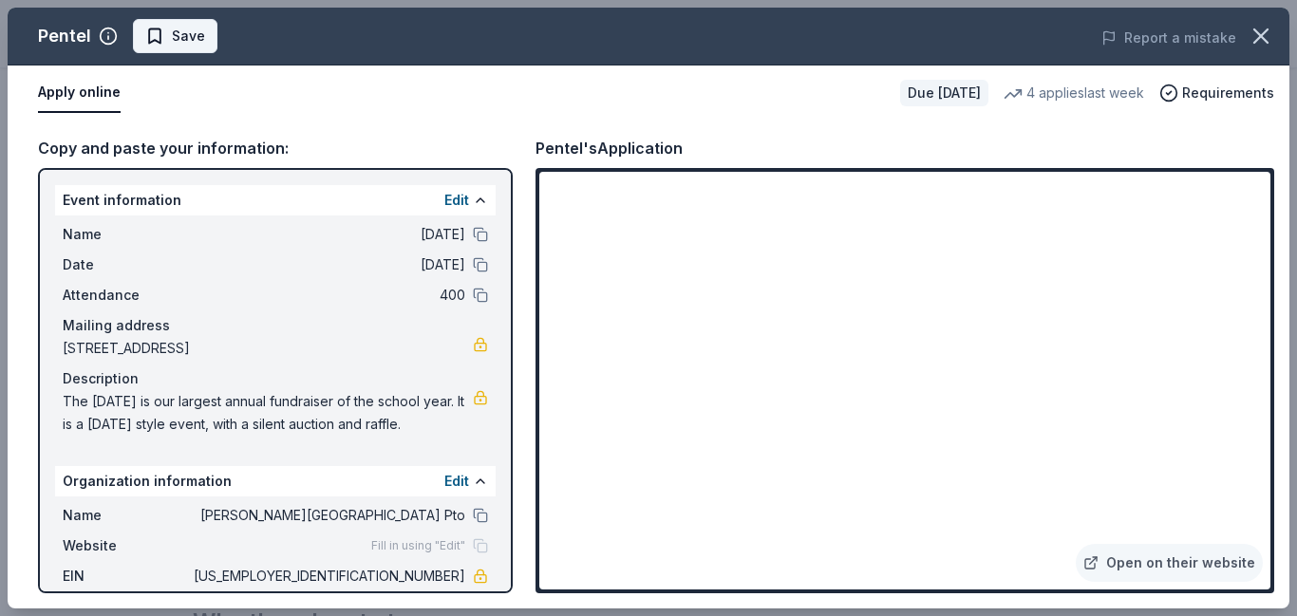
click at [190, 39] on span "Save" at bounding box center [188, 36] width 33 height 23
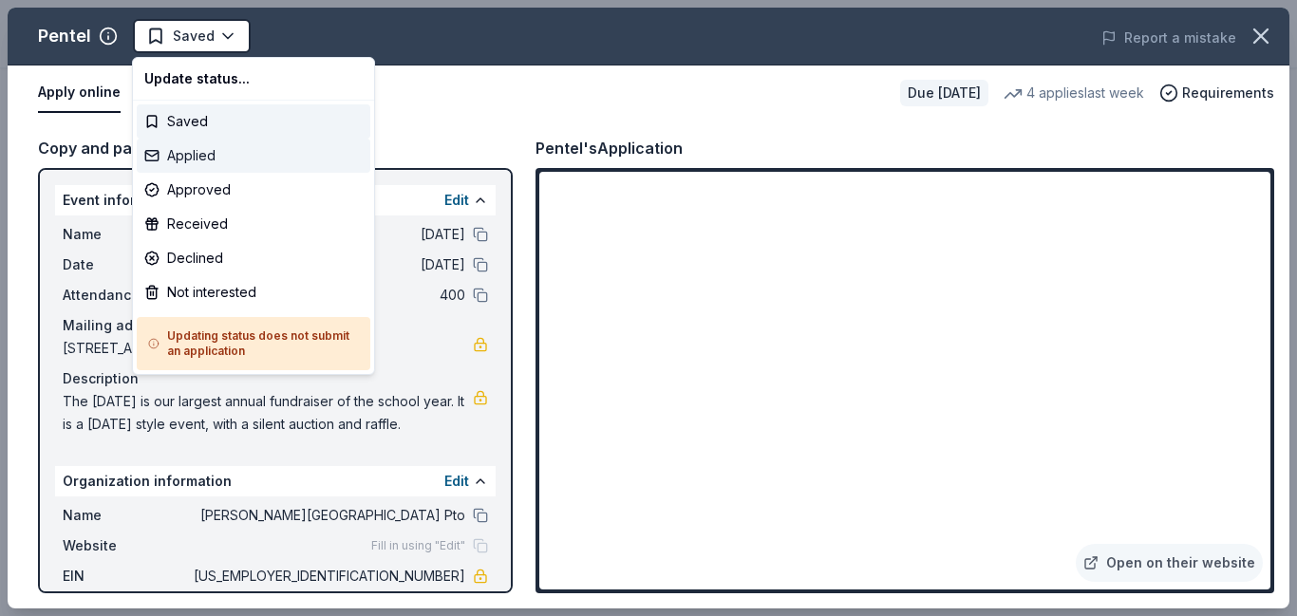
click at [216, 154] on div "Applied" at bounding box center [254, 156] width 234 height 34
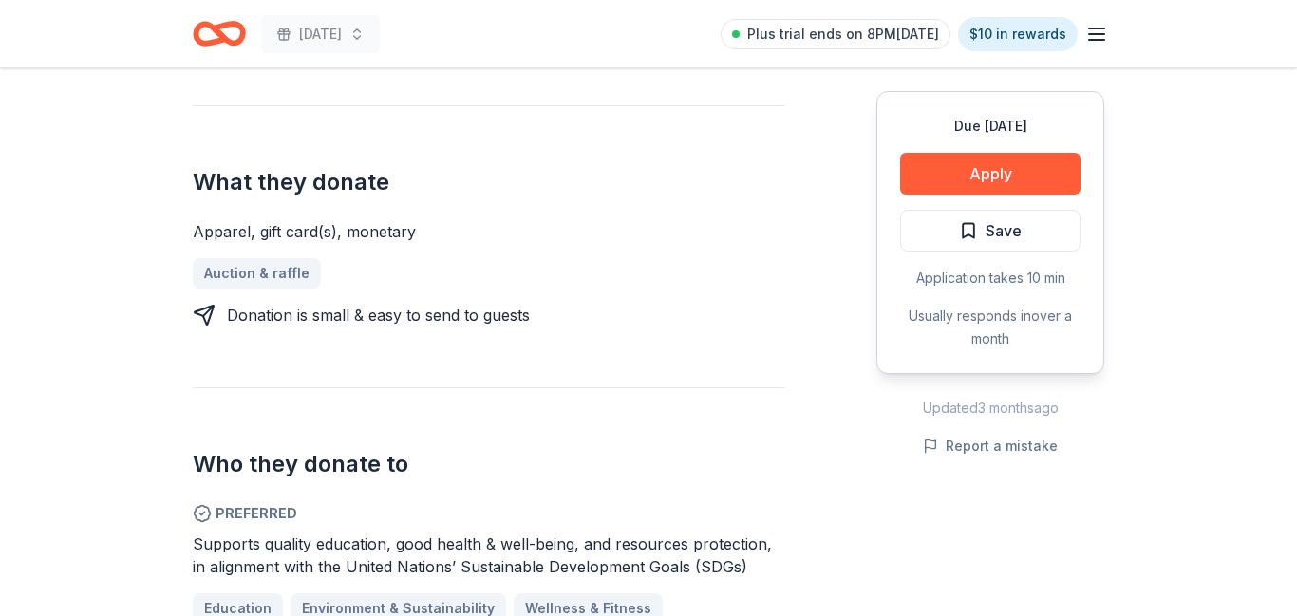
scroll to position [708, 0]
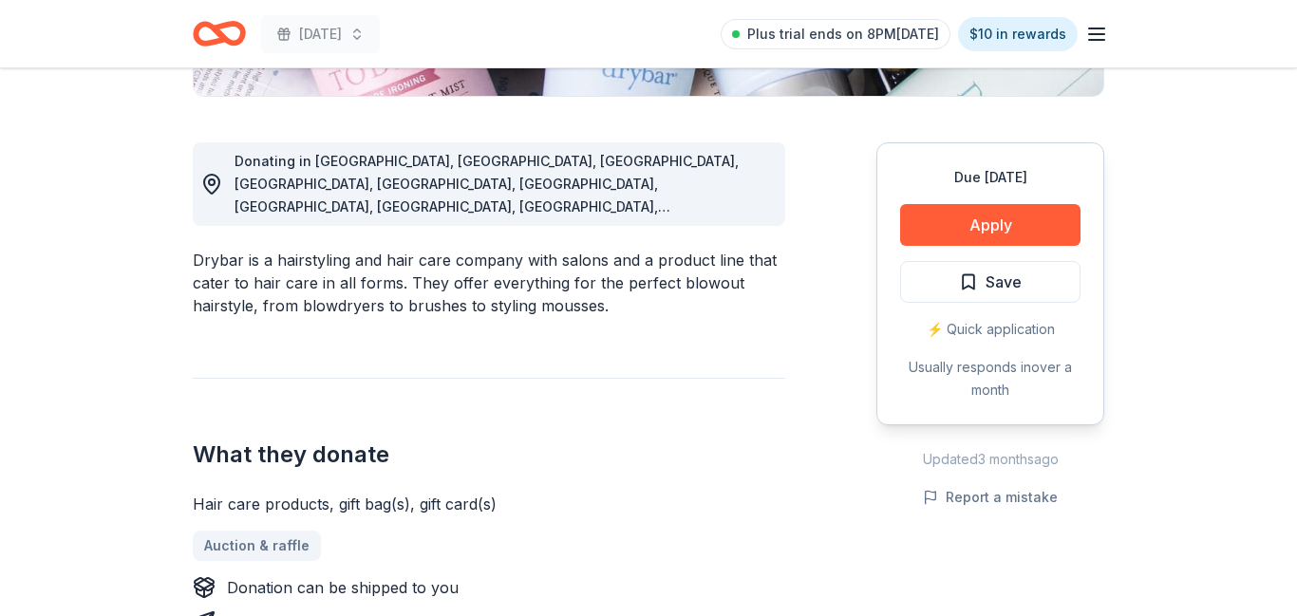
scroll to position [480, 0]
click at [1028, 222] on button "Apply" at bounding box center [990, 225] width 180 height 42
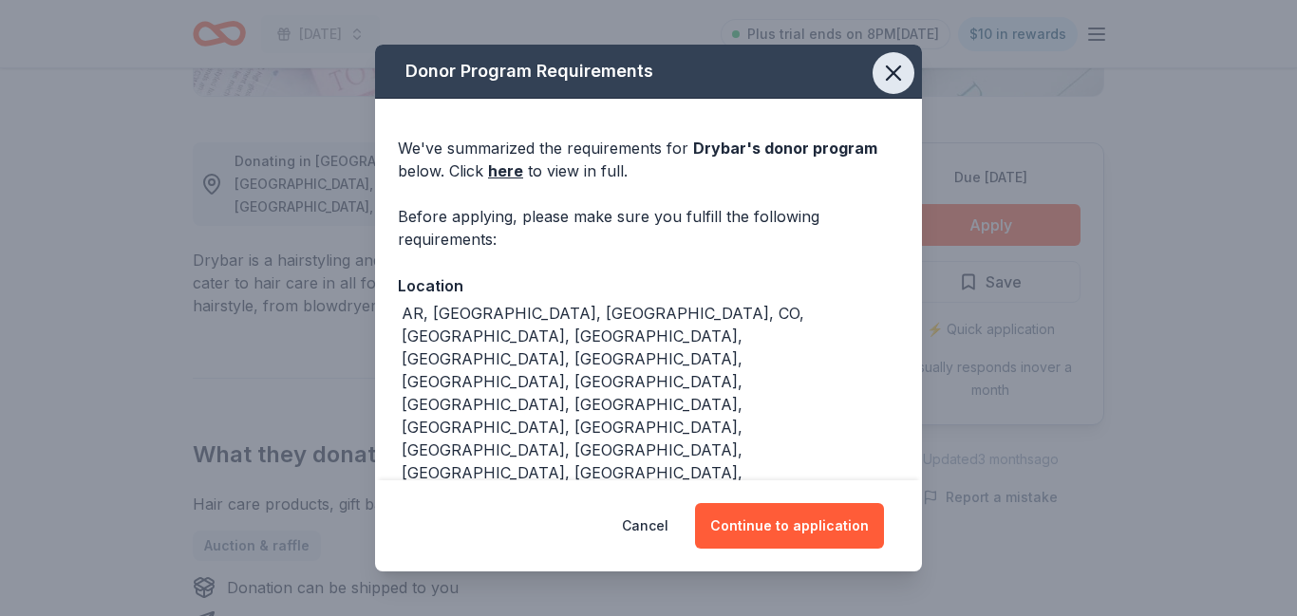
click at [893, 71] on icon "button" at bounding box center [893, 72] width 13 height 13
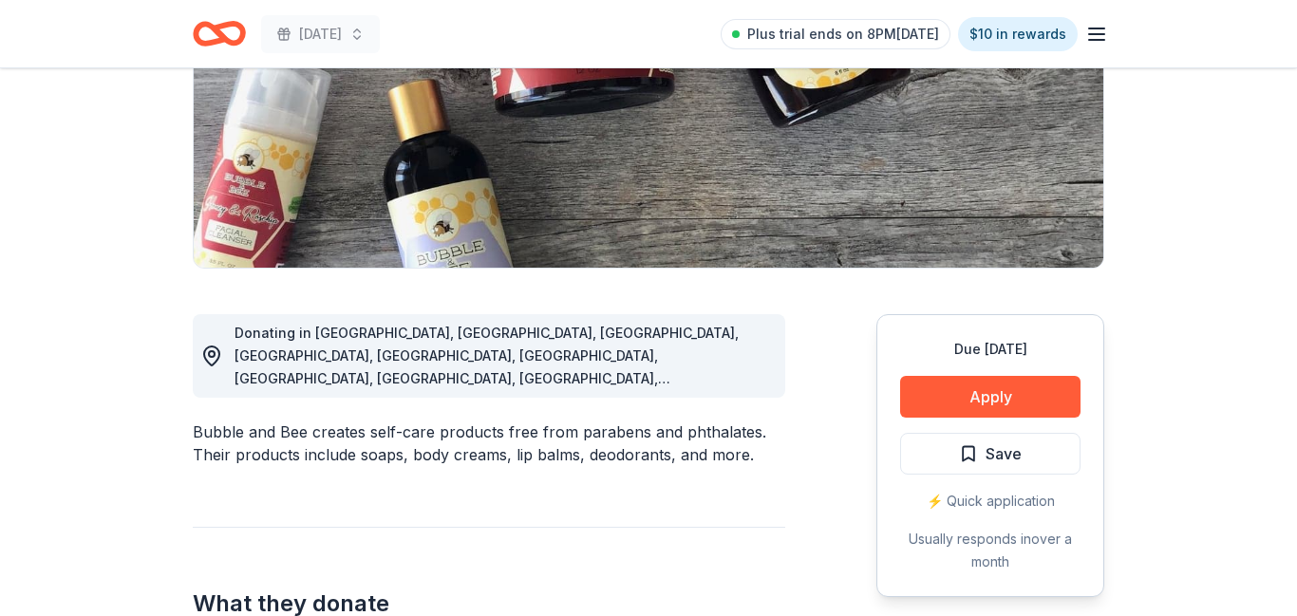
scroll to position [315, 0]
